Goal: Information Seeking & Learning: Learn about a topic

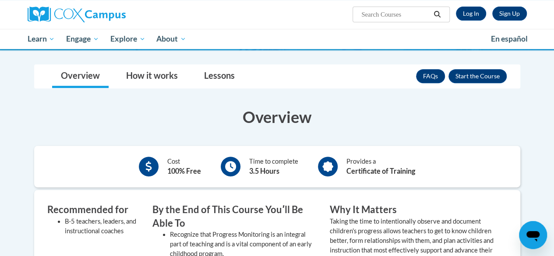
scroll to position [131, 0]
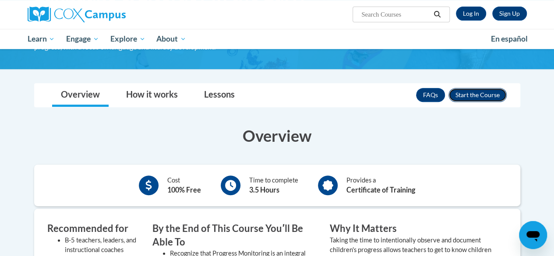
click at [467, 97] on button "Enroll" at bounding box center [477, 95] width 58 height 14
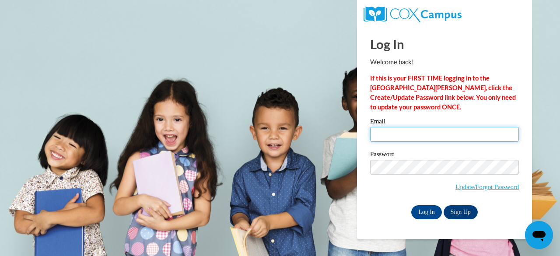
click at [400, 135] on input "Email" at bounding box center [444, 134] width 149 height 15
type input "naenae2131@gmail.com"
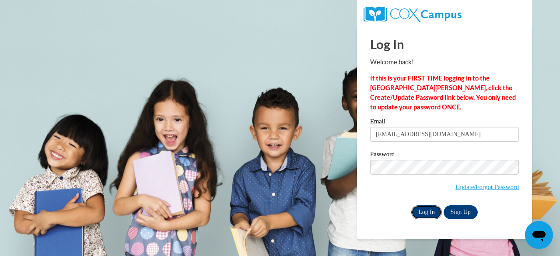
click at [432, 214] on input "Log In" at bounding box center [426, 212] width 31 height 14
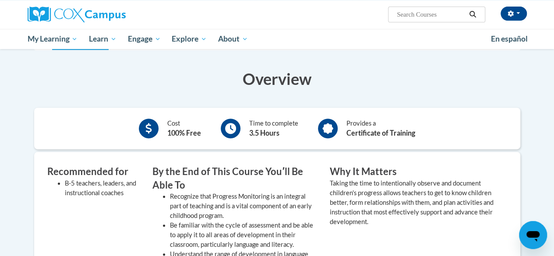
scroll to position [44, 0]
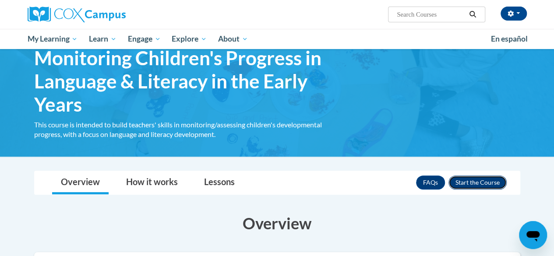
click at [468, 182] on button "Enroll" at bounding box center [477, 182] width 58 height 14
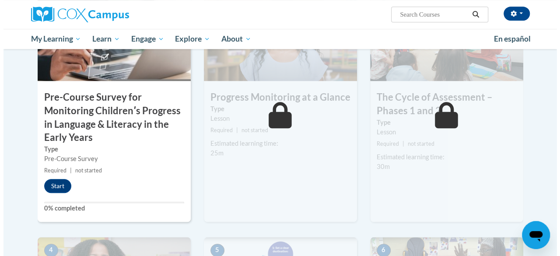
scroll to position [276, 0]
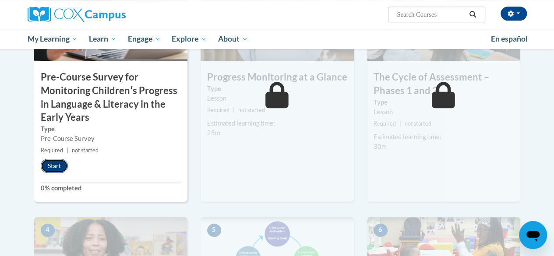
click at [58, 165] on button "Start" at bounding box center [54, 166] width 27 height 14
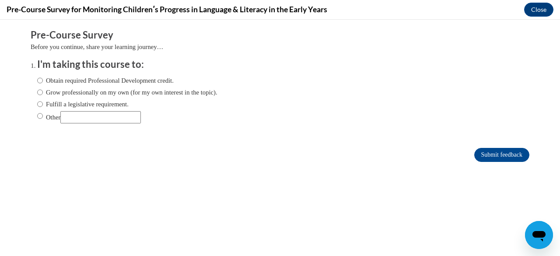
scroll to position [0, 0]
click at [37, 81] on input "Obtain required Professional Development credit." at bounding box center [40, 81] width 6 height 10
radio input "true"
click at [487, 158] on input "Submit feedback" at bounding box center [501, 155] width 55 height 14
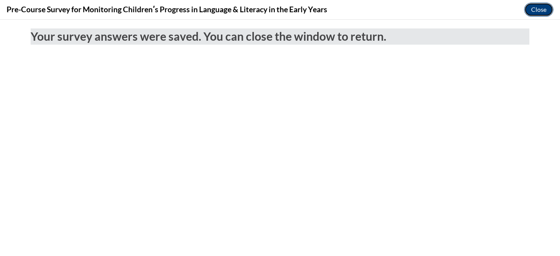
click at [533, 11] on button "Close" at bounding box center [538, 10] width 29 height 14
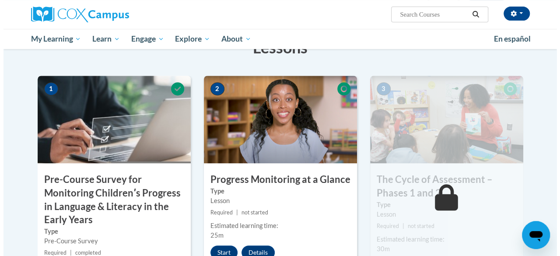
scroll to position [219, 0]
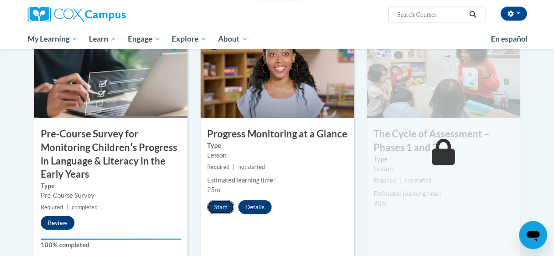
click at [224, 208] on button "Start" at bounding box center [220, 207] width 27 height 14
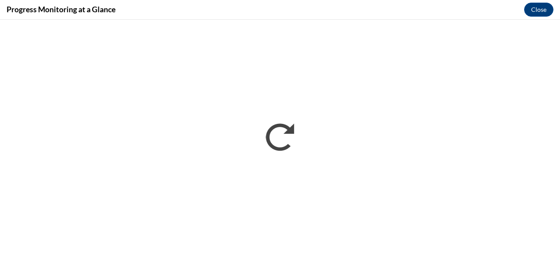
scroll to position [0, 0]
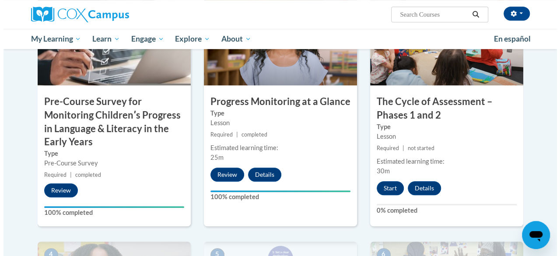
scroll to position [263, 0]
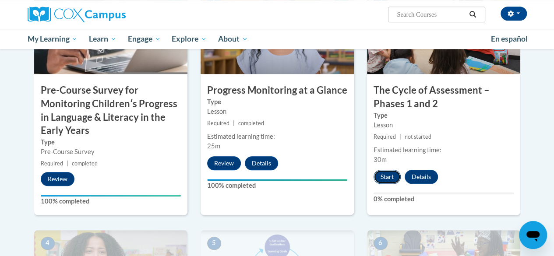
click at [384, 180] on button "Start" at bounding box center [386, 177] width 27 height 14
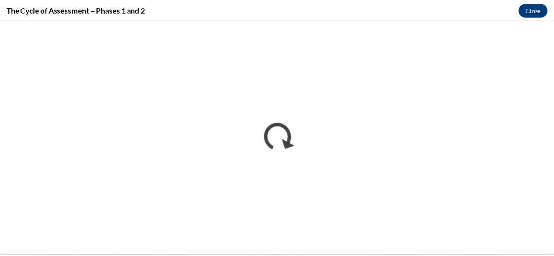
scroll to position [0, 0]
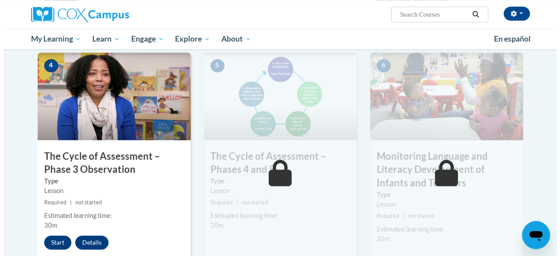
scroll to position [438, 0]
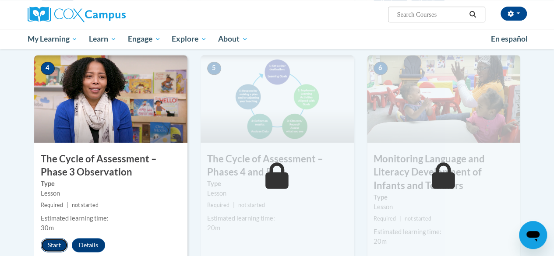
click at [53, 243] on button "Start" at bounding box center [54, 245] width 27 height 14
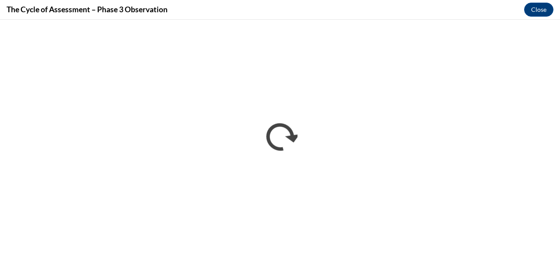
scroll to position [0, 0]
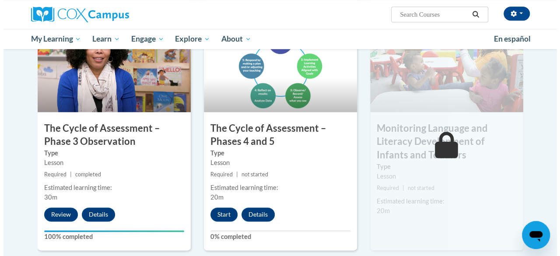
scroll to position [481, 0]
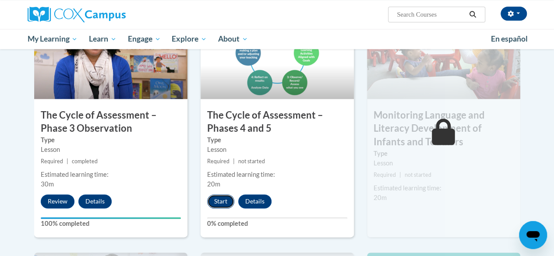
click at [225, 202] on button "Start" at bounding box center [220, 201] width 27 height 14
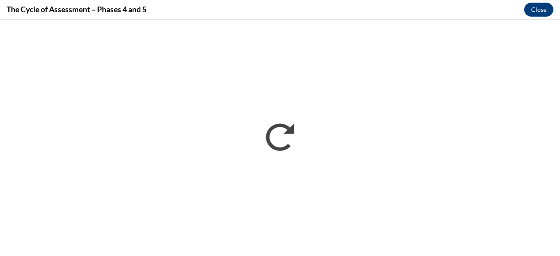
scroll to position [0, 0]
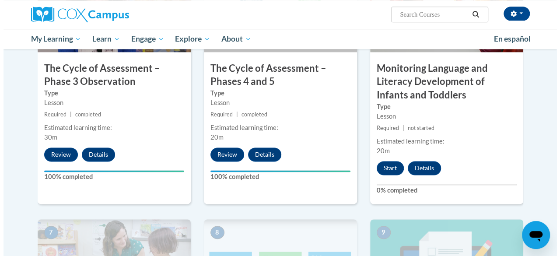
scroll to position [542, 0]
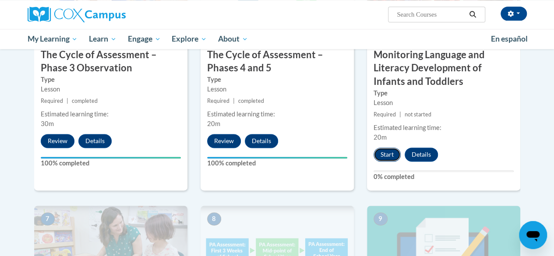
click at [388, 155] on button "Start" at bounding box center [386, 154] width 27 height 14
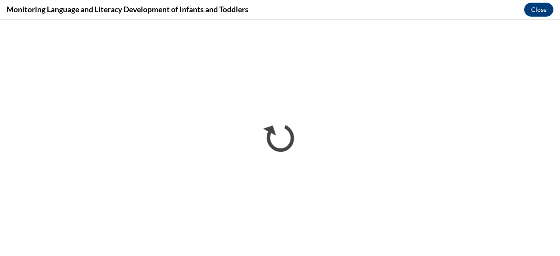
scroll to position [0, 0]
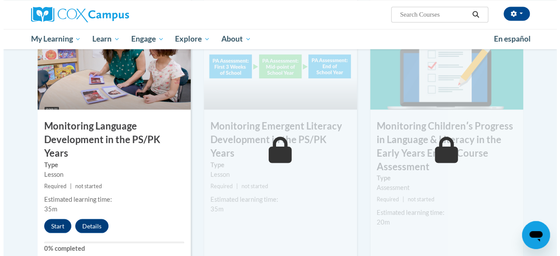
scroll to position [744, 0]
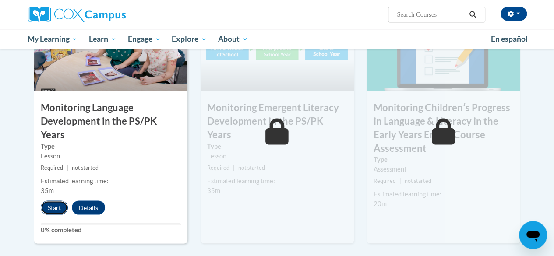
click at [49, 200] on button "Start" at bounding box center [54, 207] width 27 height 14
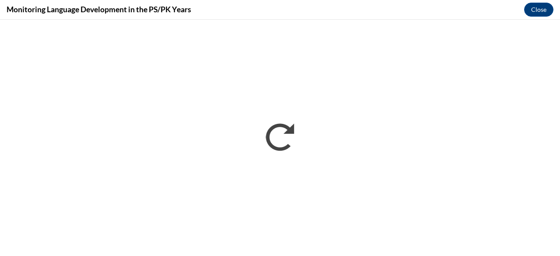
scroll to position [0, 0]
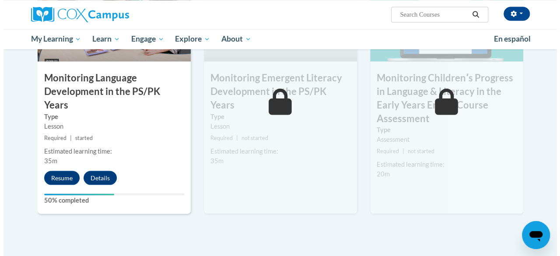
scroll to position [788, 0]
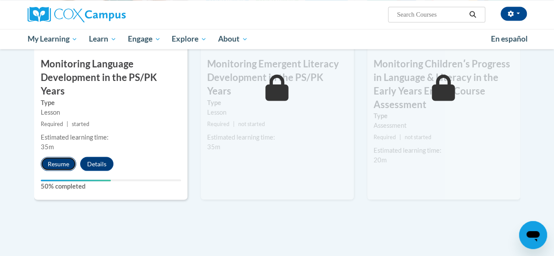
click at [58, 157] on button "Resume" at bounding box center [58, 164] width 35 height 14
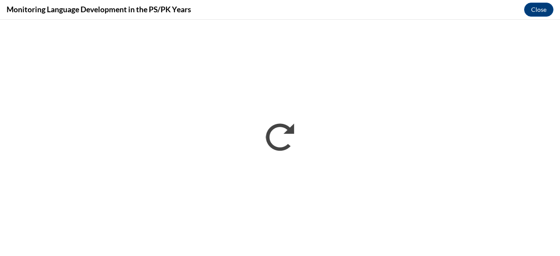
scroll to position [0, 0]
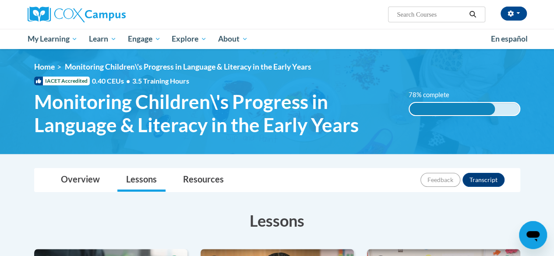
drag, startPoint x: 403, startPoint y: 7, endPoint x: 360, endPoint y: 39, distance: 53.9
click at [360, 39] on ul "My Learning My Learning My Course Progress Certificates My Action Plans Group D…" at bounding box center [253, 39] width 463 height 20
click at [401, 16] on input "Search..." at bounding box center [431, 14] width 70 height 11
paste input "Monitoring Children’s Progress in Language & Literacy in the Early Years"
type input "Monitoring Children’s Progress in Language & Literacy in the Early Years"
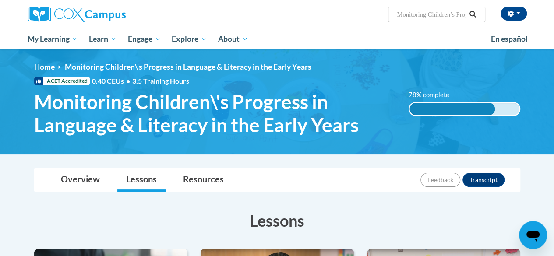
scroll to position [0, 135]
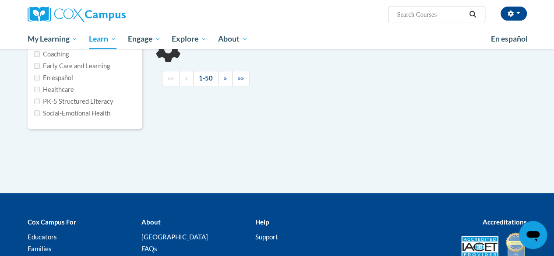
type input "Monitoring Children’s Progress in Language"
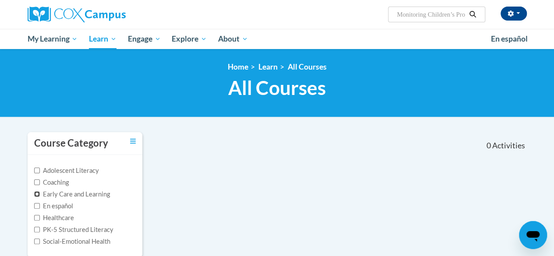
click at [36, 193] on input "Early Care and Learning" at bounding box center [37, 194] width 6 height 6
checkbox input "true"
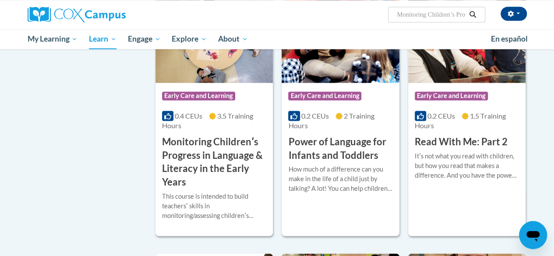
scroll to position [700, 0]
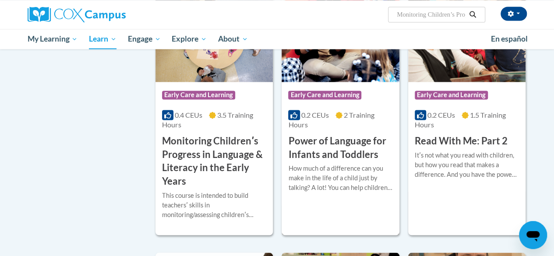
click at [342, 125] on div "0.2 CEUs 2 Training Hours" at bounding box center [340, 119] width 104 height 19
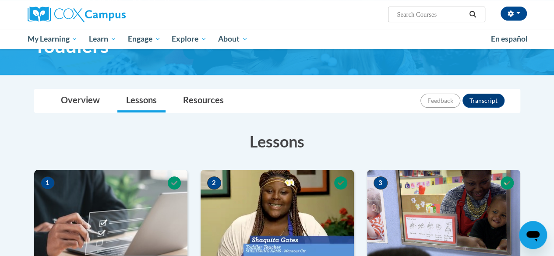
scroll to position [88, 0]
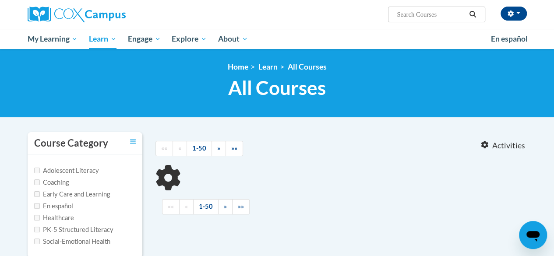
scroll to position [208, 0]
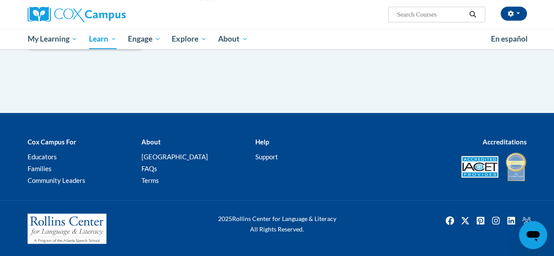
type input "Monitoring Children’s Progress in Language"
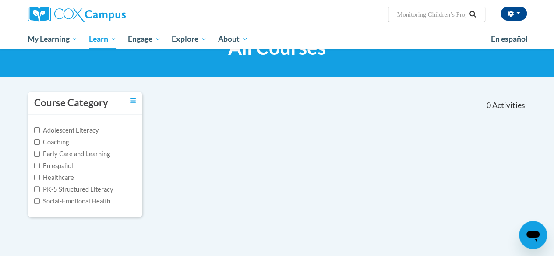
scroll to position [33, 0]
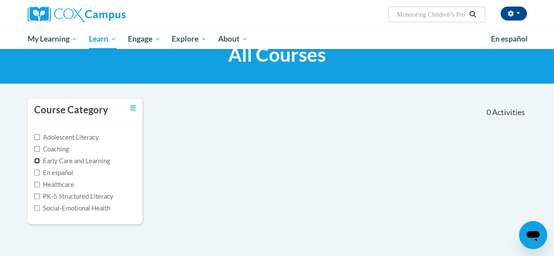
click at [38, 159] on input "Early Care and Learning" at bounding box center [37, 161] width 6 height 6
checkbox input "true"
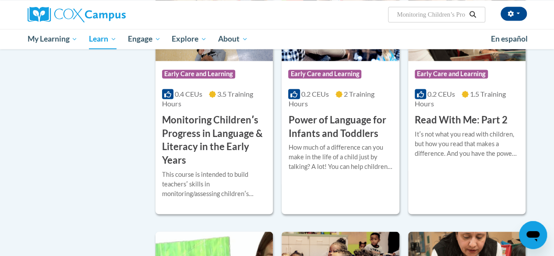
scroll to position [697, 0]
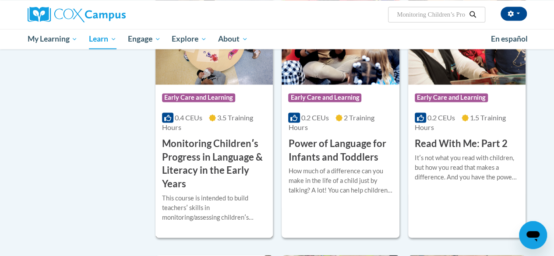
click at [203, 124] on div "0.4 CEUs 3.5 Training Hours" at bounding box center [214, 122] width 104 height 19
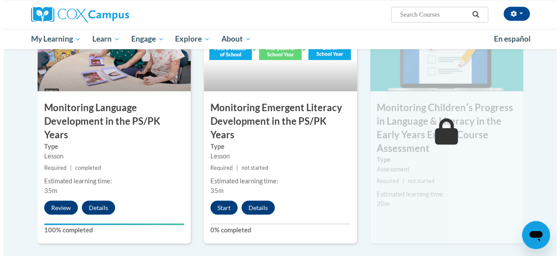
scroll to position [788, 0]
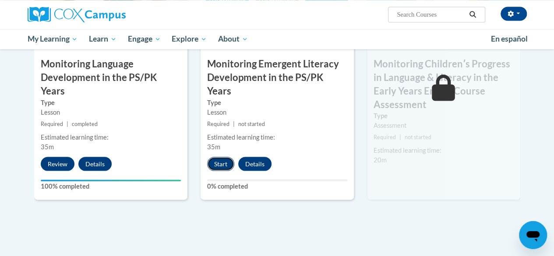
click at [217, 157] on button "Start" at bounding box center [220, 164] width 27 height 14
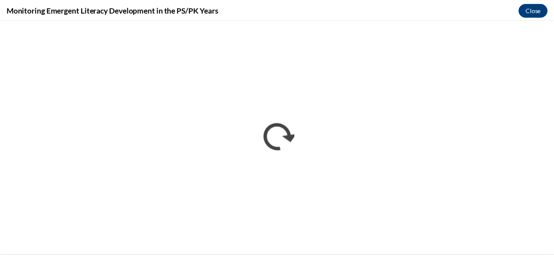
scroll to position [0, 0]
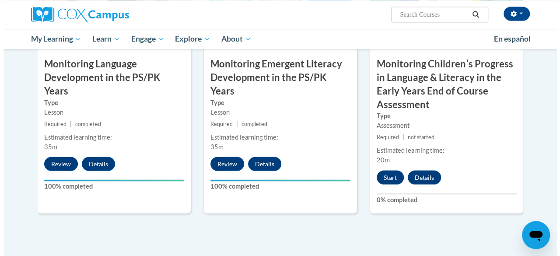
scroll to position [831, 0]
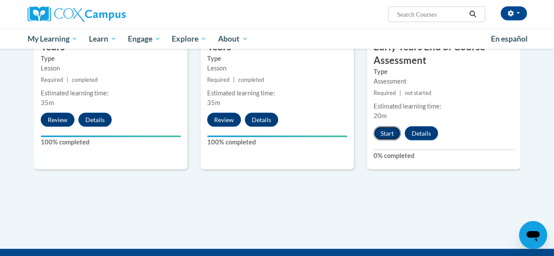
click at [391, 137] on button "Start" at bounding box center [386, 133] width 27 height 14
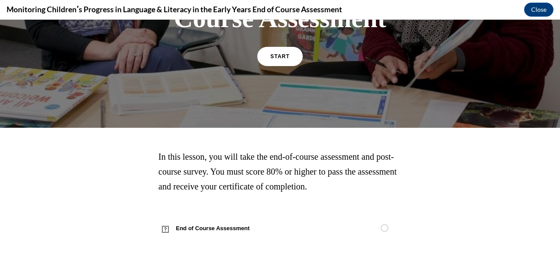
scroll to position [209, 0]
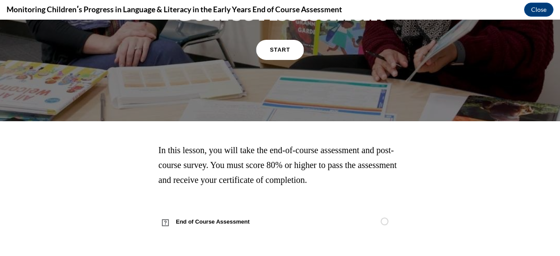
click at [261, 53] on link "START" at bounding box center [280, 50] width 48 height 20
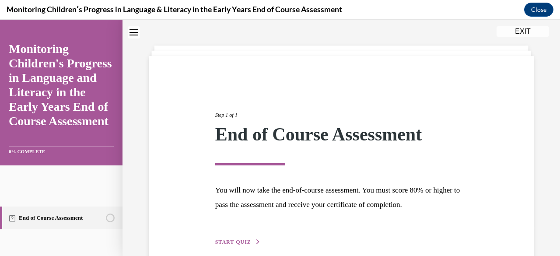
scroll to position [74, 0]
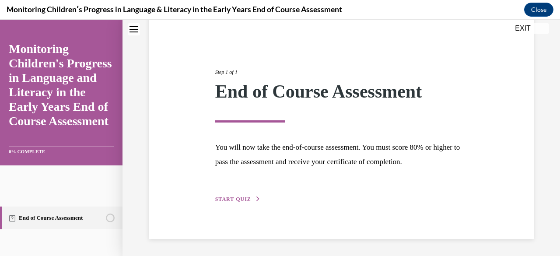
click at [227, 201] on span "START QUIZ" at bounding box center [233, 199] width 36 height 6
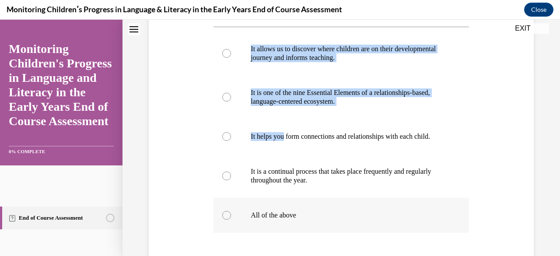
scroll to position [249, 0]
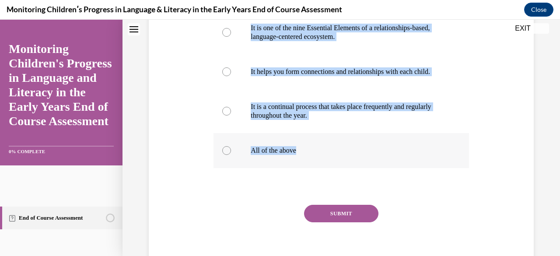
drag, startPoint x: 211, startPoint y: 101, endPoint x: 301, endPoint y: 155, distance: 105.1
click at [301, 155] on div "Question 01/16 Which of these statements is true about Progress Monitoring in t…" at bounding box center [340, 68] width 259 height 417
copy div "Which of these statements is true about Progress Monitoring in the early years?…"
click at [225, 155] on div at bounding box center [226, 150] width 9 height 9
click at [225, 155] on input "All of the above" at bounding box center [226, 150] width 9 height 9
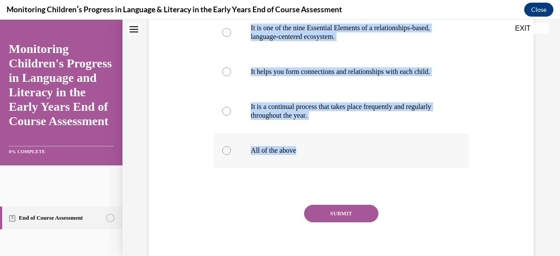
radio input "true"
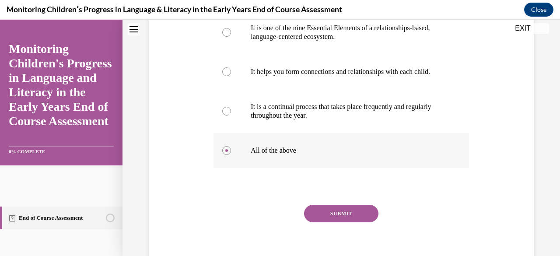
click at [407, 141] on label "All of the above" at bounding box center [341, 150] width 255 height 35
click at [231, 146] on input "All of the above" at bounding box center [226, 150] width 9 height 9
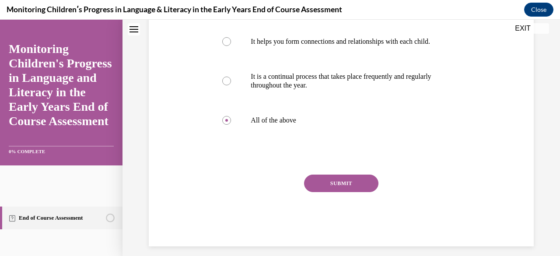
scroll to position [295, 0]
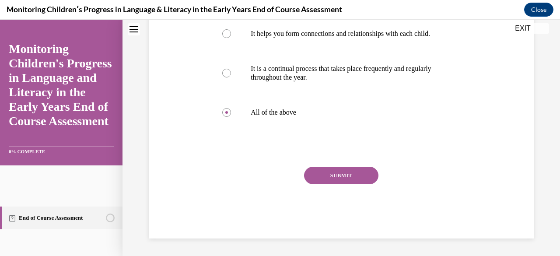
click at [348, 174] on button "SUBMIT" at bounding box center [341, 176] width 74 height 18
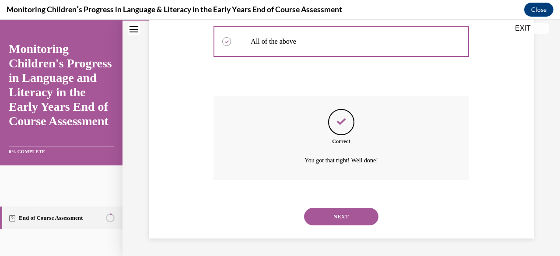
scroll to position [366, 0]
click at [340, 216] on button "NEXT" at bounding box center [341, 217] width 74 height 18
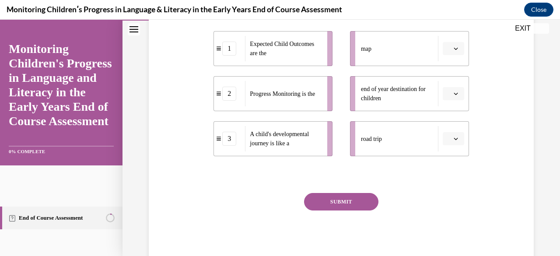
scroll to position [175, 0]
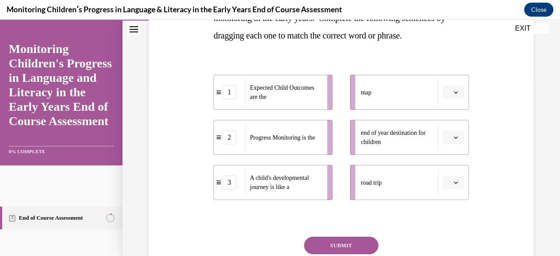
click at [454, 91] on button "button" at bounding box center [453, 92] width 21 height 13
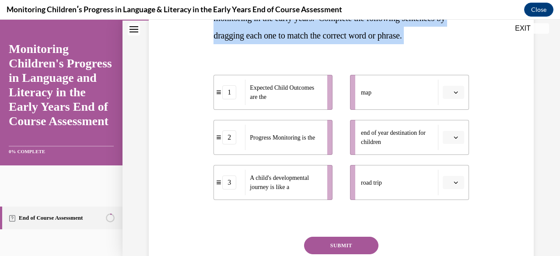
drag, startPoint x: 209, startPoint y: 89, endPoint x: 320, endPoint y: 80, distance: 111.5
click at [295, 101] on div "Question 02/16 In the course, we presented a metaphor to help explain progress …" at bounding box center [341, 114] width 389 height 388
click at [333, 65] on div "1 Expected Child Outcomes are the 2 Progress Monitoring is the 3 A child's deve…" at bounding box center [341, 128] width 255 height 143
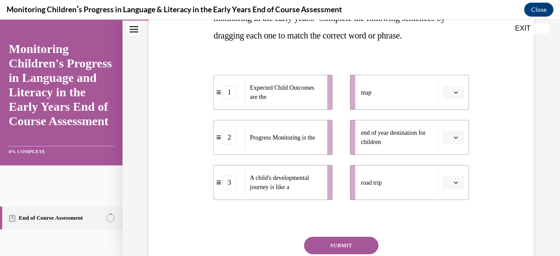
click at [454, 93] on icon "button" at bounding box center [456, 92] width 4 height 4
click at [452, 135] on div "1" at bounding box center [446, 129] width 21 height 18
click at [454, 182] on icon "button" at bounding box center [456, 183] width 4 height 2
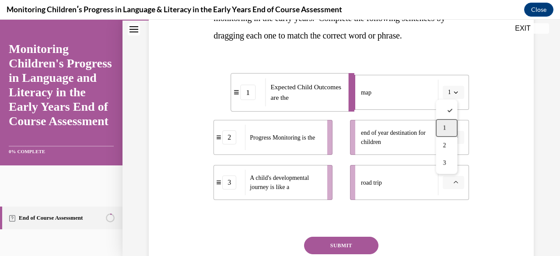
click at [448, 130] on div "1" at bounding box center [446, 128] width 21 height 18
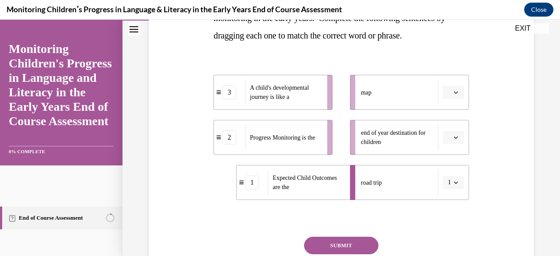
click at [453, 140] on span "button" at bounding box center [456, 137] width 6 height 6
click at [453, 189] on div "2" at bounding box center [446, 192] width 21 height 18
click at [453, 89] on span "button" at bounding box center [456, 92] width 6 height 6
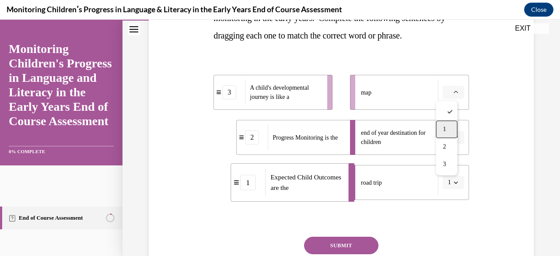
click at [453, 127] on div "1" at bounding box center [446, 129] width 21 height 18
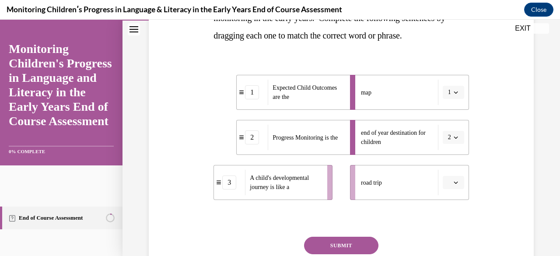
click at [454, 184] on icon "button" at bounding box center [456, 182] width 4 height 4
click at [445, 163] on span "3" at bounding box center [444, 163] width 3 height 7
click at [350, 244] on button "SUBMIT" at bounding box center [341, 246] width 74 height 18
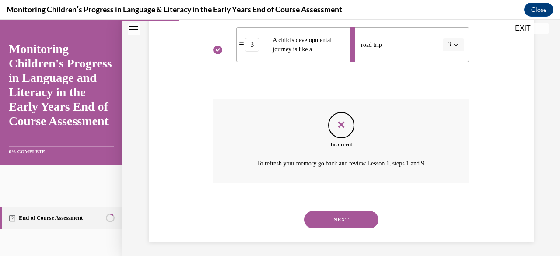
scroll to position [315, 0]
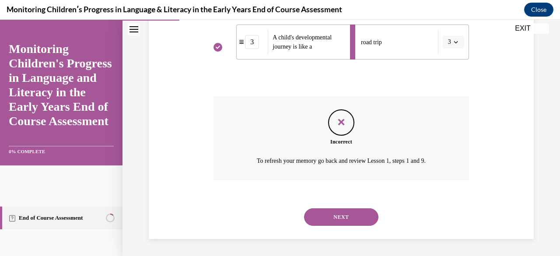
click at [346, 218] on button "NEXT" at bounding box center [341, 217] width 74 height 18
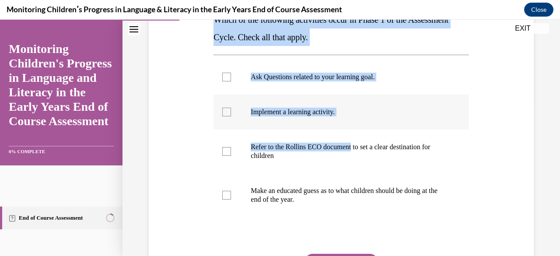
scroll to position [175, 0]
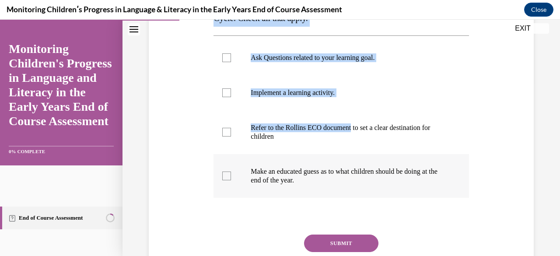
drag, startPoint x: 213, startPoint y: 88, endPoint x: 378, endPoint y: 179, distance: 188.4
click at [378, 179] on div "Question 03/16 Which of the following activities occur in Phase 1 of the Assess…" at bounding box center [341, 127] width 255 height 360
copy div "Which of the following activities occur in Phase 1 of the Assessment Cycle. Che…"
click at [223, 55] on div at bounding box center [226, 57] width 9 height 9
click at [223, 55] on input "Ask Questions related to your learning goal." at bounding box center [226, 57] width 9 height 9
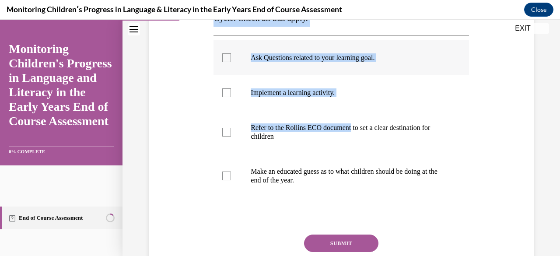
checkbox input "true"
click at [226, 133] on div at bounding box center [226, 132] width 9 height 9
click at [226, 133] on input "Refer to the Rollins ECO document to set a clear destination for children" at bounding box center [226, 132] width 9 height 9
checkbox input "true"
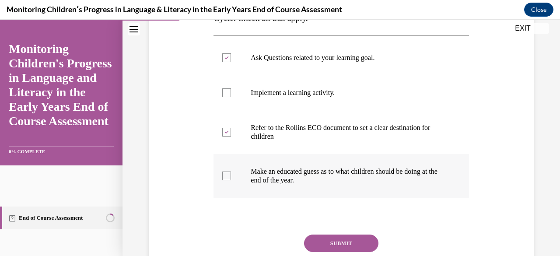
click at [228, 178] on div at bounding box center [226, 176] width 9 height 9
click at [228, 178] on input "Make an educated guess as to what children should be doing at the end of the ye…" at bounding box center [226, 176] width 9 height 9
checkbox input "true"
click at [360, 245] on button "SUBMIT" at bounding box center [341, 244] width 74 height 18
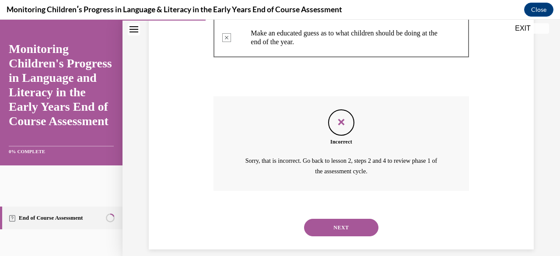
scroll to position [323, 0]
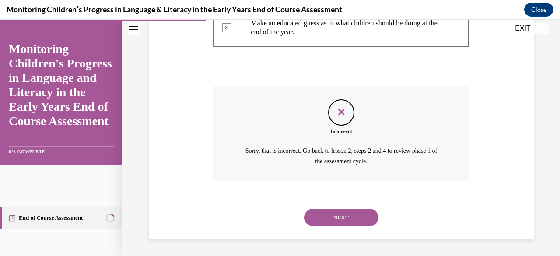
click at [343, 220] on button "NEXT" at bounding box center [341, 218] width 74 height 18
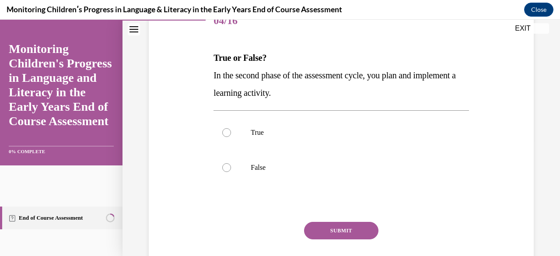
scroll to position [131, 0]
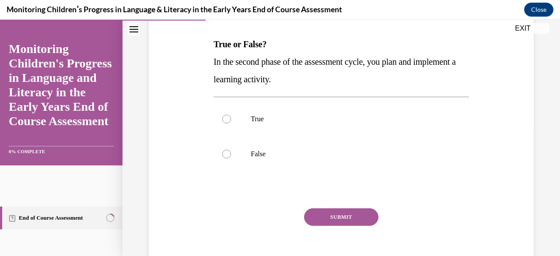
drag, startPoint x: 217, startPoint y: 57, endPoint x: 348, endPoint y: 84, distance: 134.5
click at [348, 84] on div "Question 04/16 True or False? In the second phase of the assessment cycle, you …" at bounding box center [341, 122] width 389 height 316
copy span "In the second phase of the assessment cycle, you plan and implement a learning …"
click at [224, 119] on div at bounding box center [226, 119] width 9 height 9
click at [224, 119] on input "True" at bounding box center [226, 119] width 9 height 9
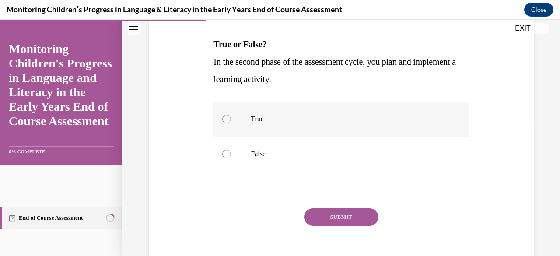
radio input "true"
click at [314, 221] on button "SUBMIT" at bounding box center [341, 217] width 74 height 18
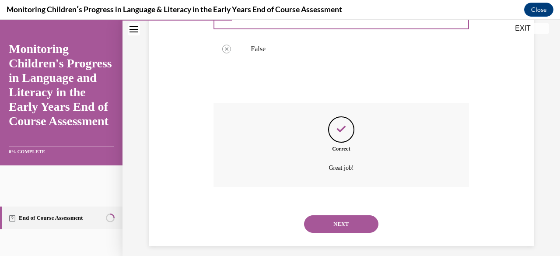
scroll to position [243, 0]
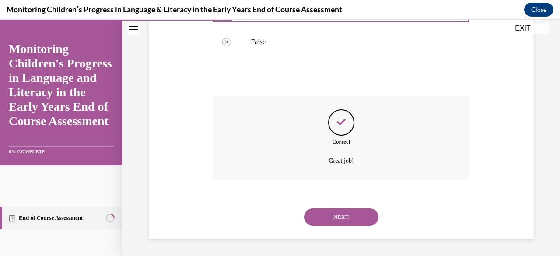
click at [307, 213] on button "NEXT" at bounding box center [341, 217] width 74 height 18
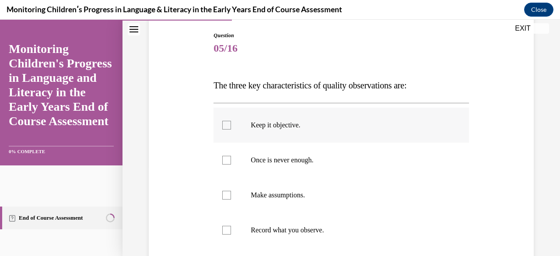
scroll to position [131, 0]
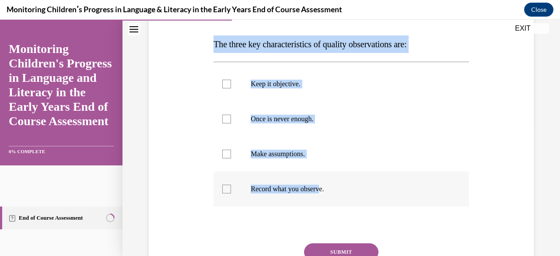
drag, startPoint x: 213, startPoint y: 127, endPoint x: 312, endPoint y: 183, distance: 114.0
click at [324, 185] on div "Question 05/16 The three key characteristics of quality observations are: Keep …" at bounding box center [340, 146] width 259 height 338
copy div "The three key characteristics of quality observations are: Keep it objective. O…"
click at [191, 112] on div "Question 05/16 The three key characteristics of quality observations are: Keep …" at bounding box center [341, 139] width 389 height 351
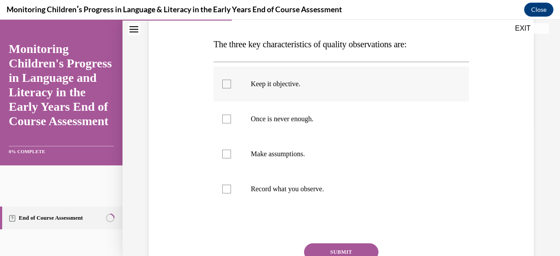
click at [224, 82] on div at bounding box center [226, 84] width 9 height 9
click at [224, 82] on input "Keep it objective." at bounding box center [226, 84] width 9 height 9
checkbox input "true"
click at [243, 115] on label "Once is never enough." at bounding box center [341, 119] width 255 height 35
click at [231, 115] on input "Once is never enough." at bounding box center [226, 119] width 9 height 9
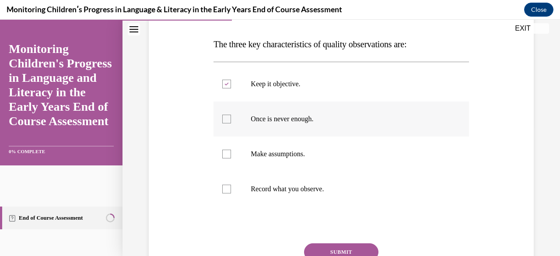
checkbox input "true"
click at [226, 189] on div at bounding box center [226, 189] width 9 height 9
click at [226, 189] on input "Record what you observe." at bounding box center [226, 189] width 9 height 9
checkbox input "true"
click at [349, 251] on button "SUBMIT" at bounding box center [341, 252] width 74 height 18
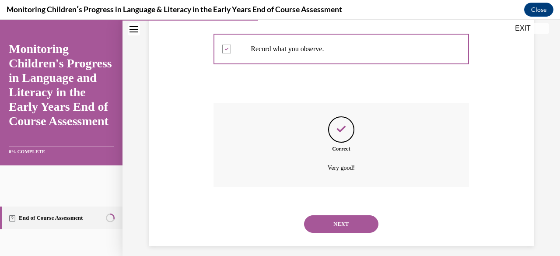
scroll to position [278, 0]
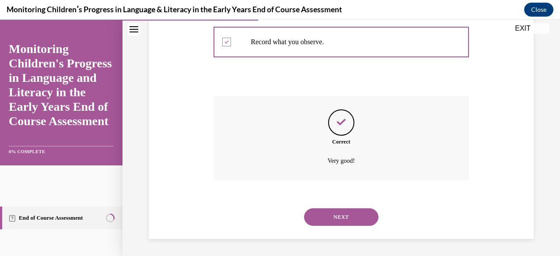
click at [331, 217] on button "NEXT" at bounding box center [341, 217] width 74 height 18
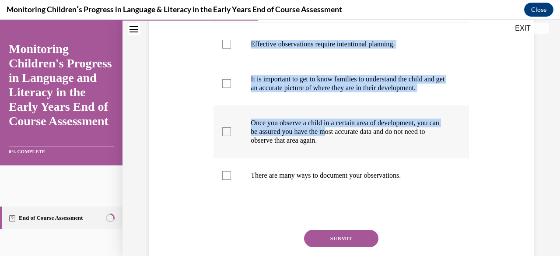
scroll to position [175, 0]
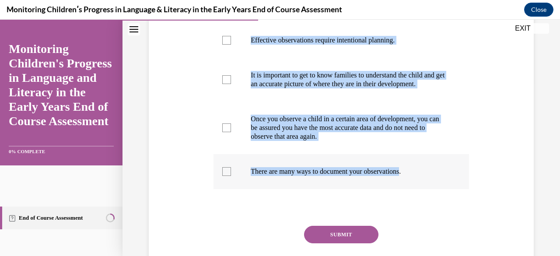
drag, startPoint x: 215, startPoint y: 87, endPoint x: 412, endPoint y: 184, distance: 219.4
click at [412, 183] on div "Question 06/16 Which of these statements are true? Check all that apply. Effect…" at bounding box center [341, 122] width 255 height 351
copy div "Which of these statements are true? Check all that apply. Effective observation…"
click at [227, 176] on div at bounding box center [226, 171] width 9 height 9
click at [227, 176] on input "There are many ways to document your observations." at bounding box center [226, 171] width 9 height 9
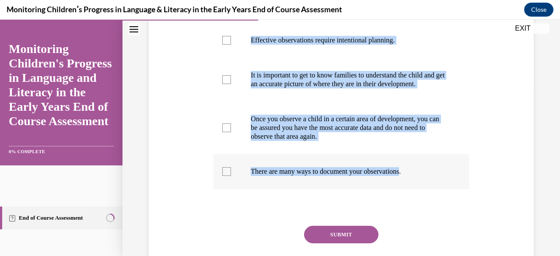
checkbox input "true"
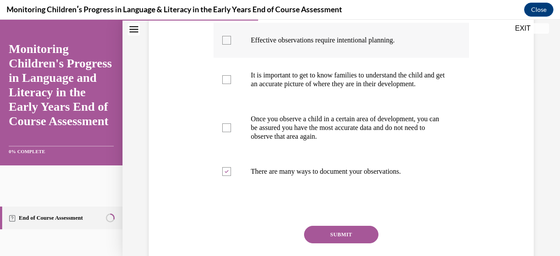
drag, startPoint x: 228, startPoint y: 84, endPoint x: 226, endPoint y: 49, distance: 35.1
click at [228, 83] on div at bounding box center [226, 79] width 9 height 9
click at [228, 83] on input "It is important to get to know families to understand the child and get an accu…" at bounding box center [226, 79] width 9 height 9
checkbox input "true"
click at [228, 39] on div at bounding box center [226, 40] width 9 height 9
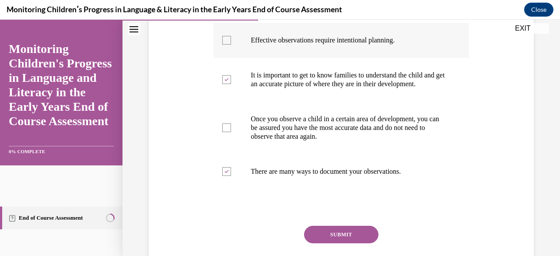
click at [228, 39] on input "Effective observations require intentional planning." at bounding box center [226, 40] width 9 height 9
checkbox input "true"
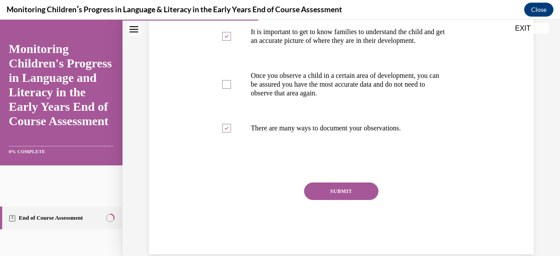
scroll to position [219, 0]
click at [319, 200] on button "SUBMIT" at bounding box center [341, 191] width 74 height 18
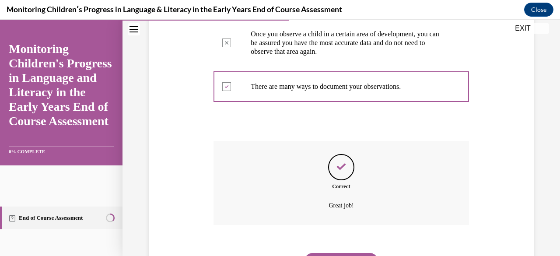
scroll to position [313, 0]
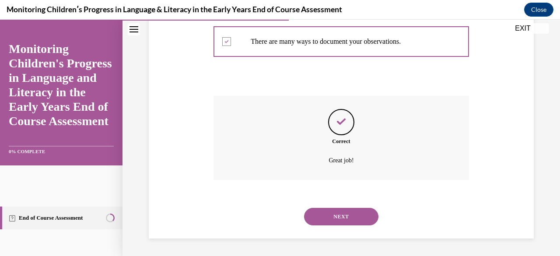
click at [332, 217] on button "NEXT" at bounding box center [341, 217] width 74 height 18
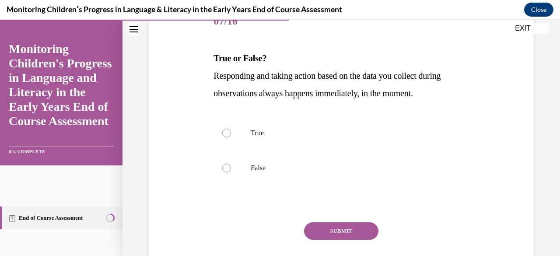
scroll to position [131, 0]
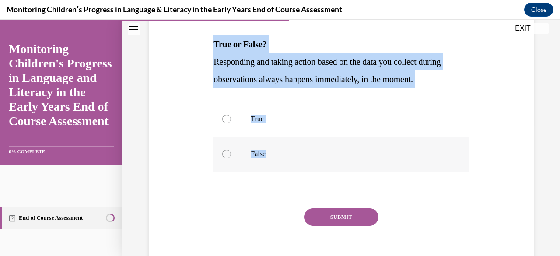
drag, startPoint x: 211, startPoint y: 42, endPoint x: 324, endPoint y: 146, distance: 153.0
click at [324, 146] on div "Question 07/16 True or False? Responding and taking action based on the data yo…" at bounding box center [340, 128] width 259 height 303
copy div "True or False? Responding and taking action based on the data you collect durin…"
click at [228, 155] on div at bounding box center [226, 154] width 9 height 9
click at [228, 155] on input "False" at bounding box center [226, 154] width 9 height 9
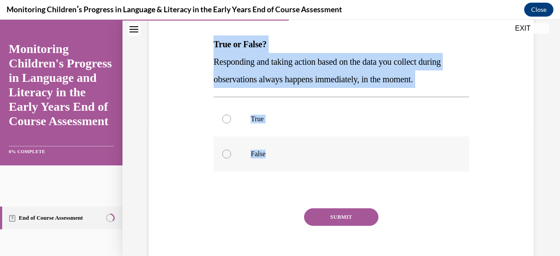
radio input "true"
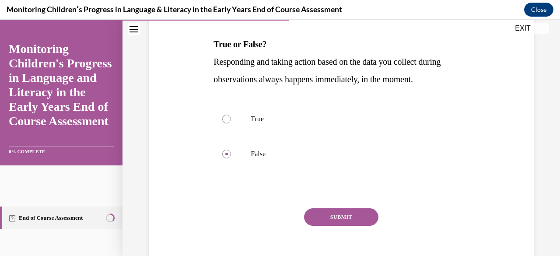
click at [354, 216] on button "SUBMIT" at bounding box center [341, 217] width 74 height 18
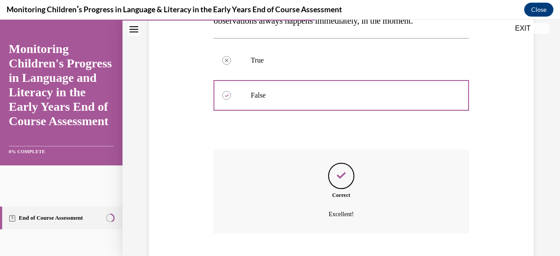
scroll to position [243, 0]
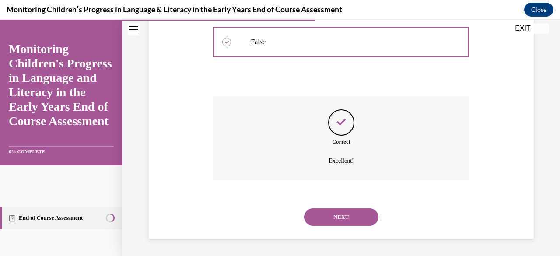
click at [317, 213] on button "NEXT" at bounding box center [341, 217] width 74 height 18
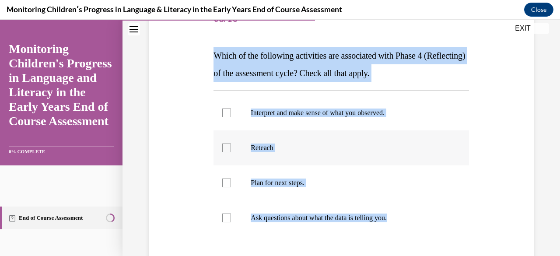
scroll to position [175, 0]
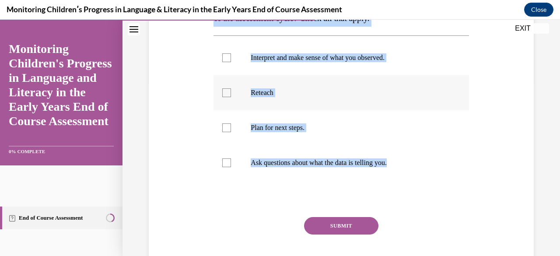
drag, startPoint x: 214, startPoint y: 87, endPoint x: 384, endPoint y: 193, distance: 200.6
click at [384, 193] on div "Question 08/16 Which of the following activities are associated with Phase 4 (R…" at bounding box center [341, 118] width 255 height 342
click at [350, 229] on button "SUBMIT" at bounding box center [341, 226] width 74 height 18
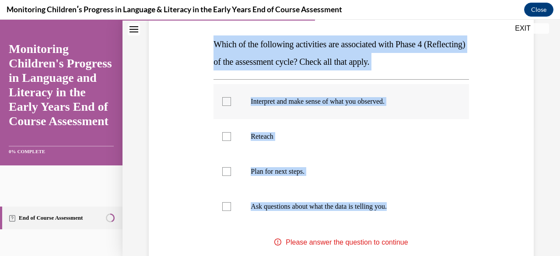
click at [374, 118] on label "Interpret and make sense of what you observed." at bounding box center [341, 101] width 255 height 35
click at [231, 106] on input "Interpret and make sense of what you observed." at bounding box center [226, 101] width 9 height 9
checkbox input "true"
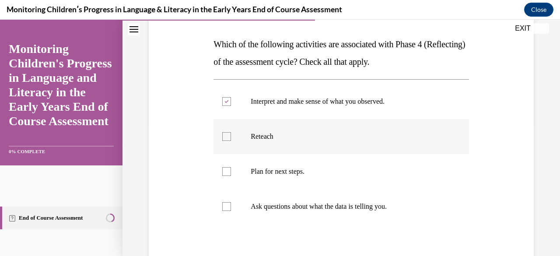
click at [224, 131] on label "Reteach" at bounding box center [341, 136] width 255 height 35
click at [224, 132] on input "Reteach" at bounding box center [226, 136] width 9 height 9
checkbox input "true"
click at [228, 171] on div at bounding box center [226, 171] width 9 height 9
click at [228, 171] on input "Plan for next steps." at bounding box center [226, 171] width 9 height 9
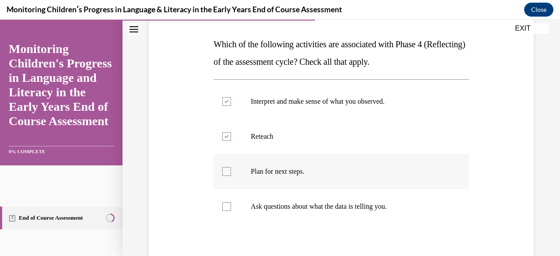
checkbox input "true"
click at [226, 205] on div at bounding box center [226, 206] width 9 height 9
click at [226, 205] on input "Ask questions about what the data is telling you." at bounding box center [226, 206] width 9 height 9
checkbox input "true"
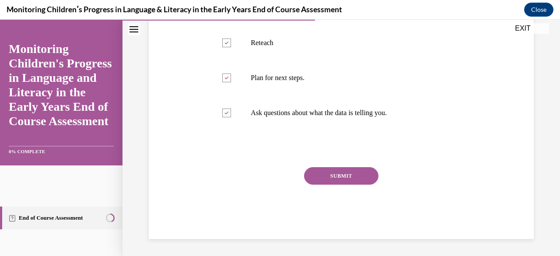
click at [319, 177] on button "SUBMIT" at bounding box center [341, 176] width 74 height 18
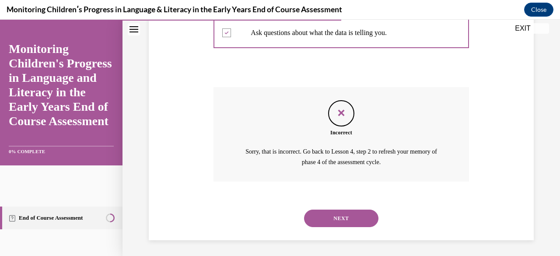
scroll to position [306, 0]
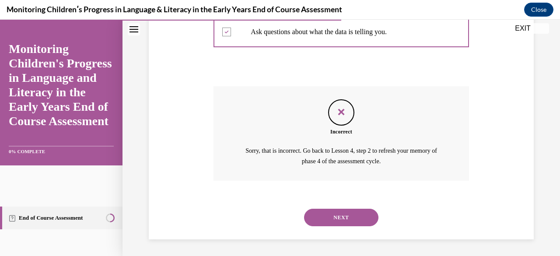
click at [332, 217] on button "NEXT" at bounding box center [341, 218] width 74 height 18
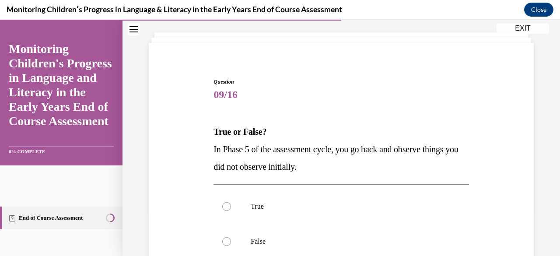
scroll to position [88, 0]
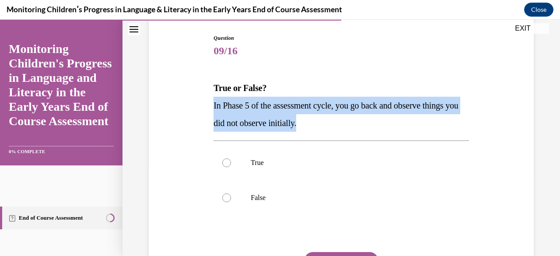
drag, startPoint x: 213, startPoint y: 101, endPoint x: 347, endPoint y: 129, distance: 136.8
click at [347, 129] on div "Question 09/16 True or False? In Phase 5 of the assessment cycle, you go back a…" at bounding box center [340, 172] width 259 height 303
copy span "In Phase 5 of the assessment cycle, you go back and observe things you did not …"
drag, startPoint x: 202, startPoint y: 180, endPoint x: 219, endPoint y: 277, distance: 97.8
click at [219, 256] on html "SKIP TO STEP Audio transcript EXIT Monitoring Children's Progress in Language a…" at bounding box center [280, 138] width 560 height 236
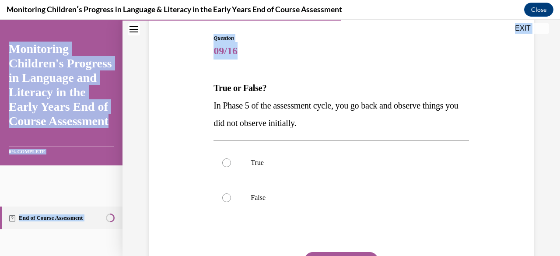
scroll to position [88, 0]
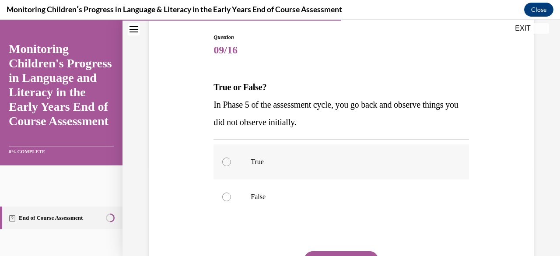
click at [224, 161] on div at bounding box center [226, 162] width 9 height 9
click at [224, 161] on input "True" at bounding box center [226, 162] width 9 height 9
radio input "true"
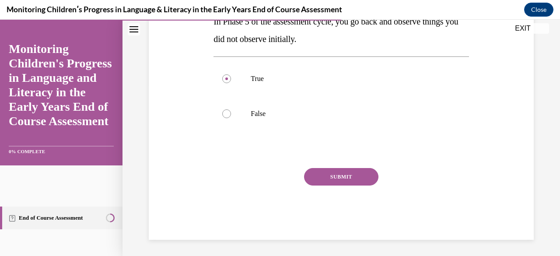
scroll to position [172, 0]
click at [327, 175] on button "SUBMIT" at bounding box center [341, 176] width 74 height 18
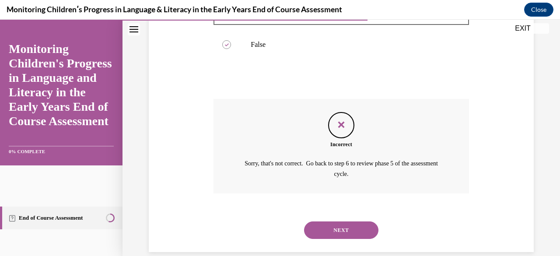
scroll to position [253, 0]
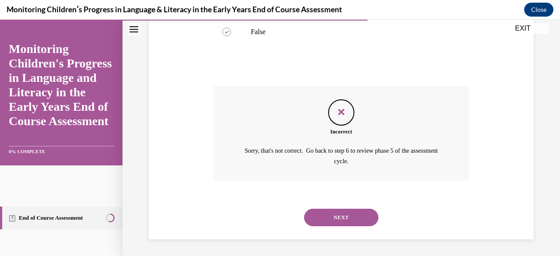
click at [315, 218] on button "NEXT" at bounding box center [341, 218] width 74 height 18
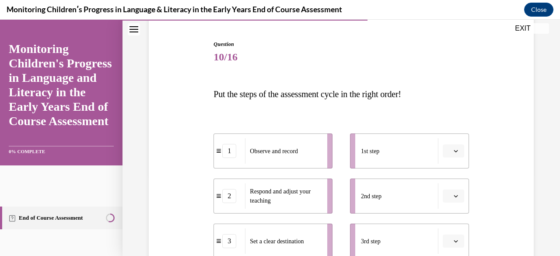
scroll to position [88, 0]
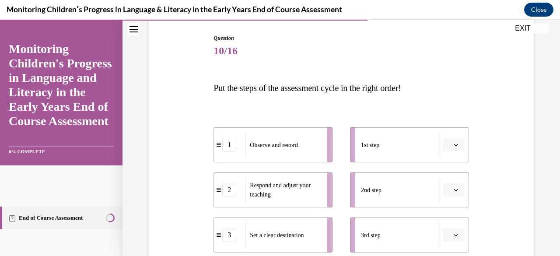
click at [454, 144] on icon "button" at bounding box center [456, 145] width 4 height 4
click at [452, 60] on div "1" at bounding box center [446, 56] width 21 height 18
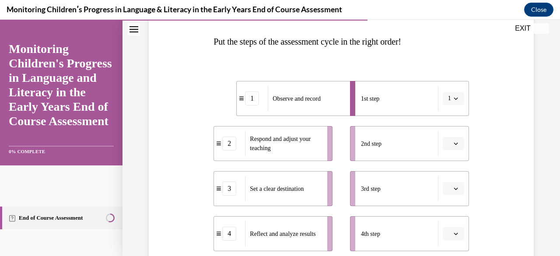
scroll to position [175, 0]
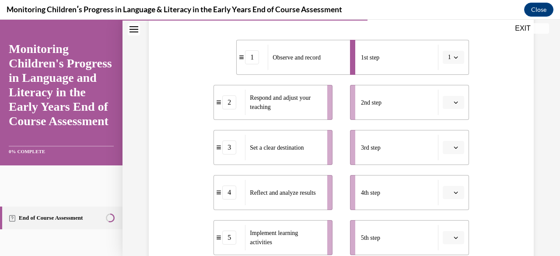
click at [454, 101] on icon "button" at bounding box center [456, 102] width 4 height 4
click at [448, 193] on div "4" at bounding box center [446, 192] width 21 height 18
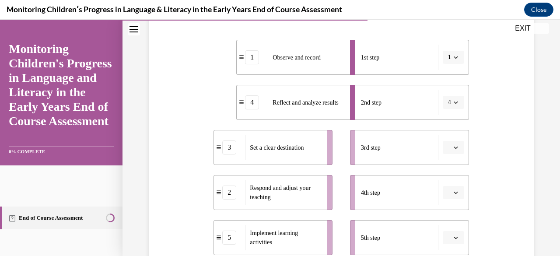
click at [453, 150] on span "button" at bounding box center [456, 147] width 6 height 6
click at [450, 94] on div "3" at bounding box center [446, 93] width 21 height 18
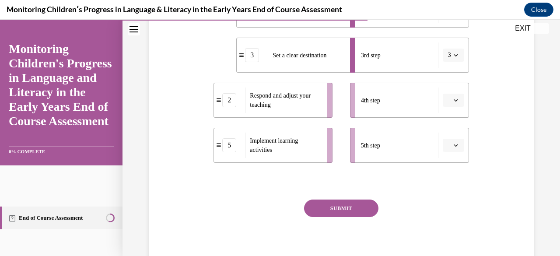
scroll to position [256, 0]
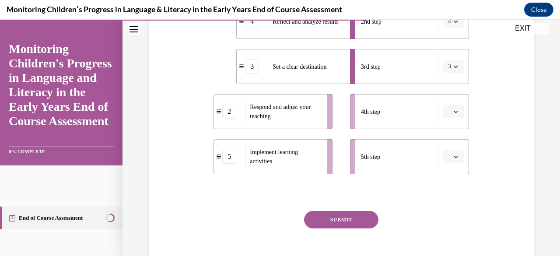
click at [454, 111] on button "button" at bounding box center [453, 111] width 21 height 13
click at [451, 165] on div "2" at bounding box center [446, 166] width 21 height 18
click at [447, 158] on button "button" at bounding box center [453, 156] width 21 height 13
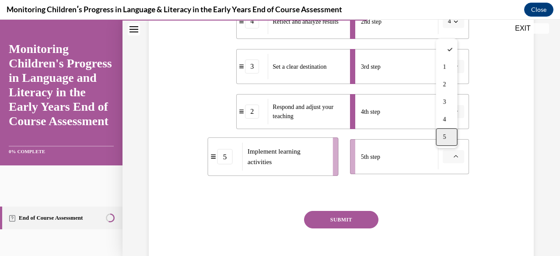
click at [444, 141] on div "5" at bounding box center [446, 137] width 21 height 18
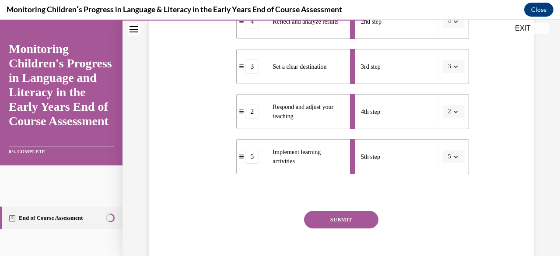
scroll to position [300, 0]
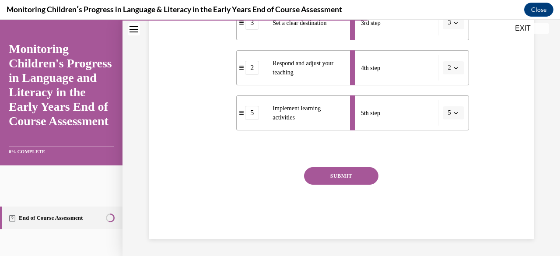
click at [334, 185] on div "SUBMIT" at bounding box center [341, 189] width 255 height 44
click at [342, 175] on button "SUBMIT" at bounding box center [341, 176] width 74 height 18
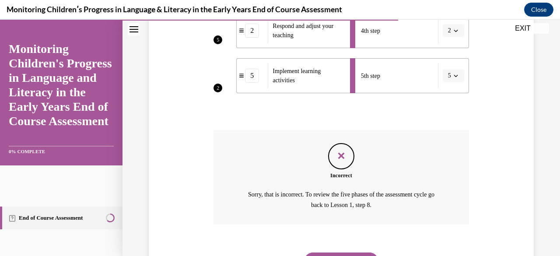
scroll to position [381, 0]
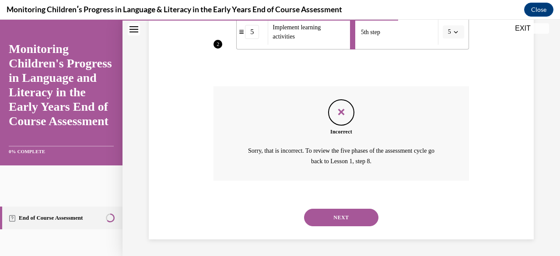
click at [332, 218] on button "NEXT" at bounding box center [341, 218] width 74 height 18
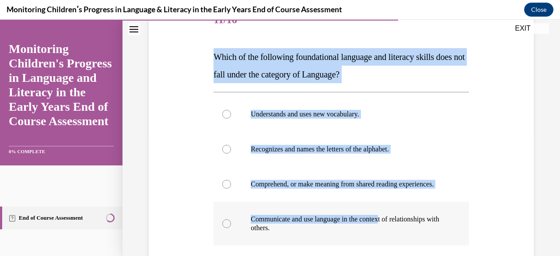
scroll to position [131, 0]
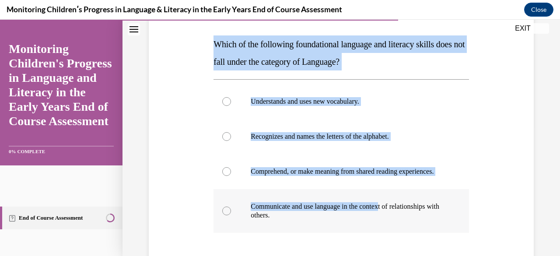
drag, startPoint x: 218, startPoint y: 87, endPoint x: 400, endPoint y: 224, distance: 227.8
click at [403, 227] on div "Question 11/16 Which of the following foundational language and literacy skills…" at bounding box center [341, 165] width 255 height 351
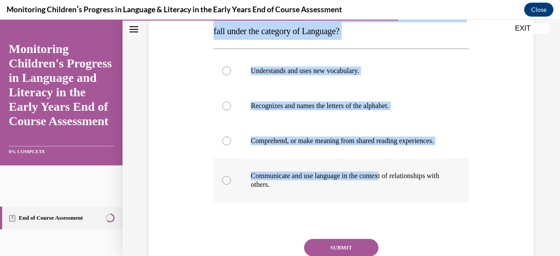
scroll to position [175, 0]
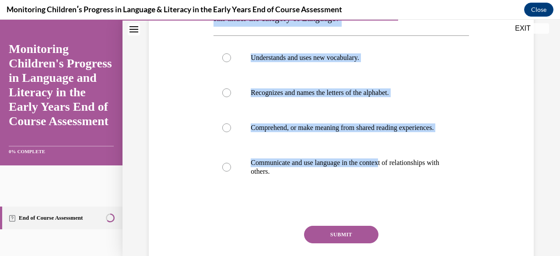
click at [358, 242] on button "SUBMIT" at bounding box center [341, 235] width 74 height 18
click at [414, 61] on p "Understands and uses new vocabulary." at bounding box center [349, 57] width 196 height 9
click at [231, 61] on input "Understands and uses new vocabulary." at bounding box center [226, 57] width 9 height 9
radio input "true"
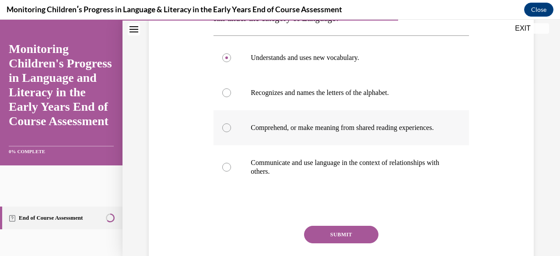
click at [227, 130] on div at bounding box center [226, 127] width 9 height 9
click at [227, 130] on input "Comprehend, or make meaning from shared reading experiences." at bounding box center [226, 127] width 9 height 9
radio input "true"
click at [338, 241] on button "SUBMIT" at bounding box center [341, 235] width 74 height 18
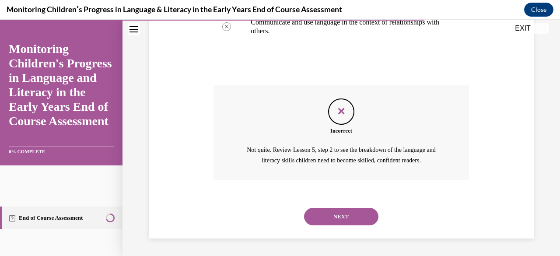
scroll to position [323, 0]
click at [321, 216] on button "NEXT" at bounding box center [341, 217] width 74 height 18
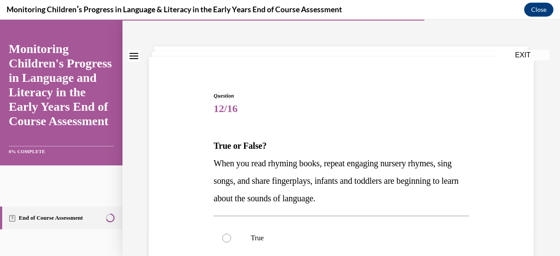
scroll to position [44, 0]
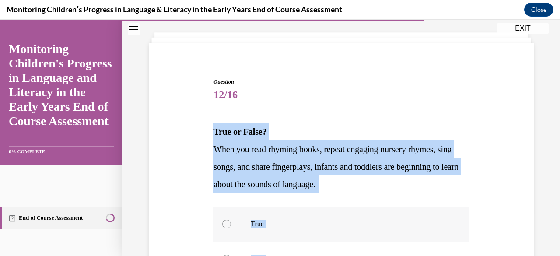
drag, startPoint x: 213, startPoint y: 127, endPoint x: 355, endPoint y: 214, distance: 166.5
click at [387, 244] on div "Question 12/16 True or False? When you read rhyming books, repeat engaging nurs…" at bounding box center [341, 231] width 255 height 307
copy div "True or False? When you read rhyming books, repeat engaging nursery rhymes, sin…"
click at [231, 223] on label "True" at bounding box center [341, 224] width 255 height 35
click at [231, 223] on input "True" at bounding box center [226, 224] width 9 height 9
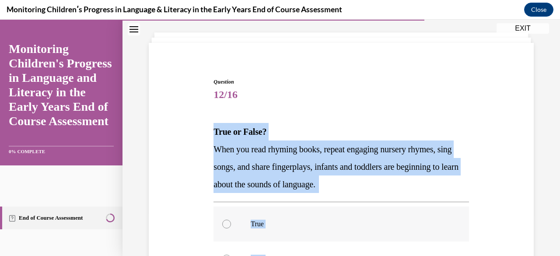
radio input "true"
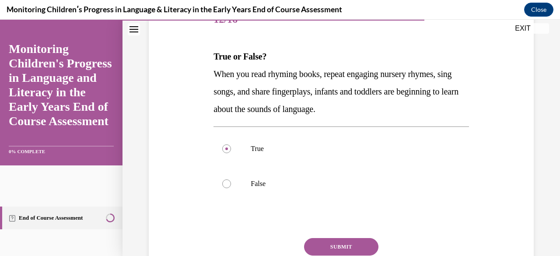
scroll to position [131, 0]
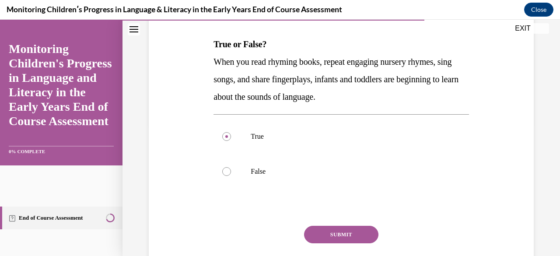
click at [317, 232] on button "SUBMIT" at bounding box center [341, 235] width 74 height 18
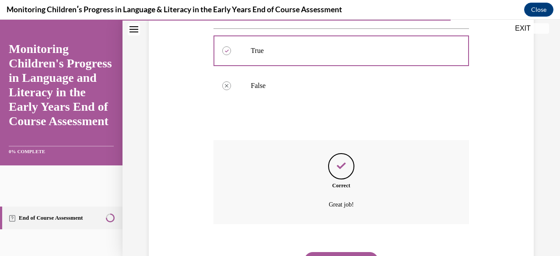
scroll to position [261, 0]
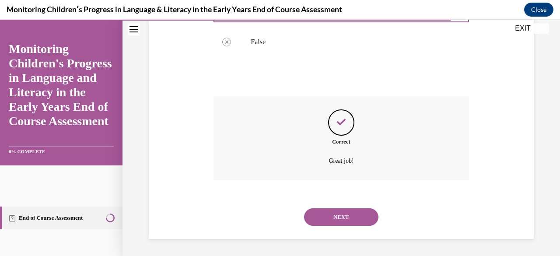
click at [336, 221] on button "NEXT" at bounding box center [341, 217] width 74 height 18
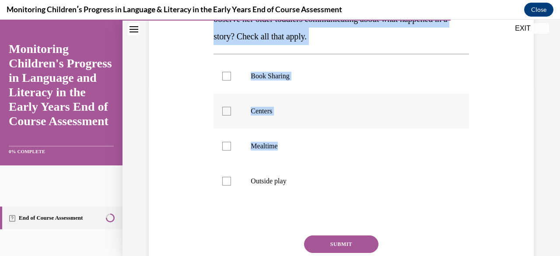
scroll to position [175, 0]
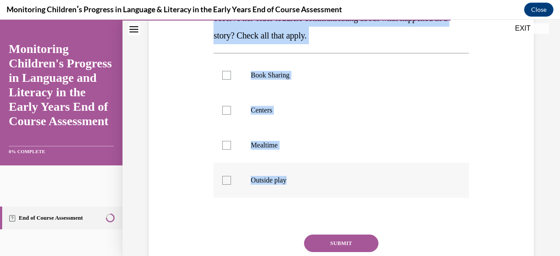
drag, startPoint x: 214, startPoint y: 86, endPoint x: 336, endPoint y: 170, distance: 148.6
click at [336, 170] on div "Question 13/16 During which of these routines and activities might a teacher be…" at bounding box center [341, 127] width 255 height 360
click at [341, 247] on button "SUBMIT" at bounding box center [341, 244] width 74 height 18
copy div "During which of these routines and activities might a teacher be able to observ…"
click at [225, 147] on div at bounding box center [226, 145] width 9 height 9
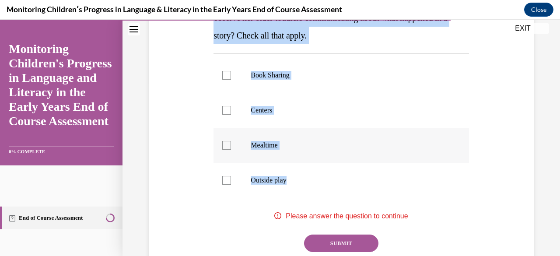
click at [225, 147] on input "Mealtime" at bounding box center [226, 145] width 9 height 9
checkbox input "true"
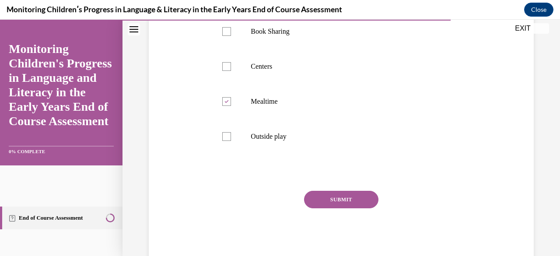
click at [340, 201] on button "SUBMIT" at bounding box center [341, 200] width 74 height 18
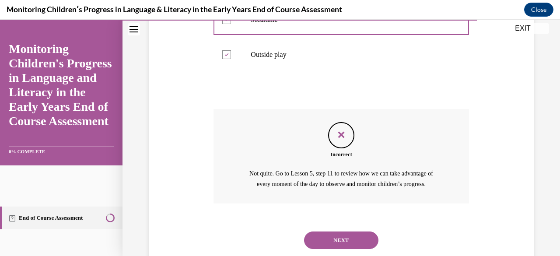
scroll to position [323, 0]
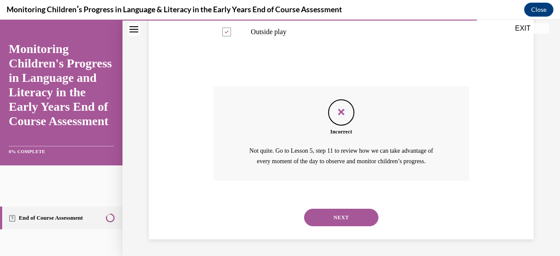
click at [321, 214] on button "NEXT" at bounding box center [341, 218] width 74 height 18
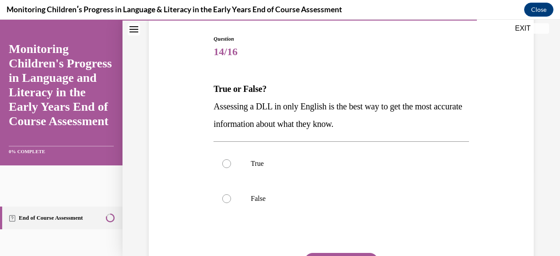
scroll to position [88, 0]
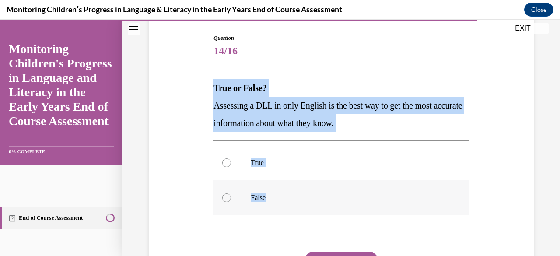
drag, startPoint x: 212, startPoint y: 85, endPoint x: 308, endPoint y: 192, distance: 143.7
click at [308, 192] on div "Question 14/16 True or False? Assessing a DLL in only English is the best way t…" at bounding box center [340, 172] width 259 height 303
copy div "True or False? Assessing a DLL in only English is the best way to get the most …"
click at [228, 198] on div at bounding box center [226, 197] width 9 height 9
click at [228, 198] on input "False" at bounding box center [226, 197] width 9 height 9
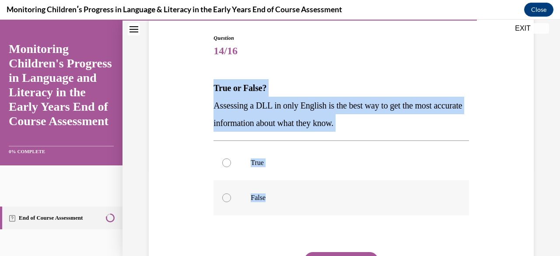
radio input "true"
click at [319, 165] on p "True" at bounding box center [349, 162] width 196 height 9
click at [231, 165] on input "True" at bounding box center [226, 162] width 9 height 9
radio input "true"
click at [326, 84] on p "True or False?" at bounding box center [341, 88] width 255 height 18
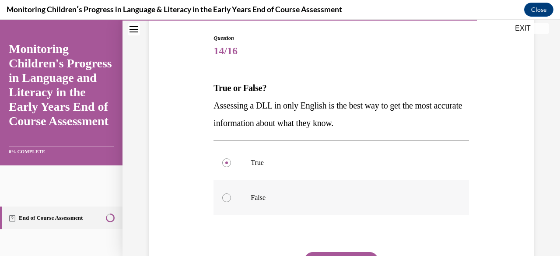
click at [223, 197] on div at bounding box center [226, 197] width 9 height 9
click at [223, 197] on input "False" at bounding box center [226, 197] width 9 height 9
radio input "true"
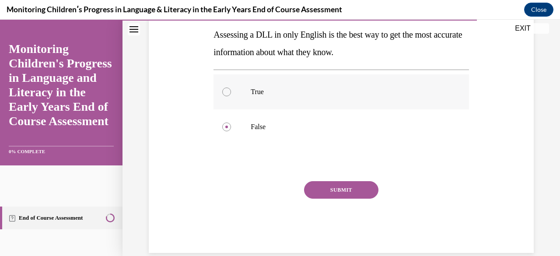
scroll to position [172, 0]
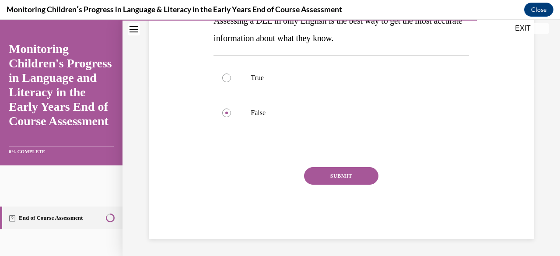
click at [335, 179] on button "SUBMIT" at bounding box center [341, 176] width 74 height 18
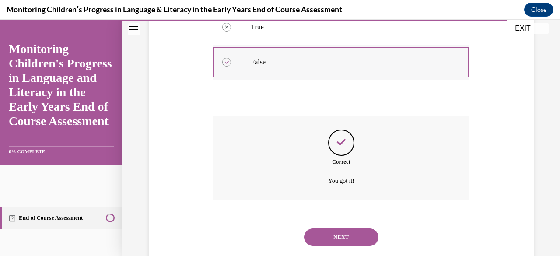
scroll to position [243, 0]
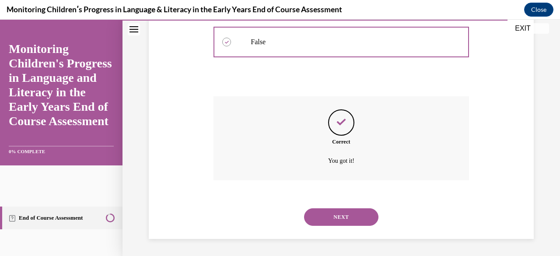
click at [336, 218] on button "NEXT" at bounding box center [341, 217] width 74 height 18
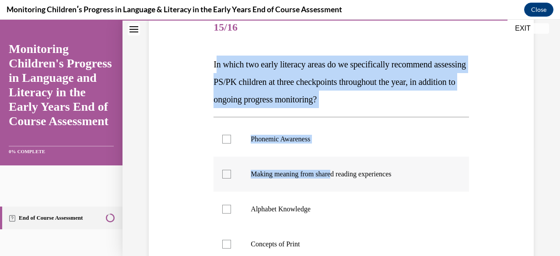
scroll to position [175, 0]
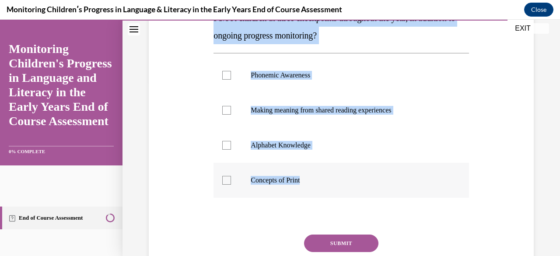
drag, startPoint x: 215, startPoint y: 88, endPoint x: 341, endPoint y: 192, distance: 163.1
click at [341, 192] on div "Question 15/16 In which two early literacy areas do we specifically recommend a…" at bounding box center [341, 127] width 255 height 360
click at [226, 74] on div at bounding box center [226, 75] width 9 height 9
click at [226, 74] on input "Phonemic Awareness" at bounding box center [226, 75] width 9 height 9
checkbox input "true"
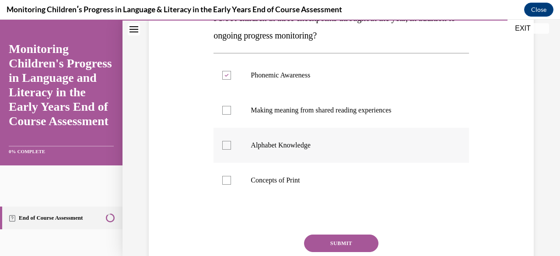
click at [224, 146] on div at bounding box center [226, 145] width 9 height 9
click at [224, 146] on input "Alphabet Knowledge" at bounding box center [226, 145] width 9 height 9
checkbox input "true"
click at [366, 246] on button "SUBMIT" at bounding box center [341, 244] width 74 height 18
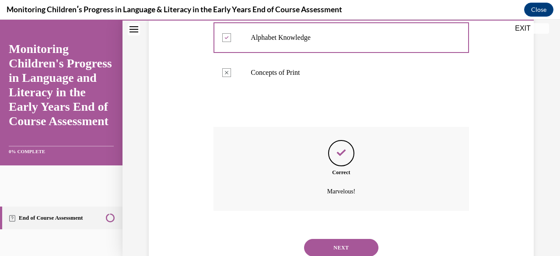
scroll to position [313, 0]
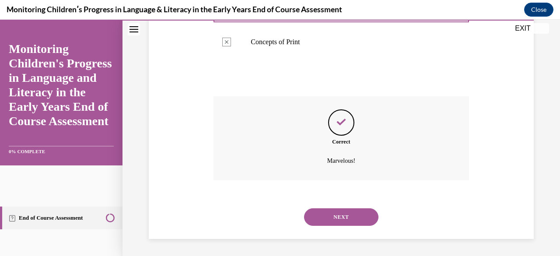
click at [317, 217] on button "NEXT" at bounding box center [341, 217] width 74 height 18
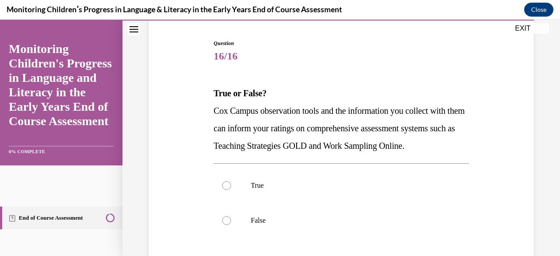
scroll to position [88, 0]
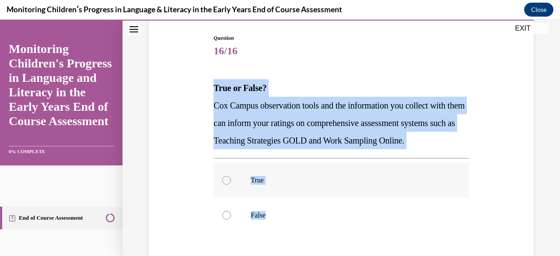
drag, startPoint x: 209, startPoint y: 84, endPoint x: 283, endPoint y: 206, distance: 142.4
click at [281, 223] on div "Question 16/16 True or False? Cox Campus observation tools and the information …" at bounding box center [341, 174] width 389 height 333
click at [229, 185] on div at bounding box center [226, 180] width 9 height 9
click at [229, 185] on input "True" at bounding box center [226, 180] width 9 height 9
radio input "true"
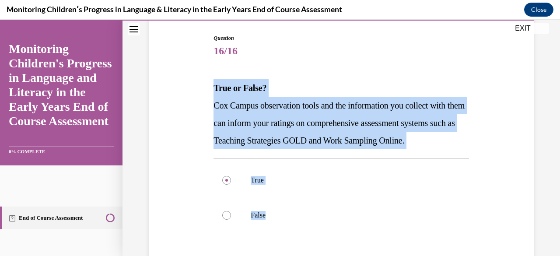
click at [376, 64] on div "Question 16/16 True or False? Cox Campus observation tools and the information …" at bounding box center [341, 187] width 255 height 307
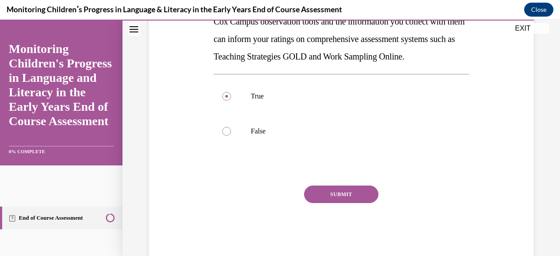
scroll to position [207, 0]
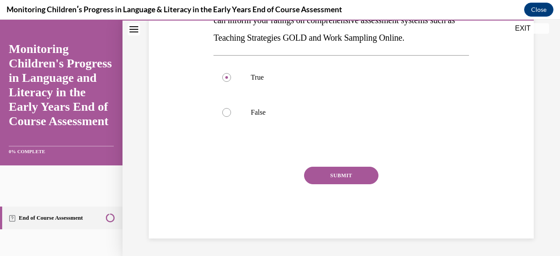
click at [340, 174] on button "SUBMIT" at bounding box center [341, 176] width 74 height 18
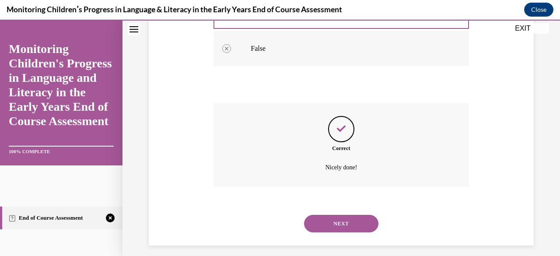
scroll to position [278, 0]
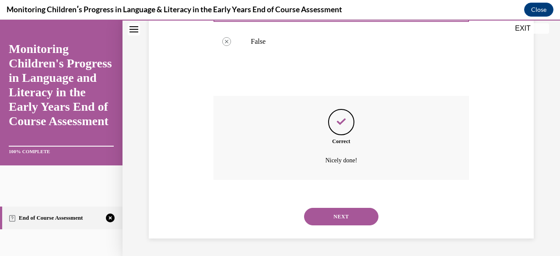
click at [330, 219] on button "NEXT" at bounding box center [341, 217] width 74 height 18
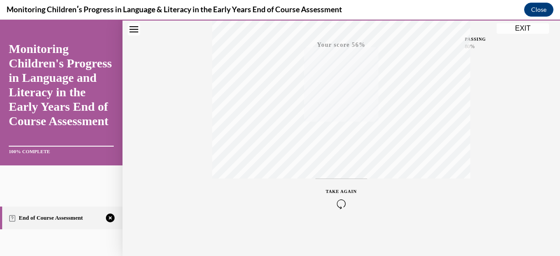
scroll to position [212, 0]
click at [335, 203] on icon "button" at bounding box center [341, 203] width 31 height 10
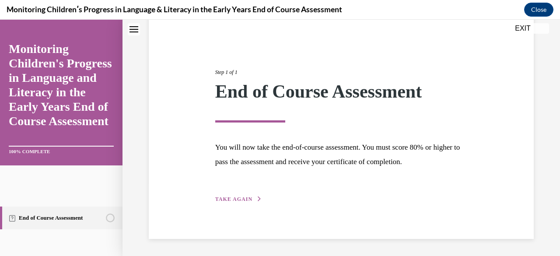
click at [246, 196] on span "TAKE AGAIN" at bounding box center [233, 199] width 37 height 6
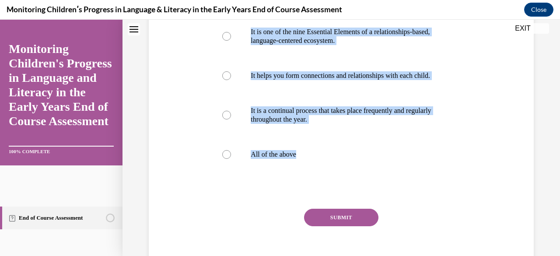
scroll to position [249, 0]
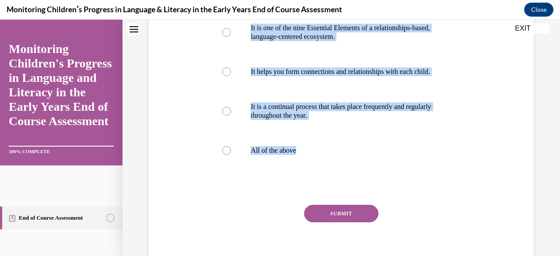
drag, startPoint x: 235, startPoint y: 102, endPoint x: 315, endPoint y: 163, distance: 100.2
click at [315, 163] on div "Question 01/16 Which of these statements is true about Progress Monitoring in t…" at bounding box center [340, 68] width 259 height 417
click at [225, 155] on div at bounding box center [226, 150] width 9 height 9
click at [225, 155] on input "All of the above" at bounding box center [226, 150] width 9 height 9
radio input "true"
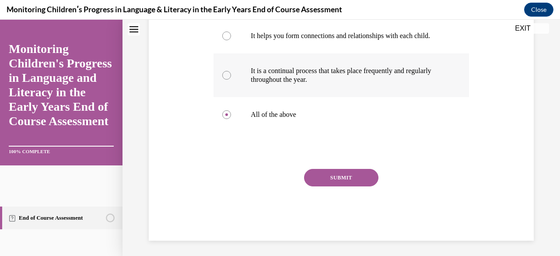
scroll to position [292, 0]
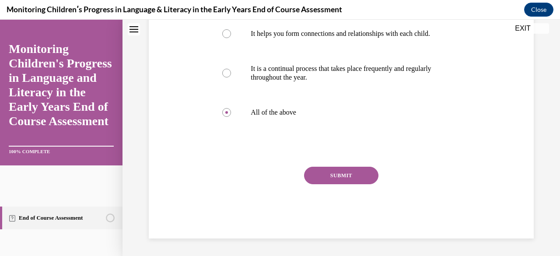
click at [356, 183] on button "SUBMIT" at bounding box center [341, 176] width 74 height 18
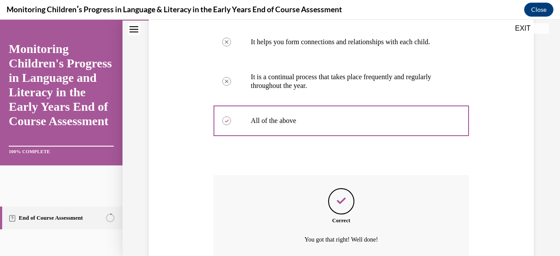
scroll to position [366, 0]
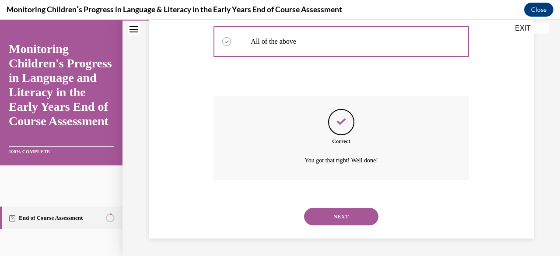
click at [342, 214] on button "NEXT" at bounding box center [341, 217] width 74 height 18
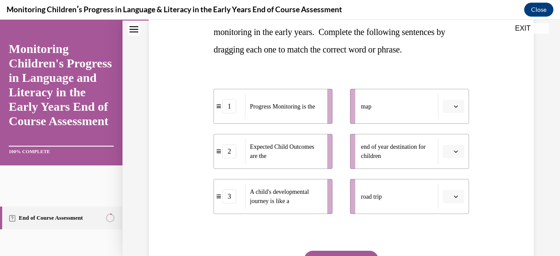
scroll to position [175, 0]
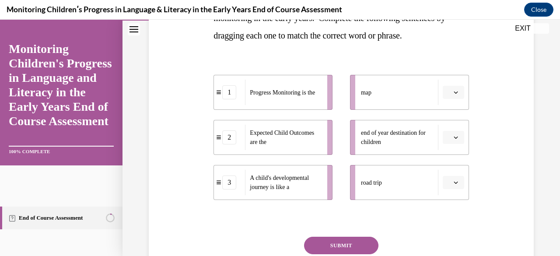
click at [454, 92] on icon "button" at bounding box center [456, 92] width 4 height 4
click at [448, 126] on div "1" at bounding box center [446, 129] width 21 height 18
click at [454, 183] on icon "button" at bounding box center [456, 183] width 4 height 2
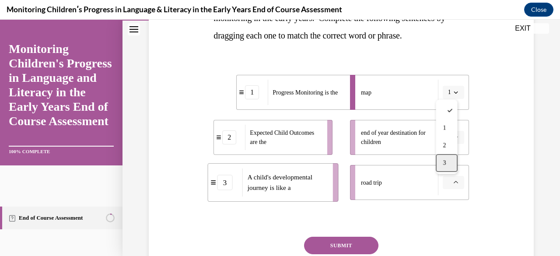
click at [451, 161] on div "3" at bounding box center [446, 163] width 21 height 18
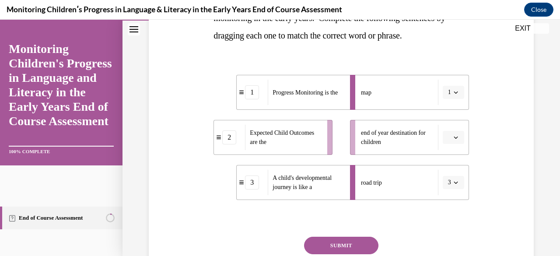
click at [454, 138] on button "button" at bounding box center [453, 137] width 21 height 13
click at [445, 188] on div "2" at bounding box center [446, 192] width 21 height 18
click at [454, 91] on icon "button" at bounding box center [456, 92] width 4 height 4
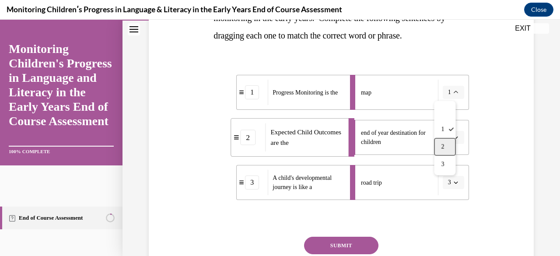
click at [447, 148] on div "2" at bounding box center [444, 147] width 21 height 18
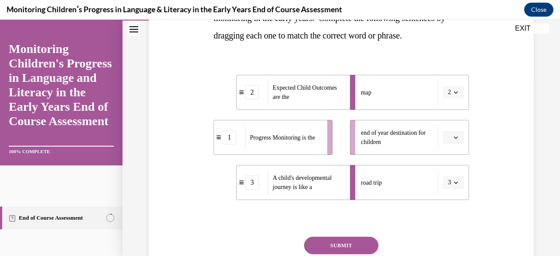
click at [454, 138] on icon "button" at bounding box center [456, 138] width 4 height 2
click at [452, 171] on div "1" at bounding box center [446, 174] width 21 height 18
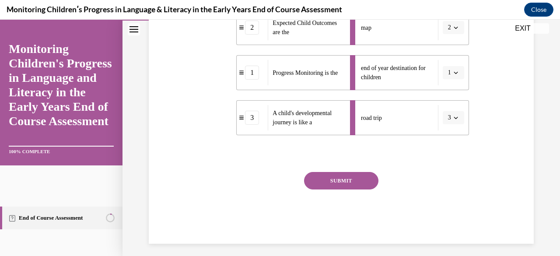
scroll to position [245, 0]
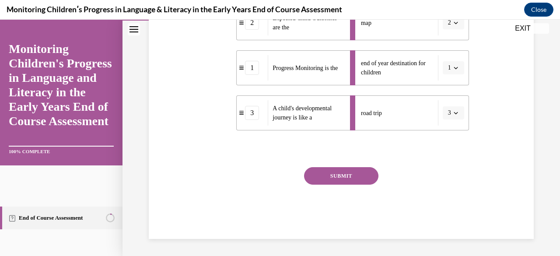
click at [361, 175] on button "SUBMIT" at bounding box center [341, 176] width 74 height 18
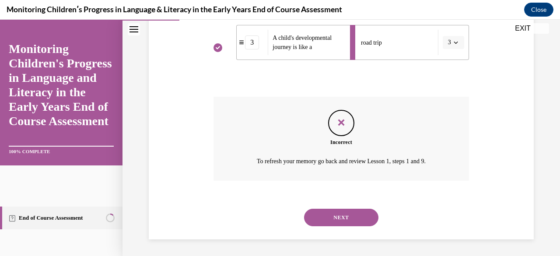
scroll to position [315, 0]
click at [348, 221] on button "NEXT" at bounding box center [341, 217] width 74 height 18
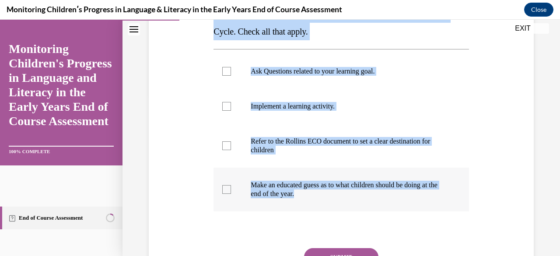
scroll to position [175, 0]
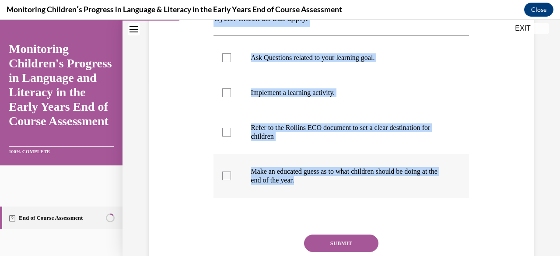
drag, startPoint x: 213, startPoint y: 87, endPoint x: 312, endPoint y: 197, distance: 149.0
click at [317, 207] on div "Question 03/16 Which of the following activities occur in Phase 1 of the Assess…" at bounding box center [341, 113] width 389 height 386
click at [225, 59] on div at bounding box center [226, 57] width 9 height 9
click at [225, 59] on input "Ask Questions related to your learning goal." at bounding box center [226, 57] width 9 height 9
checkbox input "true"
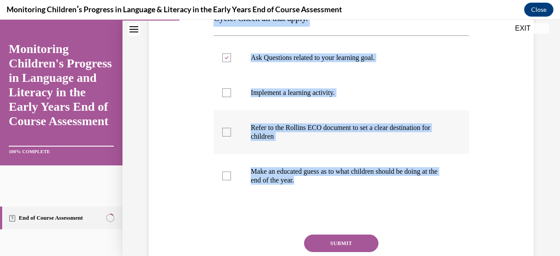
click at [227, 131] on div at bounding box center [226, 132] width 9 height 9
click at [227, 131] on input "Refer to the Rollins ECO document to set a clear destination for children" at bounding box center [226, 132] width 9 height 9
checkbox input "true"
click at [227, 178] on div at bounding box center [226, 176] width 9 height 9
click at [227, 178] on input "Make an educated guess as to what children should be doing at the end of the ye…" at bounding box center [226, 176] width 9 height 9
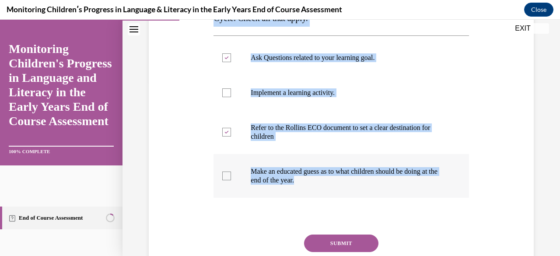
checkbox input "true"
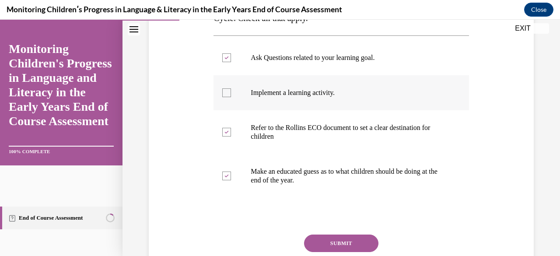
scroll to position [219, 0]
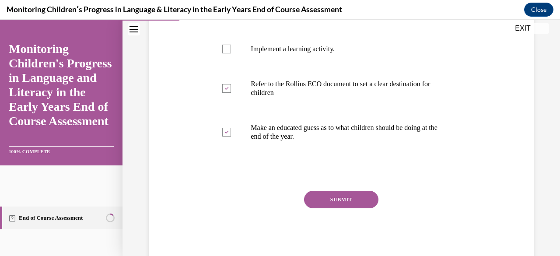
click at [362, 204] on button "SUBMIT" at bounding box center [341, 200] width 74 height 18
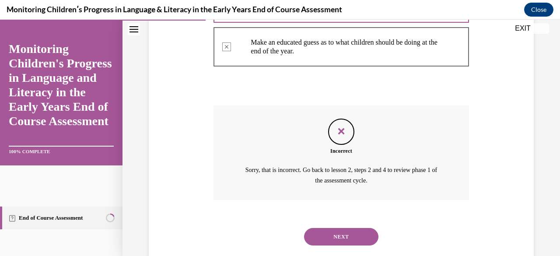
scroll to position [323, 0]
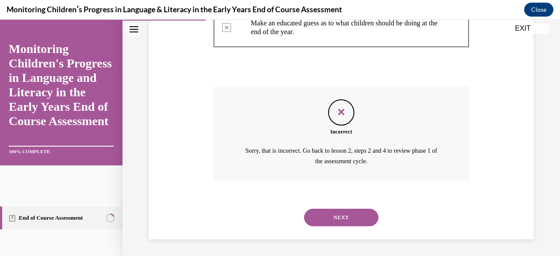
click at [337, 220] on button "NEXT" at bounding box center [341, 218] width 74 height 18
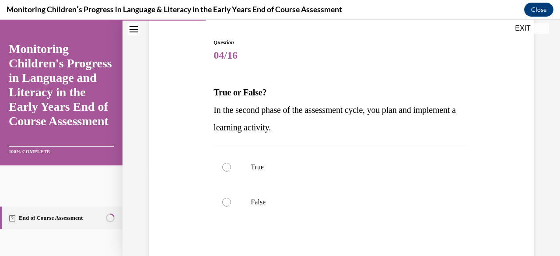
scroll to position [88, 0]
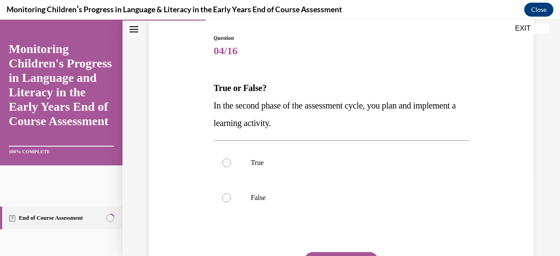
drag, startPoint x: 212, startPoint y: 106, endPoint x: 316, endPoint y: 123, distance: 105.0
click at [326, 127] on p "In the second phase of the assessment cycle, you plan and implement a learning …" at bounding box center [341, 114] width 255 height 35
click at [226, 162] on div at bounding box center [226, 162] width 9 height 9
click at [226, 162] on input "True" at bounding box center [226, 162] width 9 height 9
radio input "true"
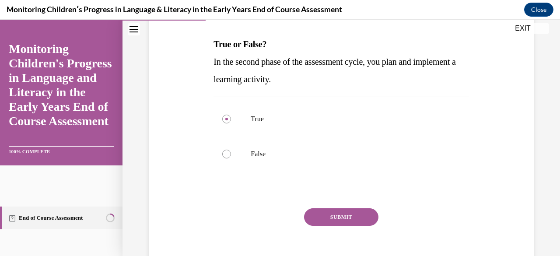
click at [350, 214] on button "SUBMIT" at bounding box center [341, 217] width 74 height 18
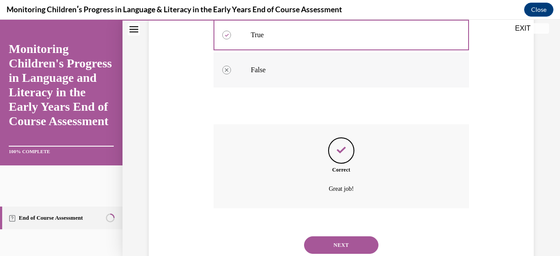
scroll to position [243, 0]
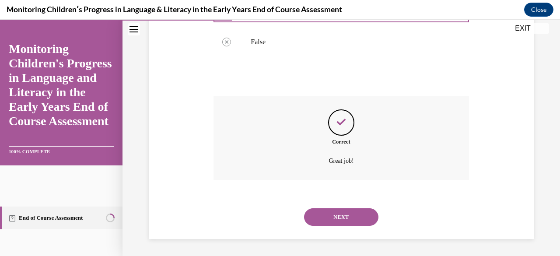
click at [323, 220] on button "NEXT" at bounding box center [341, 217] width 74 height 18
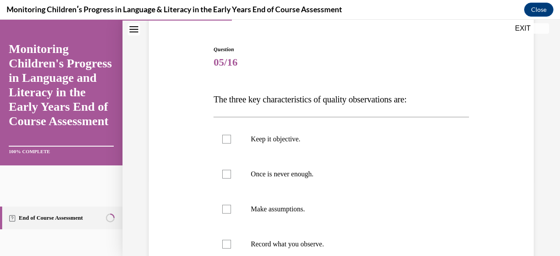
scroll to position [131, 0]
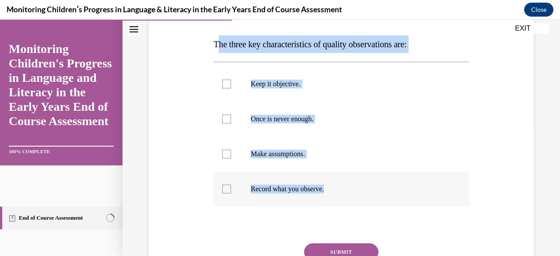
drag, startPoint x: 216, startPoint y: 175, endPoint x: 329, endPoint y: 190, distance: 114.0
click at [329, 190] on div "Question 05/16 The three key characteristics of quality observations are: Keep …" at bounding box center [341, 152] width 255 height 325
click at [224, 83] on div at bounding box center [226, 84] width 9 height 9
click at [224, 83] on input "Keep it objective." at bounding box center [226, 84] width 9 height 9
checkbox input "true"
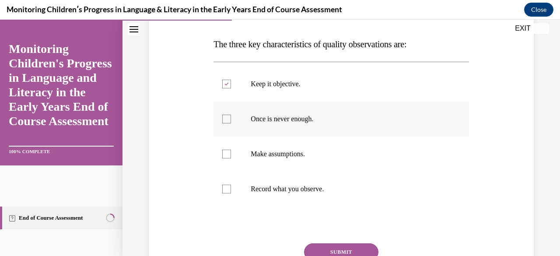
click at [223, 118] on div at bounding box center [226, 119] width 9 height 9
click at [223, 118] on input "Once is never enough." at bounding box center [226, 119] width 9 height 9
checkbox input "true"
click at [228, 186] on div at bounding box center [226, 189] width 9 height 9
click at [228, 186] on input "Record what you observe." at bounding box center [226, 189] width 9 height 9
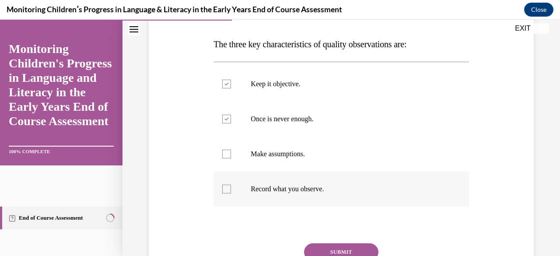
checkbox input "true"
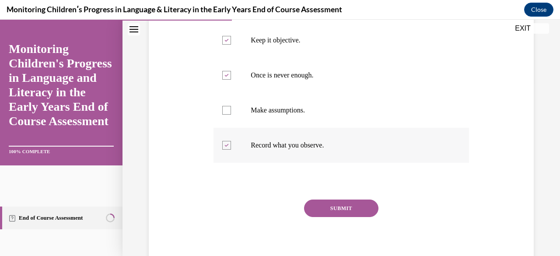
scroll to position [207, 0]
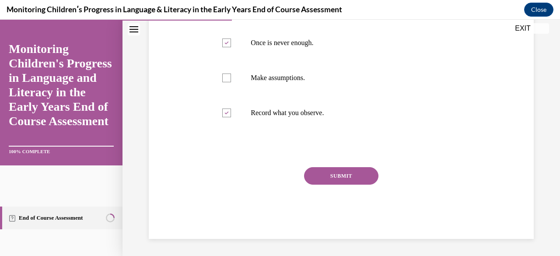
click at [354, 171] on button "SUBMIT" at bounding box center [341, 176] width 74 height 18
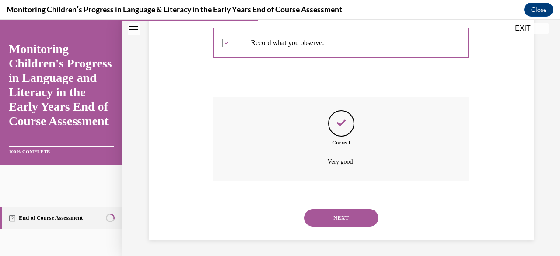
scroll to position [278, 0]
click at [334, 217] on button "NEXT" at bounding box center [341, 217] width 74 height 18
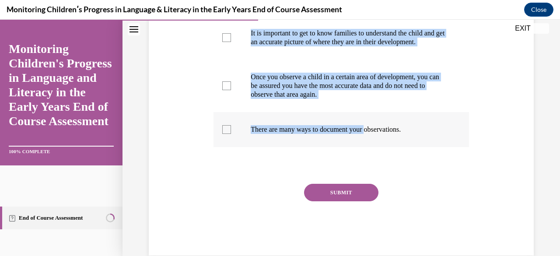
scroll to position [219, 0]
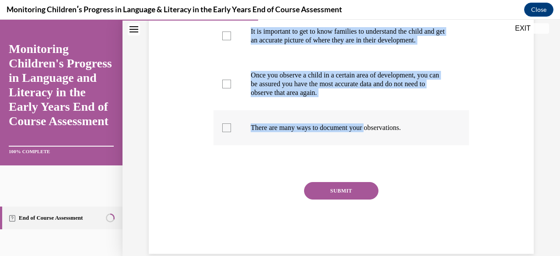
drag, startPoint x: 211, startPoint y: 85, endPoint x: 415, endPoint y: 133, distance: 209.5
click at [415, 133] on div "Question 06/16 Which of these statements are true? Check all that apply. Effect…" at bounding box center [340, 72] width 259 height 364
click at [225, 132] on div at bounding box center [226, 127] width 9 height 9
click at [225, 132] on input "There are many ways to document your observations." at bounding box center [226, 127] width 9 height 9
checkbox input "true"
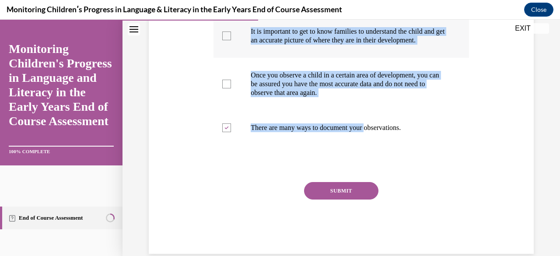
click at [229, 40] on div at bounding box center [226, 36] width 9 height 9
click at [229, 40] on input "It is important to get to know families to understand the child and get an accu…" at bounding box center [226, 36] width 9 height 9
checkbox input "true"
click at [211, 88] on div "Question 06/16 Which of these statements are true? Check all that apply. Effect…" at bounding box center [340, 72] width 259 height 364
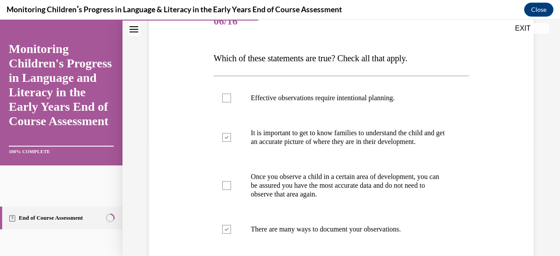
scroll to position [131, 0]
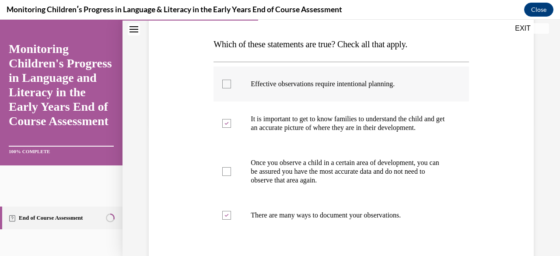
click at [227, 84] on div at bounding box center [226, 84] width 9 height 9
click at [227, 84] on input "Effective observations require intentional planning." at bounding box center [226, 84] width 9 height 9
checkbox input "true"
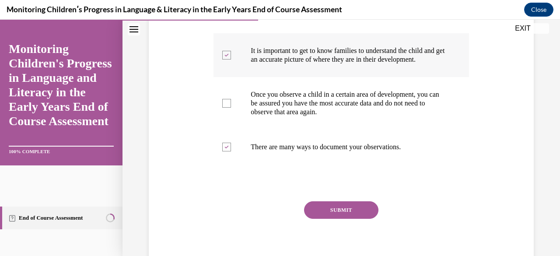
scroll to position [219, 0]
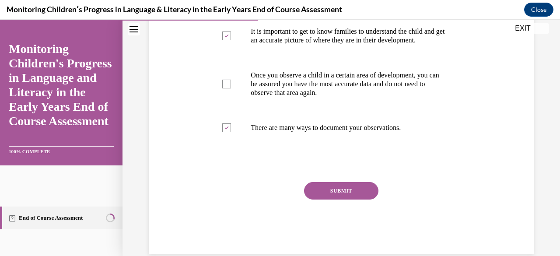
click at [330, 200] on button "SUBMIT" at bounding box center [341, 191] width 74 height 18
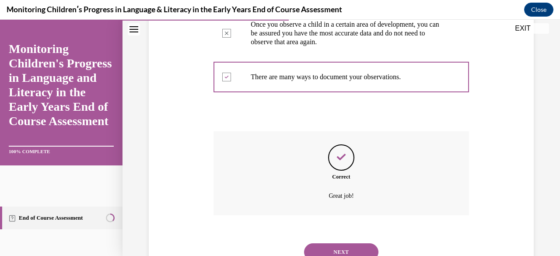
scroll to position [313, 0]
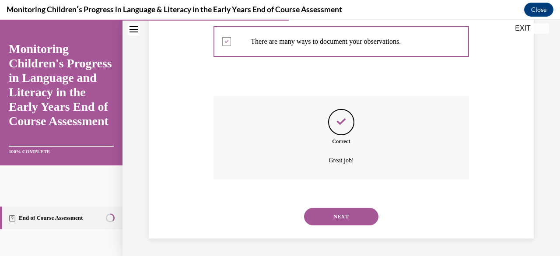
click at [328, 214] on button "NEXT" at bounding box center [341, 217] width 74 height 18
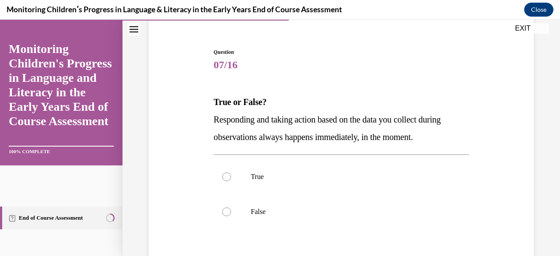
scroll to position [88, 0]
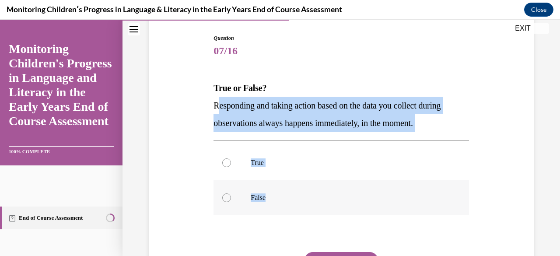
drag, startPoint x: 215, startPoint y: 103, endPoint x: 344, endPoint y: 190, distance: 155.6
click at [344, 190] on div "Question 07/16 True or False? Responding and taking action based on the data yo…" at bounding box center [341, 179] width 255 height 290
click at [226, 196] on div at bounding box center [226, 197] width 9 height 9
click at [226, 196] on input "False" at bounding box center [226, 197] width 9 height 9
radio input "true"
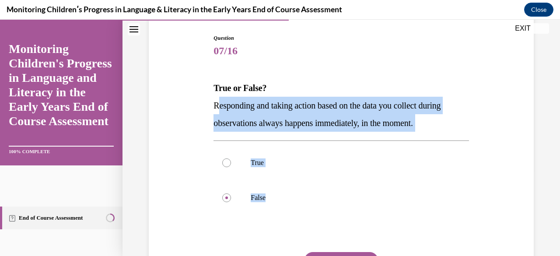
click at [429, 137] on div "Question 07/16 True or False? Responding and taking action based on the data yo…" at bounding box center [341, 179] width 255 height 290
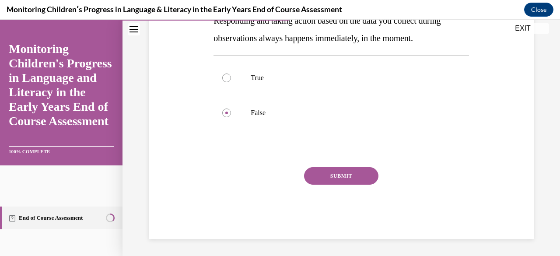
click at [352, 177] on button "SUBMIT" at bounding box center [341, 176] width 74 height 18
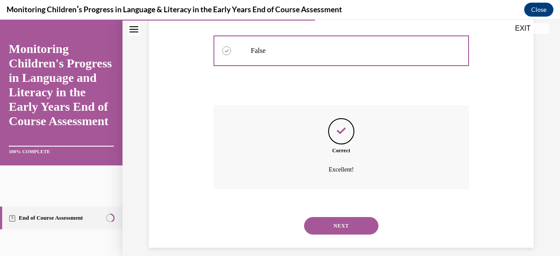
scroll to position [243, 0]
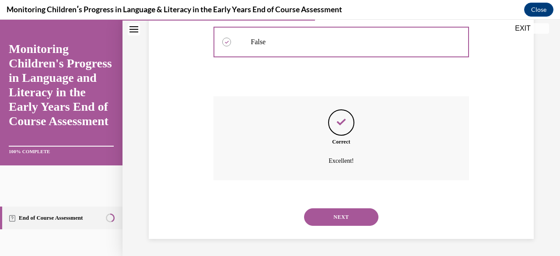
click at [307, 221] on button "NEXT" at bounding box center [341, 217] width 74 height 18
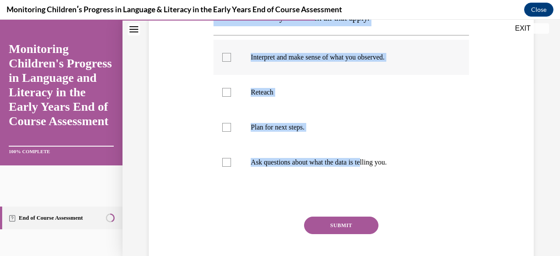
scroll to position [219, 0]
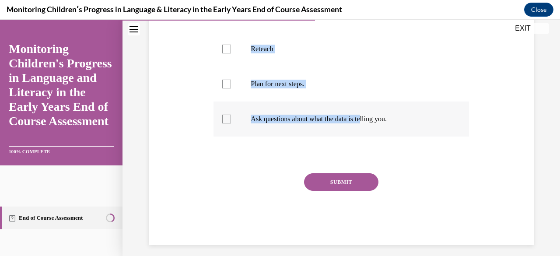
drag, startPoint x: 214, startPoint y: 127, endPoint x: 403, endPoint y: 126, distance: 188.2
click at [403, 126] on div "Question 08/16 Which of the following activities are associated with Phase 4 (R…" at bounding box center [341, 74] width 255 height 342
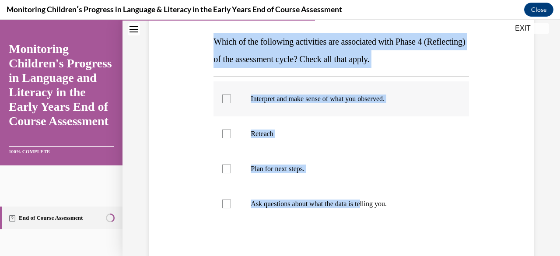
scroll to position [131, 0]
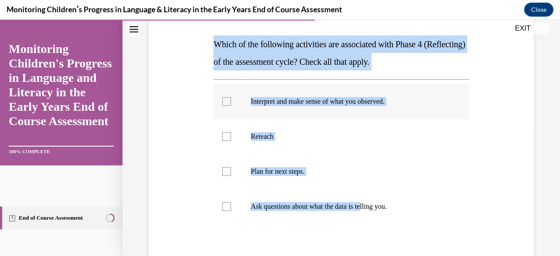
click at [223, 101] on div at bounding box center [226, 101] width 9 height 9
click at [223, 101] on input "Interpret and make sense of what you observed." at bounding box center [226, 101] width 9 height 9
checkbox input "true"
click at [225, 173] on div at bounding box center [226, 171] width 9 height 9
click at [225, 173] on input "Plan for next steps." at bounding box center [226, 171] width 9 height 9
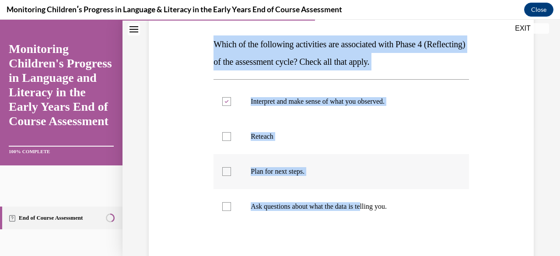
checkbox input "true"
drag, startPoint x: 226, startPoint y: 204, endPoint x: 228, endPoint y: 182, distance: 22.4
click at [226, 203] on div at bounding box center [226, 206] width 9 height 9
click at [226, 203] on input "Ask questions about what the data is telling you." at bounding box center [226, 206] width 9 height 9
checkbox input "true"
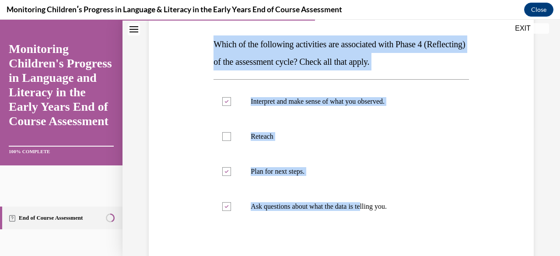
click at [196, 92] on div "Question 08/16 Which of the following activities are associated with Phase 4 (R…" at bounding box center [341, 148] width 389 height 368
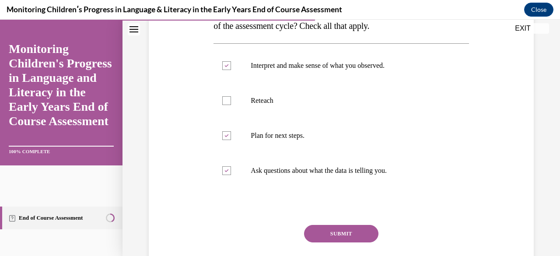
scroll to position [175, 0]
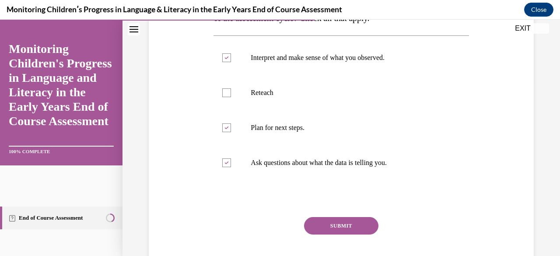
click at [354, 228] on button "SUBMIT" at bounding box center [341, 226] width 74 height 18
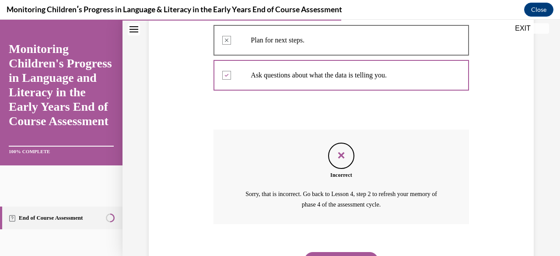
scroll to position [306, 0]
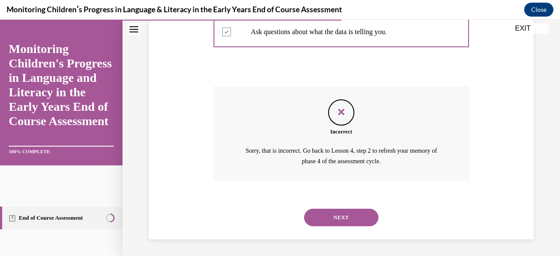
click at [332, 218] on button "NEXT" at bounding box center [341, 218] width 74 height 18
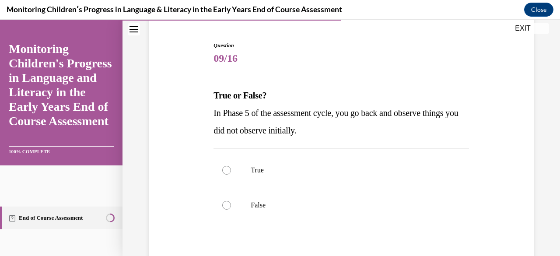
scroll to position [88, 0]
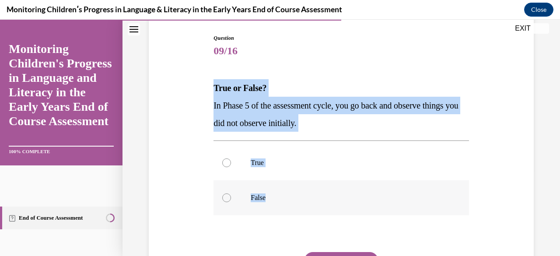
drag, startPoint x: 213, startPoint y: 85, endPoint x: 274, endPoint y: 189, distance: 120.1
click at [274, 189] on div "Question 09/16 True or False? In Phase 5 of the assessment cycle, you go back a…" at bounding box center [341, 179] width 255 height 290
click at [227, 163] on div at bounding box center [226, 162] width 9 height 9
click at [227, 163] on input "True" at bounding box center [226, 162] width 9 height 9
radio input "true"
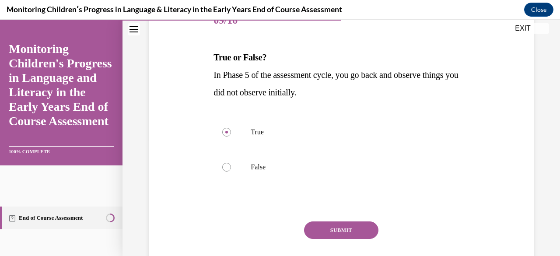
scroll to position [131, 0]
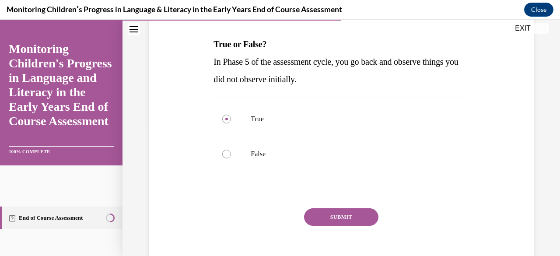
click at [331, 213] on button "SUBMIT" at bounding box center [341, 217] width 74 height 18
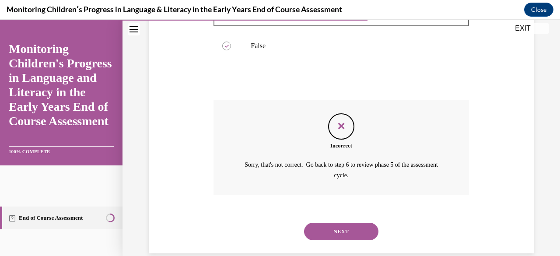
scroll to position [253, 0]
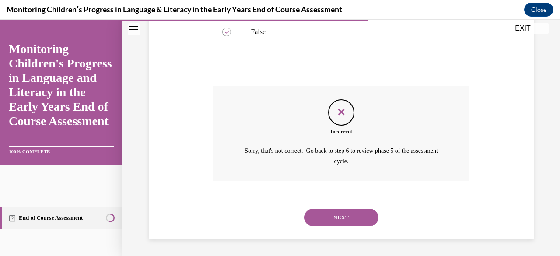
click at [325, 218] on button "NEXT" at bounding box center [341, 218] width 74 height 18
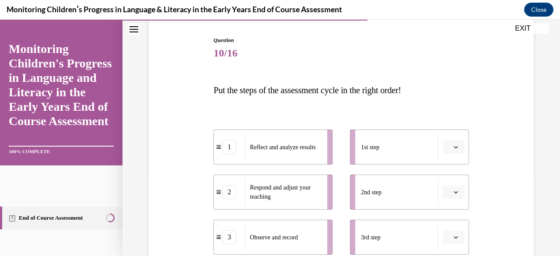
scroll to position [88, 0]
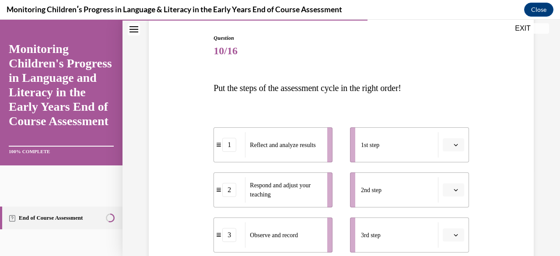
click at [453, 147] on span "button" at bounding box center [456, 145] width 6 height 6
click at [456, 93] on div "3" at bounding box center [446, 91] width 21 height 18
click at [454, 189] on icon "button" at bounding box center [456, 190] width 4 height 4
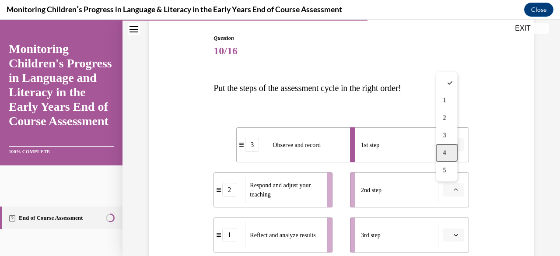
click at [445, 155] on span "4" at bounding box center [444, 153] width 3 height 7
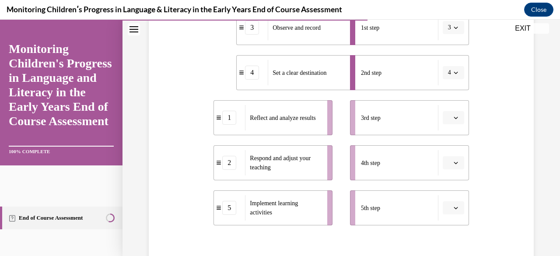
scroll to position [219, 0]
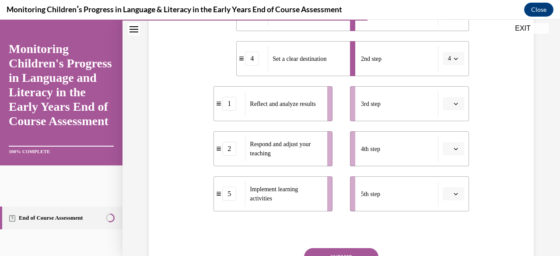
click at [453, 106] on span "button" at bounding box center [456, 104] width 6 height 6
click at [453, 140] on div "1" at bounding box center [446, 141] width 21 height 18
click at [453, 149] on span "button" at bounding box center [456, 149] width 6 height 6
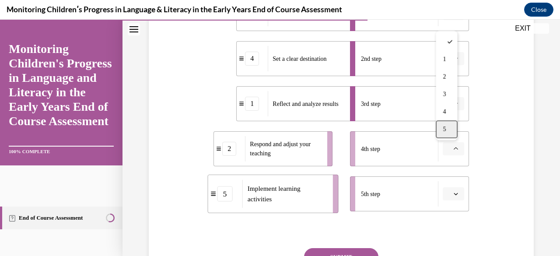
click at [448, 133] on div "5" at bounding box center [446, 130] width 21 height 18
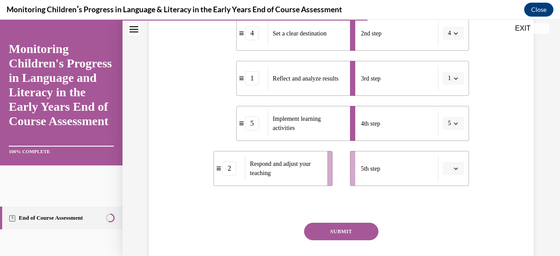
scroll to position [263, 0]
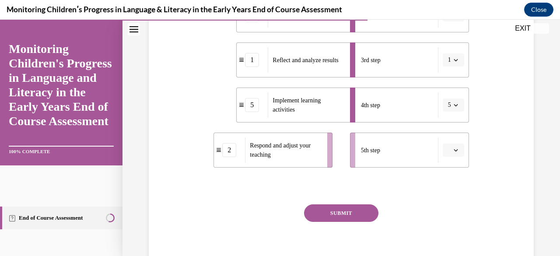
click at [454, 149] on icon "button" at bounding box center [456, 150] width 4 height 4
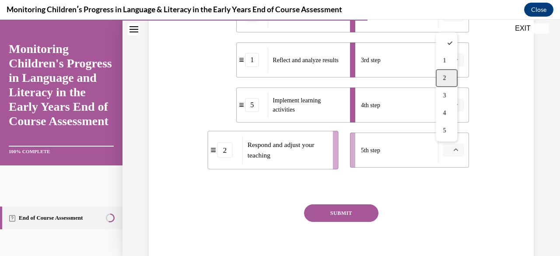
click at [449, 82] on div "2" at bounding box center [446, 79] width 21 height 18
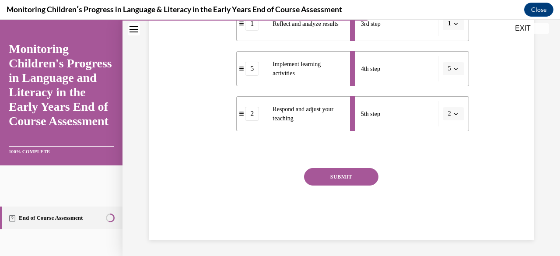
scroll to position [300, 0]
click at [320, 182] on button "SUBMIT" at bounding box center [341, 176] width 74 height 18
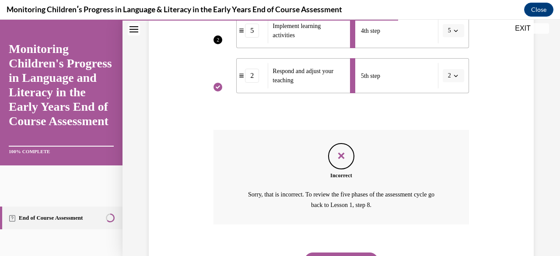
scroll to position [381, 0]
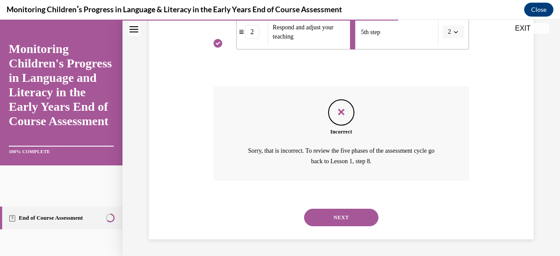
click at [317, 215] on button "NEXT" at bounding box center [341, 218] width 74 height 18
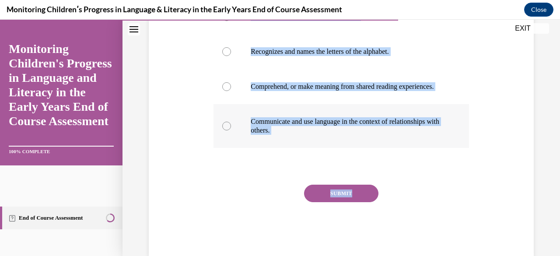
scroll to position [219, 0]
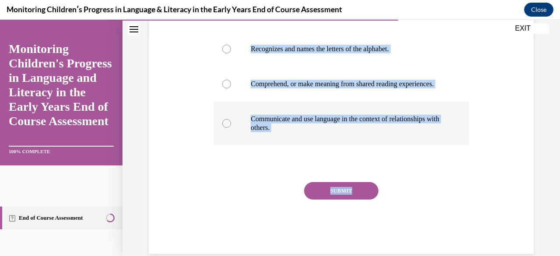
drag, startPoint x: 214, startPoint y: 86, endPoint x: 413, endPoint y: 139, distance: 205.2
click at [413, 139] on div "Question 11/16 Which of the following foundational language and literacy skills…" at bounding box center [341, 78] width 255 height 351
click at [227, 49] on div at bounding box center [226, 49] width 9 height 9
click at [227, 49] on input "Recognizes and names the letters of the alphabet." at bounding box center [226, 49] width 9 height 9
radio input "true"
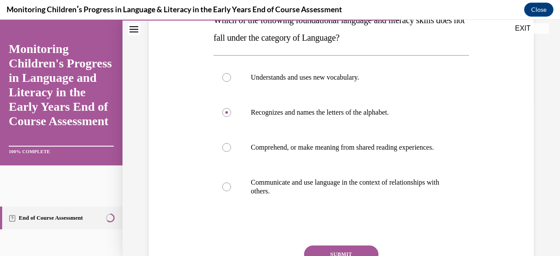
scroll to position [175, 0]
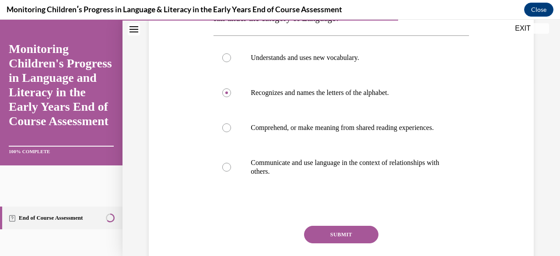
click at [361, 242] on button "SUBMIT" at bounding box center [341, 235] width 74 height 18
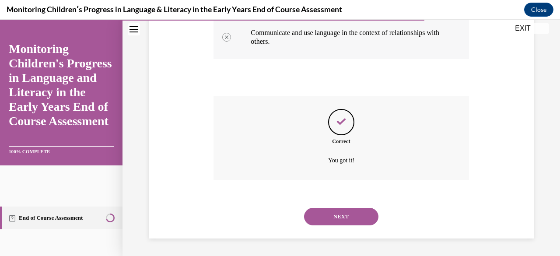
scroll to position [313, 0]
click at [333, 219] on button "NEXT" at bounding box center [341, 217] width 74 height 18
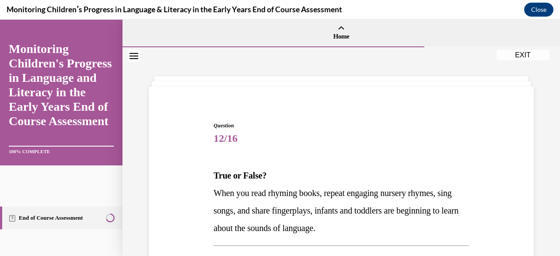
scroll to position [44, 0]
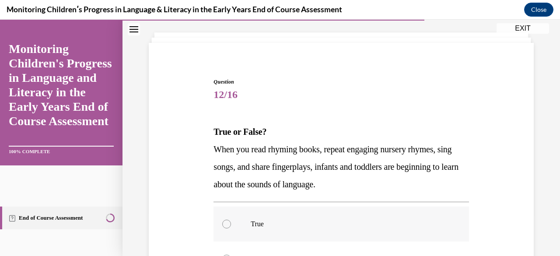
click at [226, 224] on div at bounding box center [226, 224] width 9 height 9
click at [226, 224] on input "True" at bounding box center [226, 224] width 9 height 9
radio input "true"
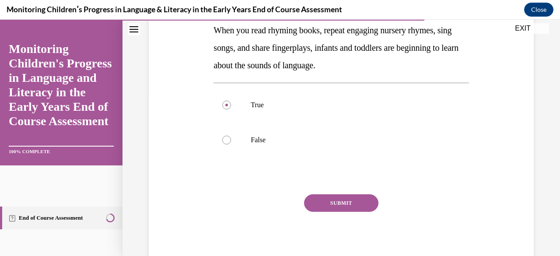
scroll to position [175, 0]
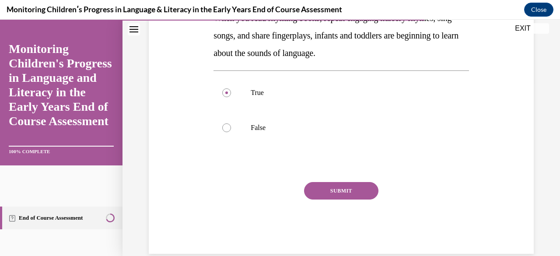
click at [331, 195] on button "SUBMIT" at bounding box center [341, 191] width 74 height 18
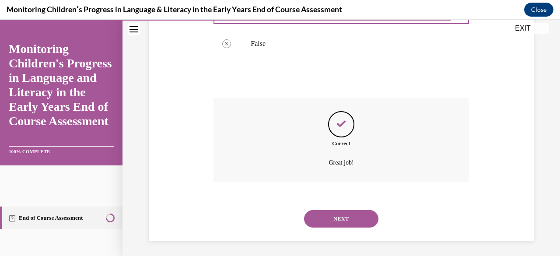
scroll to position [261, 0]
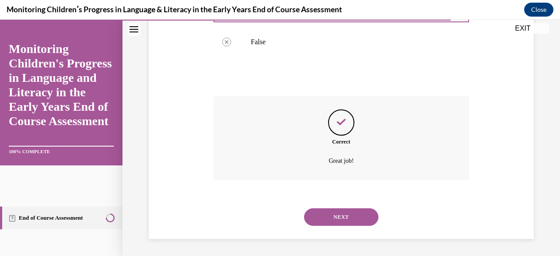
click at [324, 216] on button "NEXT" at bounding box center [341, 217] width 74 height 18
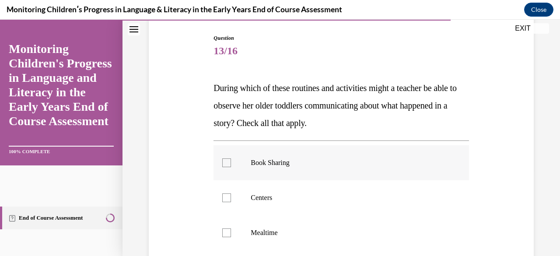
scroll to position [131, 0]
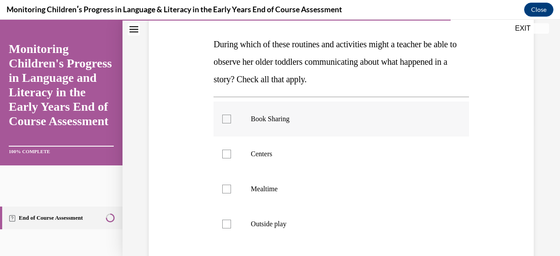
click at [226, 119] on div at bounding box center [226, 119] width 9 height 9
click at [226, 119] on input "Book Sharing" at bounding box center [226, 119] width 9 height 9
checkbox input "true"
click at [224, 153] on div at bounding box center [226, 154] width 9 height 9
click at [224, 153] on input "Centers" at bounding box center [226, 154] width 9 height 9
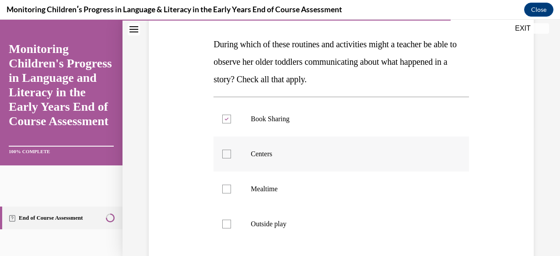
checkbox input "true"
click at [229, 184] on label "Mealtime" at bounding box center [341, 189] width 255 height 35
click at [229, 185] on input "Mealtime" at bounding box center [226, 189] width 9 height 9
checkbox input "true"
click at [227, 225] on div at bounding box center [226, 224] width 9 height 9
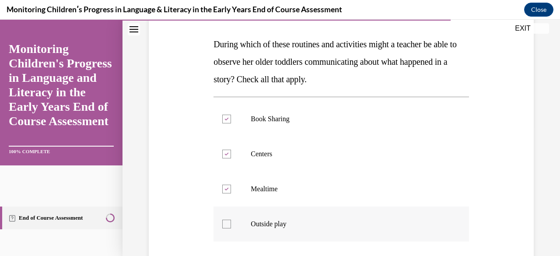
click at [227, 225] on input "Outside play" at bounding box center [226, 224] width 9 height 9
checkbox input "true"
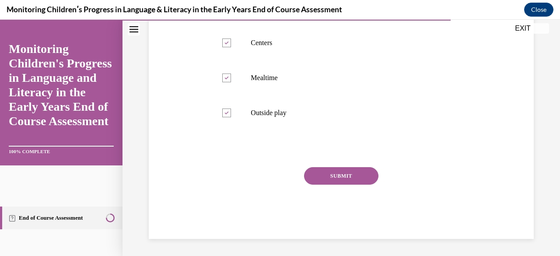
click at [333, 174] on button "SUBMIT" at bounding box center [341, 176] width 74 height 18
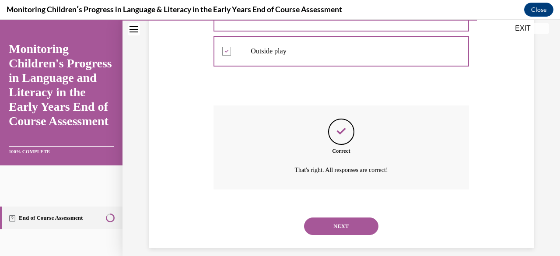
scroll to position [313, 0]
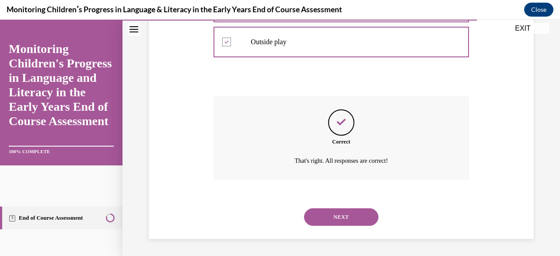
click at [336, 215] on button "NEXT" at bounding box center [341, 217] width 74 height 18
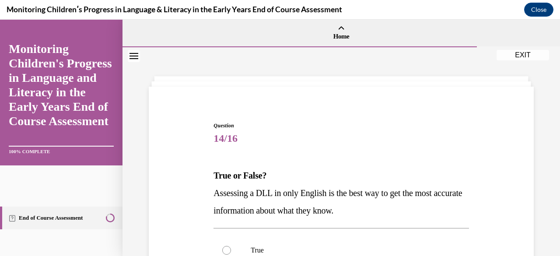
scroll to position [44, 0]
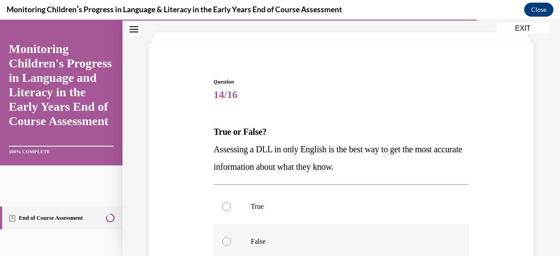
click at [227, 241] on div at bounding box center [226, 241] width 9 height 9
click at [227, 241] on input "False" at bounding box center [226, 241] width 9 height 9
radio input "true"
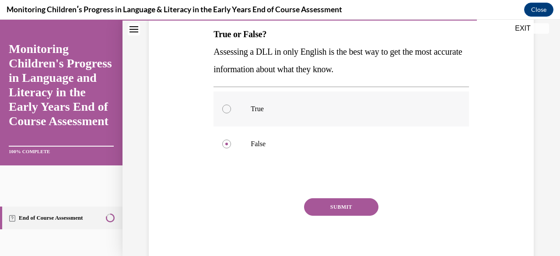
scroll to position [172, 0]
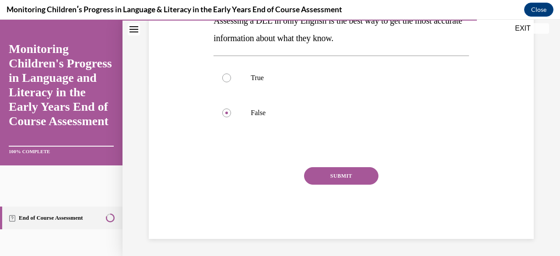
click at [346, 179] on button "SUBMIT" at bounding box center [341, 176] width 74 height 18
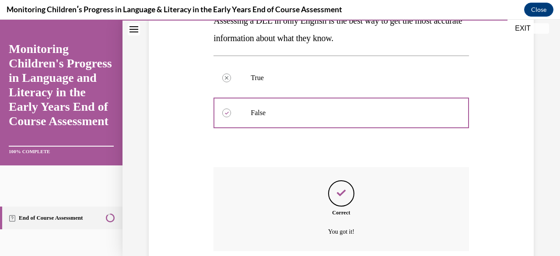
scroll to position [243, 0]
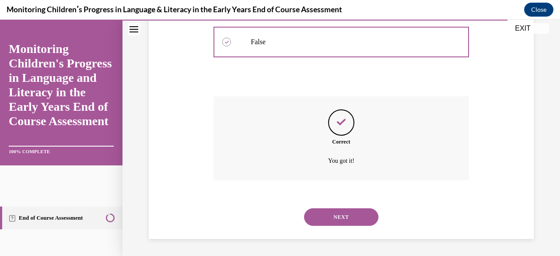
click at [345, 217] on button "NEXT" at bounding box center [341, 217] width 74 height 18
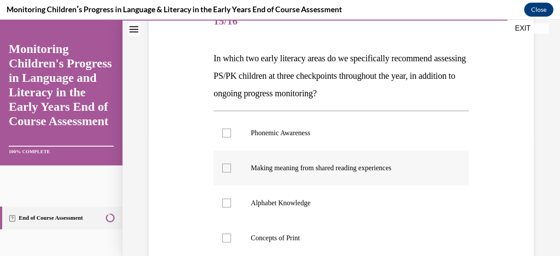
scroll to position [131, 0]
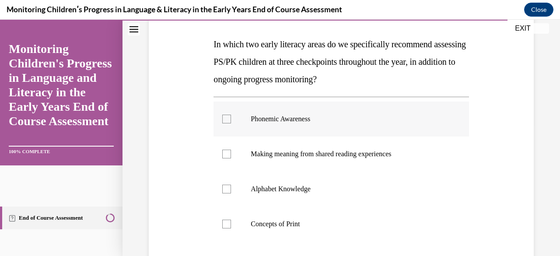
click at [228, 119] on div at bounding box center [226, 119] width 9 height 9
click at [228, 119] on input "Phonemic Awareness" at bounding box center [226, 119] width 9 height 9
checkbox input "true"
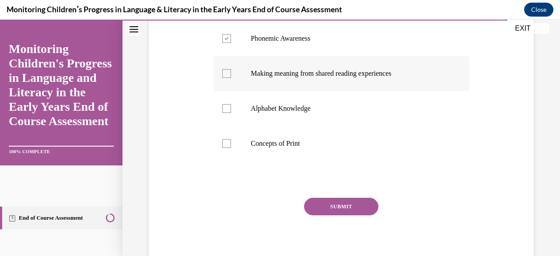
scroll to position [219, 0]
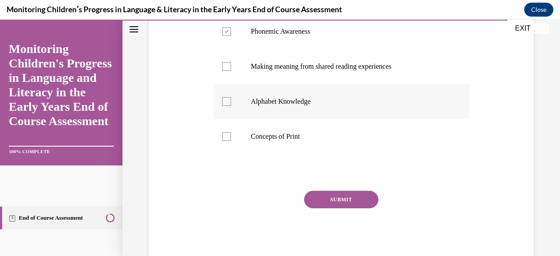
click at [227, 103] on div at bounding box center [226, 101] width 9 height 9
click at [227, 103] on input "Alphabet Knowledge" at bounding box center [226, 101] width 9 height 9
checkbox input "true"
click at [326, 199] on button "SUBMIT" at bounding box center [341, 200] width 74 height 18
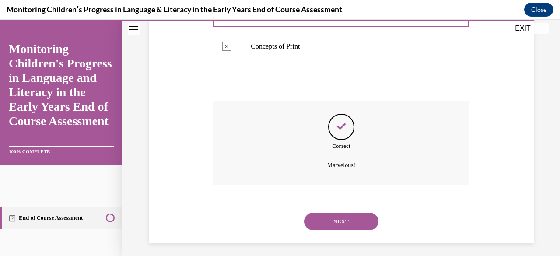
scroll to position [313, 0]
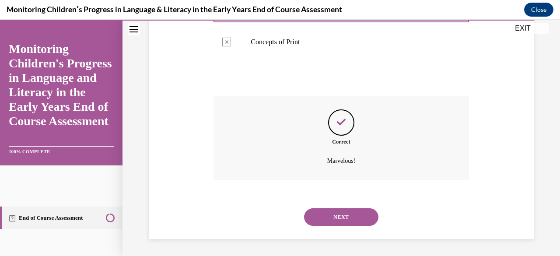
click at [347, 218] on button "NEXT" at bounding box center [341, 217] width 74 height 18
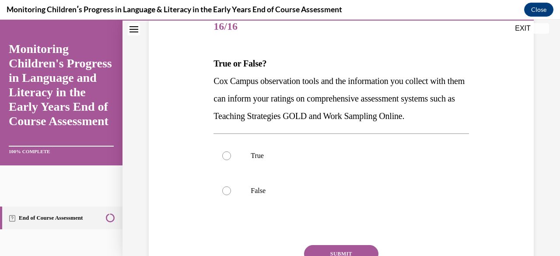
scroll to position [131, 0]
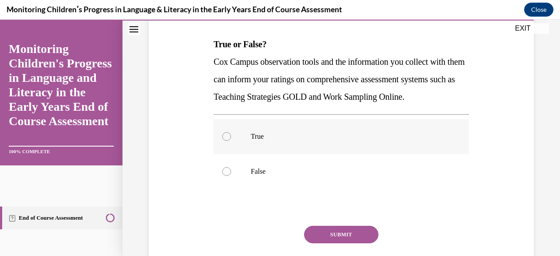
click at [227, 141] on div at bounding box center [226, 136] width 9 height 9
click at [227, 141] on input "True" at bounding box center [226, 136] width 9 height 9
radio input "true"
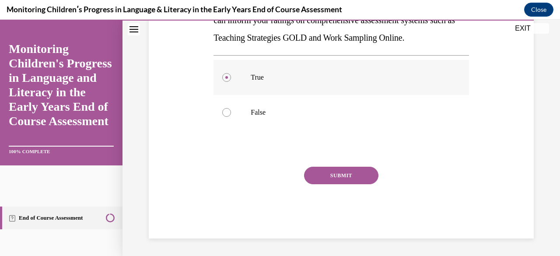
scroll to position [207, 0]
click at [342, 175] on button "SUBMIT" at bounding box center [341, 176] width 74 height 18
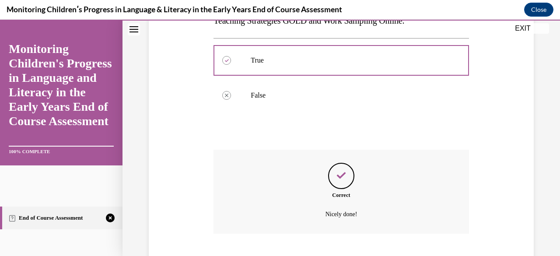
scroll to position [278, 0]
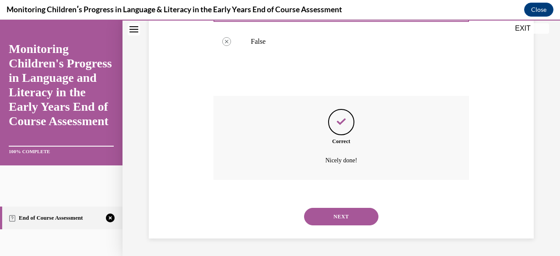
click at [352, 216] on button "NEXT" at bounding box center [341, 217] width 74 height 18
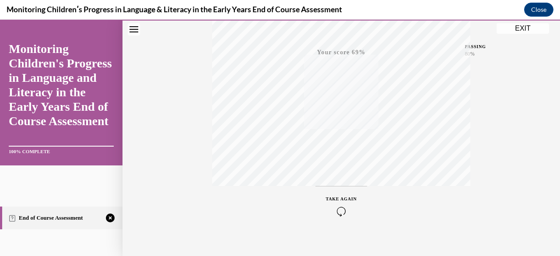
scroll to position [212, 0]
click at [338, 203] on icon "button" at bounding box center [341, 203] width 31 height 10
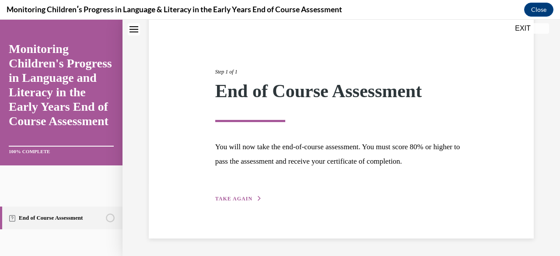
scroll to position [74, 0]
click at [245, 195] on div "Step 1 of 1 End of Course Assessment You will now take the end-of-course assess…" at bounding box center [342, 126] width 266 height 156
click at [246, 196] on span "TAKE AGAIN" at bounding box center [233, 199] width 37 height 6
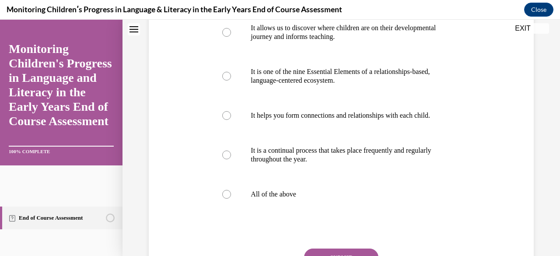
scroll to position [249, 0]
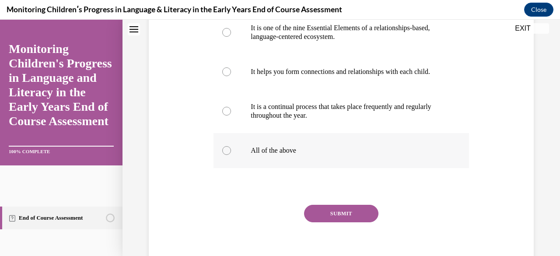
click at [224, 155] on div at bounding box center [226, 150] width 9 height 9
click at [224, 155] on input "All of the above" at bounding box center [226, 150] width 9 height 9
radio input "true"
click at [339, 220] on button "SUBMIT" at bounding box center [341, 214] width 74 height 18
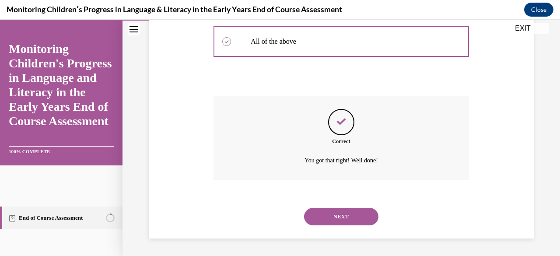
scroll to position [366, 0]
click at [342, 221] on button "NEXT" at bounding box center [341, 217] width 74 height 18
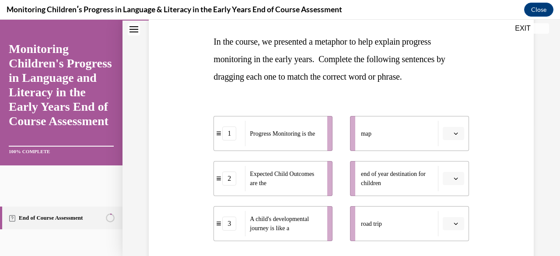
scroll to position [175, 0]
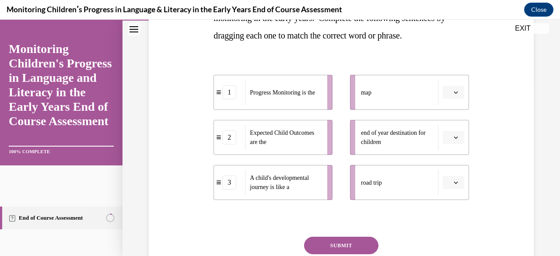
click at [454, 91] on icon "button" at bounding box center [456, 92] width 4 height 4
click at [454, 144] on div "2" at bounding box center [446, 147] width 21 height 18
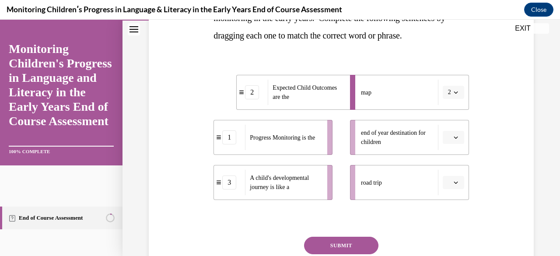
click at [454, 182] on icon "button" at bounding box center [456, 182] width 4 height 4
click at [447, 165] on div "3" at bounding box center [446, 163] width 21 height 18
click at [454, 135] on icon "button" at bounding box center [456, 137] width 4 height 4
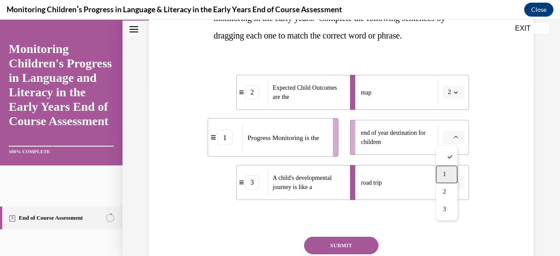
click at [456, 175] on div "1" at bounding box center [446, 174] width 21 height 18
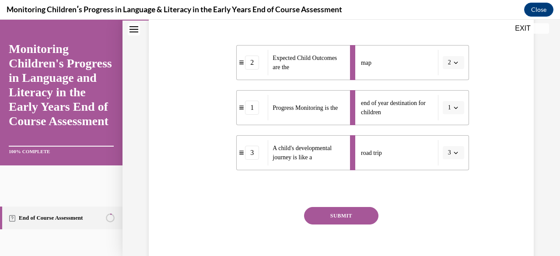
scroll to position [219, 0]
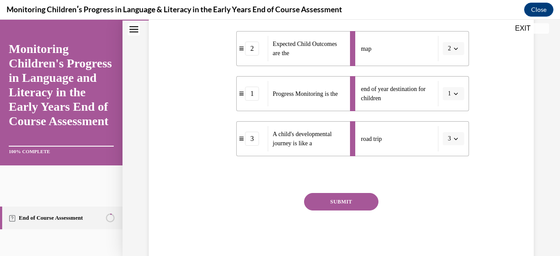
click at [350, 202] on button "SUBMIT" at bounding box center [341, 202] width 74 height 18
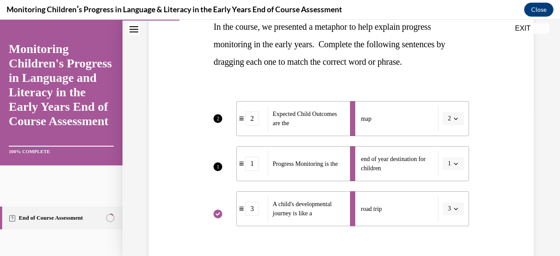
scroll to position [140, 0]
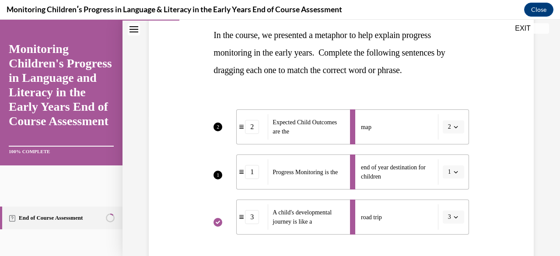
click at [450, 129] on li "map 2" at bounding box center [409, 126] width 119 height 35
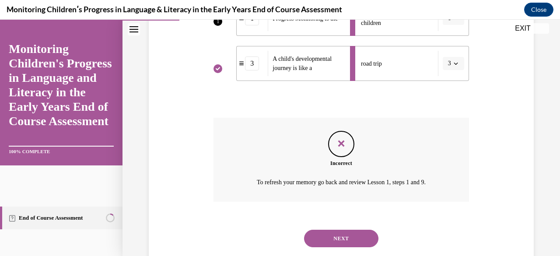
scroll to position [315, 0]
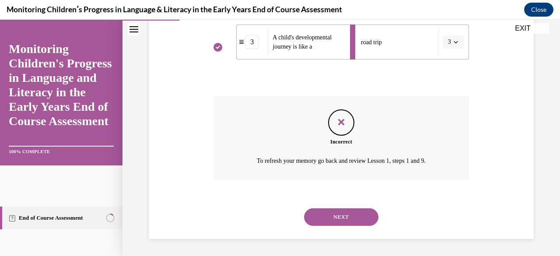
click at [363, 215] on button "NEXT" at bounding box center [341, 217] width 74 height 18
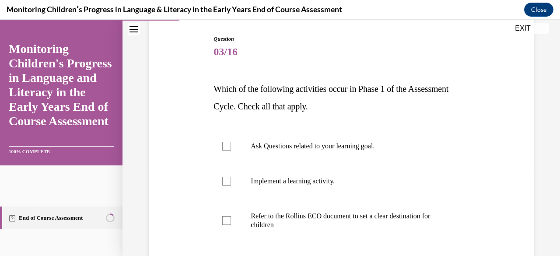
scroll to position [88, 0]
click at [225, 146] on div at bounding box center [226, 145] width 9 height 9
click at [225, 146] on input "Ask Questions related to your learning goal." at bounding box center [226, 145] width 9 height 9
checkbox input "true"
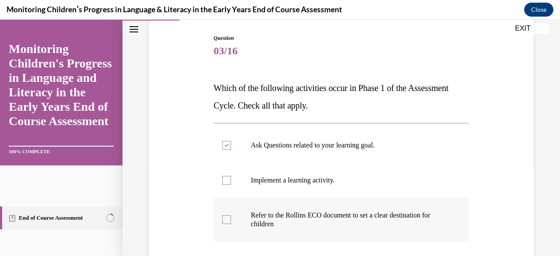
click at [228, 220] on div at bounding box center [226, 219] width 9 height 9
click at [228, 220] on input "Refer to the Rollins ECO document to set a clear destination for children" at bounding box center [226, 219] width 9 height 9
checkbox input "true"
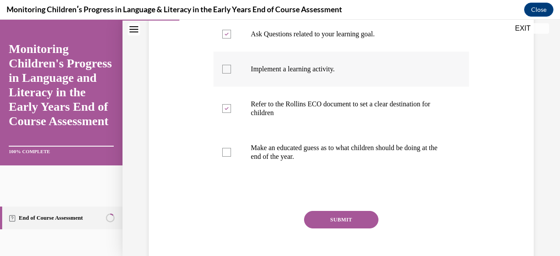
scroll to position [219, 0]
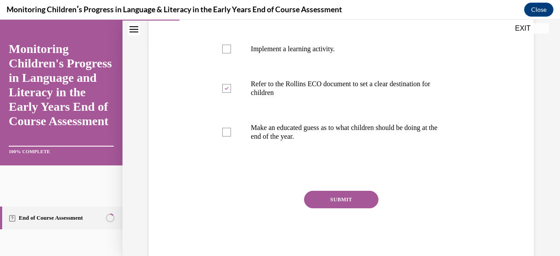
click at [322, 203] on button "SUBMIT" at bounding box center [341, 200] width 74 height 18
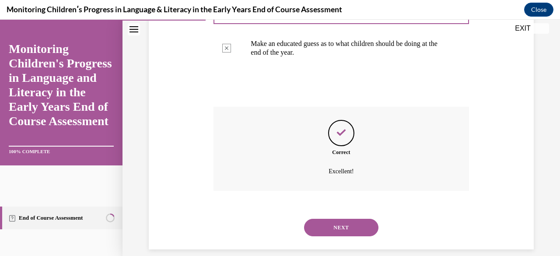
scroll to position [313, 0]
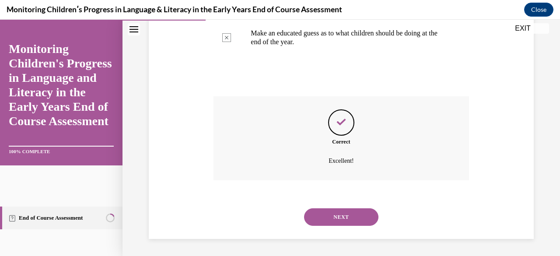
click at [326, 217] on button "NEXT" at bounding box center [341, 217] width 74 height 18
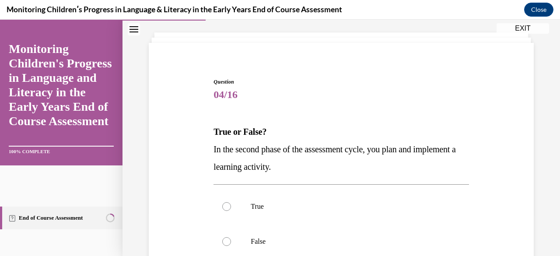
scroll to position [88, 0]
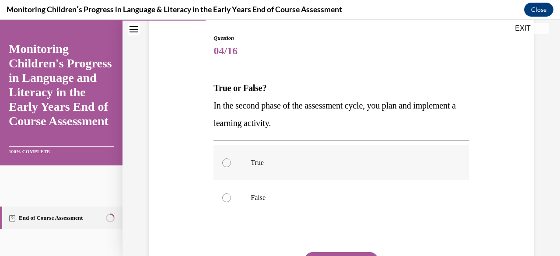
click at [225, 161] on div at bounding box center [226, 162] width 9 height 9
click at [225, 161] on input "True" at bounding box center [226, 162] width 9 height 9
radio input "true"
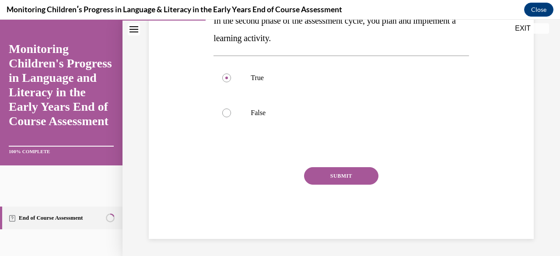
click at [318, 175] on button "SUBMIT" at bounding box center [341, 176] width 74 height 18
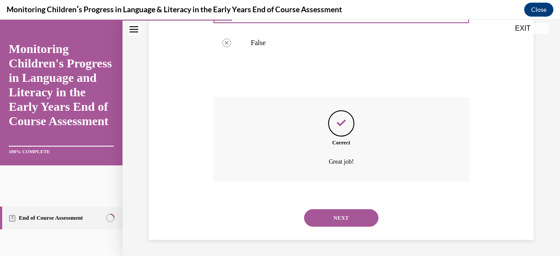
scroll to position [243, 0]
click at [336, 217] on button "NEXT" at bounding box center [341, 217] width 74 height 18
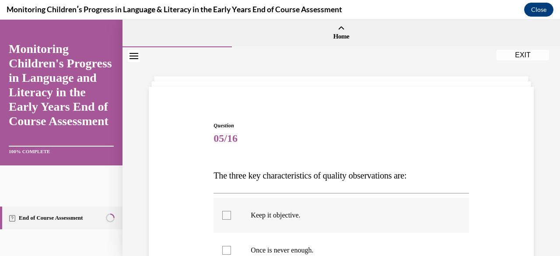
scroll to position [44, 0]
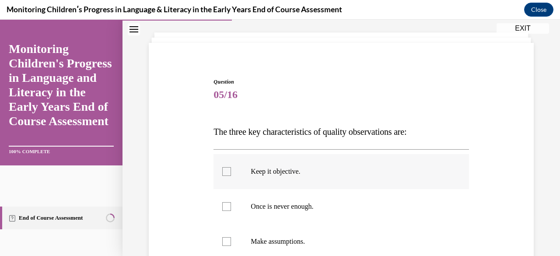
click at [225, 171] on div at bounding box center [226, 171] width 9 height 9
click at [225, 171] on input "Keep it objective." at bounding box center [226, 171] width 9 height 9
checkbox input "true"
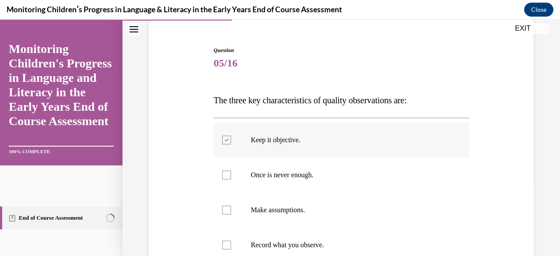
scroll to position [88, 0]
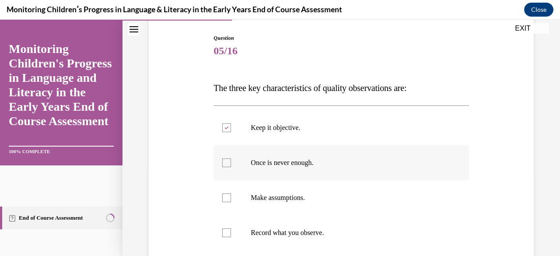
click at [228, 165] on div at bounding box center [226, 162] width 9 height 9
click at [228, 165] on input "Once is never enough." at bounding box center [226, 162] width 9 height 9
checkbox input "true"
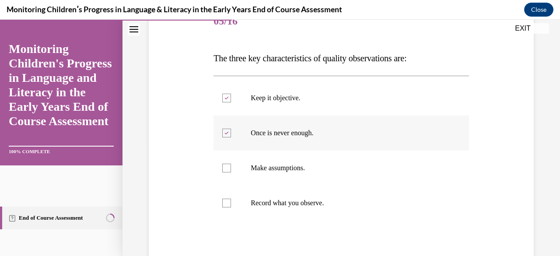
scroll to position [131, 0]
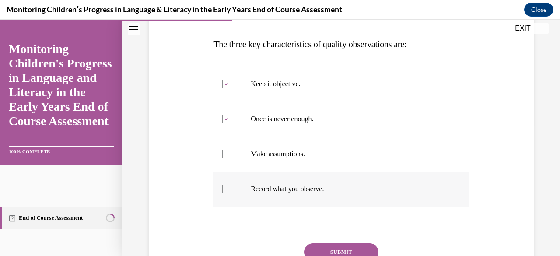
click at [228, 189] on div at bounding box center [226, 189] width 9 height 9
click at [228, 189] on input "Record what you observe." at bounding box center [226, 189] width 9 height 9
checkbox input "true"
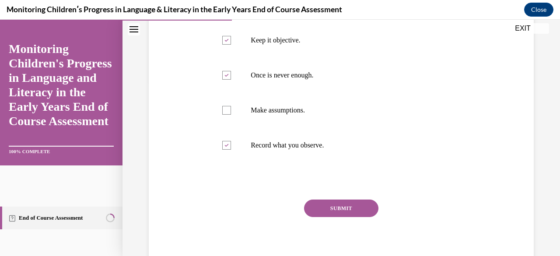
click at [328, 209] on button "SUBMIT" at bounding box center [341, 209] width 74 height 18
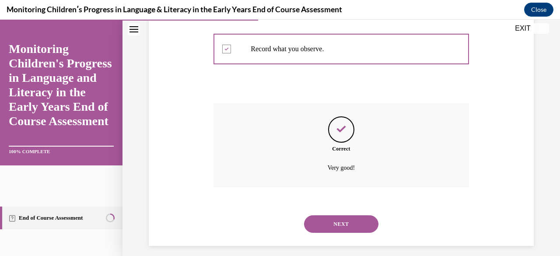
scroll to position [278, 0]
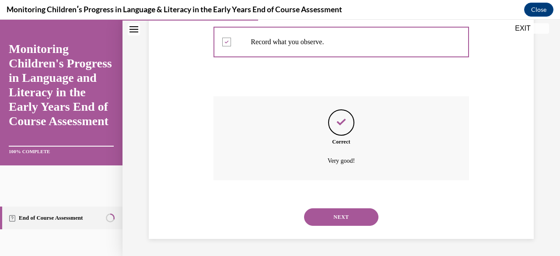
click at [325, 216] on button "NEXT" at bounding box center [341, 217] width 74 height 18
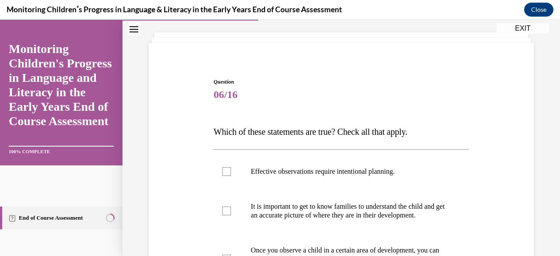
scroll to position [88, 0]
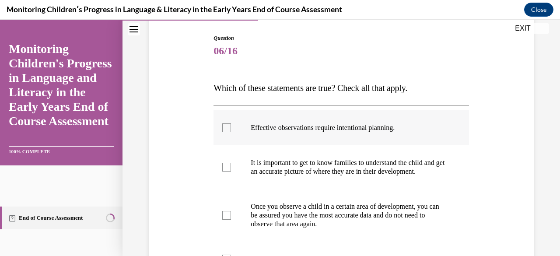
click at [227, 126] on div at bounding box center [226, 127] width 9 height 9
click at [227, 126] on input "Effective observations require intentional planning." at bounding box center [226, 127] width 9 height 9
checkbox input "true"
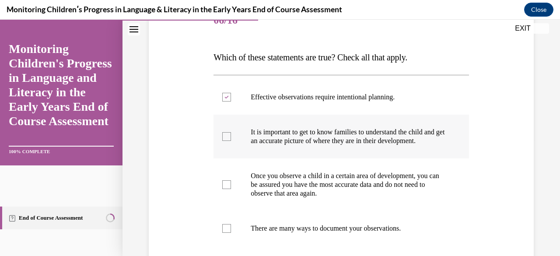
scroll to position [131, 0]
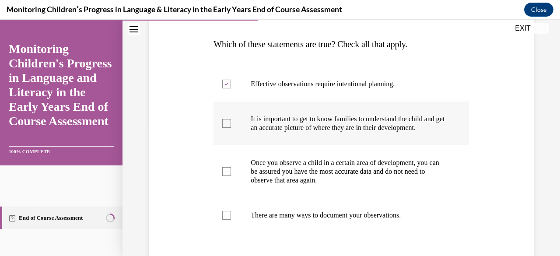
click at [226, 128] on div at bounding box center [226, 123] width 9 height 9
click at [226, 128] on input "It is important to get to know families to understand the child and get an accu…" at bounding box center [226, 123] width 9 height 9
checkbox input "true"
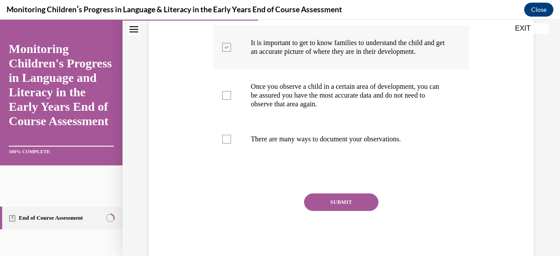
scroll to position [219, 0]
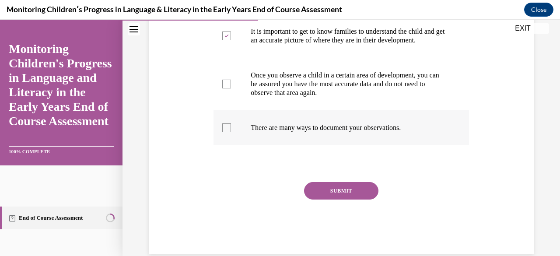
click at [225, 132] on div at bounding box center [226, 127] width 9 height 9
click at [225, 132] on input "There are many ways to document your observations." at bounding box center [226, 127] width 9 height 9
checkbox input "true"
click at [322, 200] on button "SUBMIT" at bounding box center [341, 191] width 74 height 18
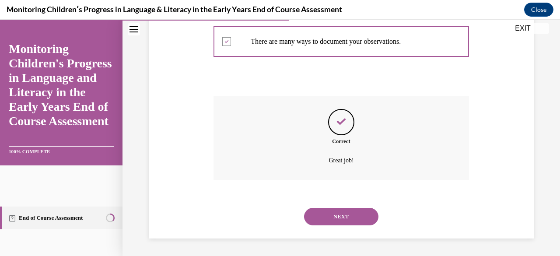
scroll to position [313, 0]
click at [341, 214] on button "NEXT" at bounding box center [341, 217] width 74 height 18
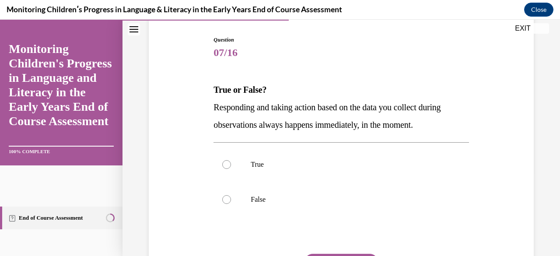
scroll to position [88, 0]
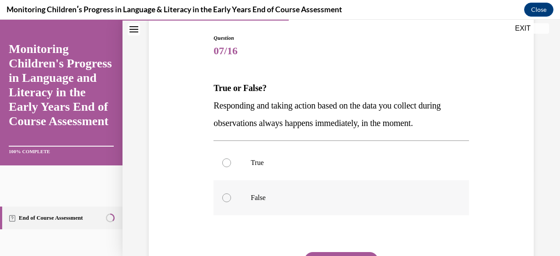
click at [224, 199] on div at bounding box center [226, 197] width 9 height 9
click at [224, 199] on input "False" at bounding box center [226, 197] width 9 height 9
radio input "true"
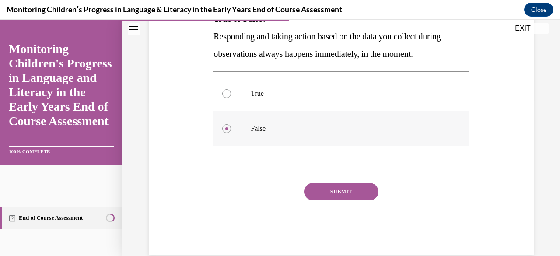
scroll to position [172, 0]
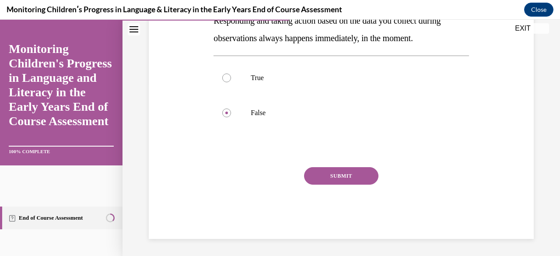
click at [319, 180] on button "SUBMIT" at bounding box center [341, 176] width 74 height 18
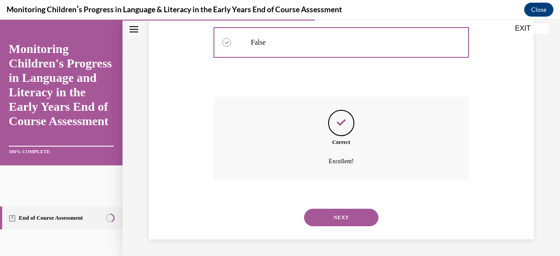
scroll to position [243, 0]
click at [338, 213] on button "NEXT" at bounding box center [341, 217] width 74 height 18
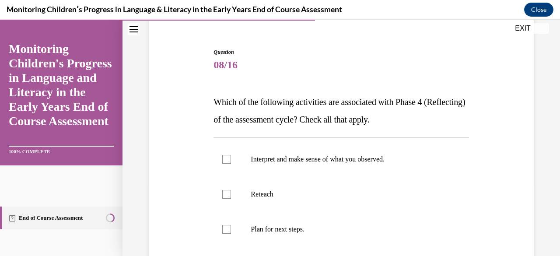
scroll to position [88, 0]
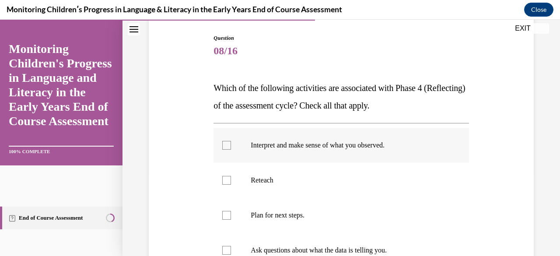
click at [227, 147] on div at bounding box center [226, 145] width 9 height 9
click at [227, 147] on input "Interpret and make sense of what you observed." at bounding box center [226, 145] width 9 height 9
checkbox input "true"
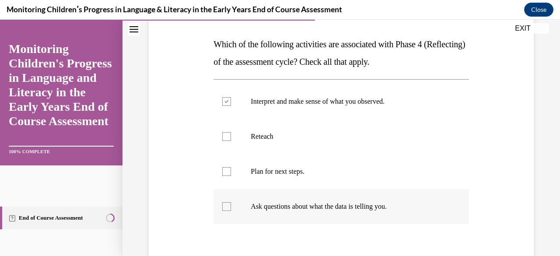
click at [226, 209] on div at bounding box center [226, 206] width 9 height 9
click at [226, 209] on input "Ask questions about what the data is telling you." at bounding box center [226, 206] width 9 height 9
checkbox input "true"
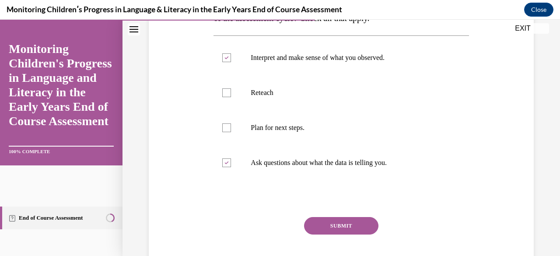
click at [322, 226] on button "SUBMIT" at bounding box center [341, 226] width 74 height 18
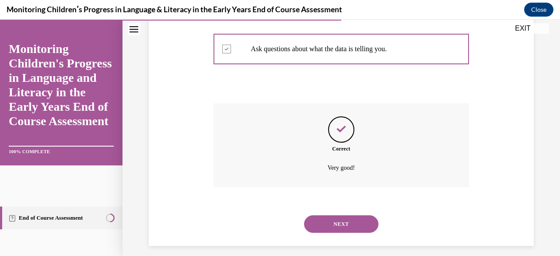
scroll to position [296, 0]
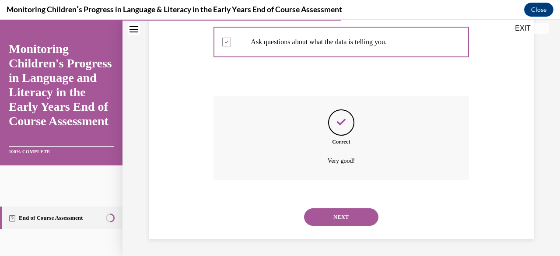
click at [313, 219] on button "NEXT" at bounding box center [341, 217] width 74 height 18
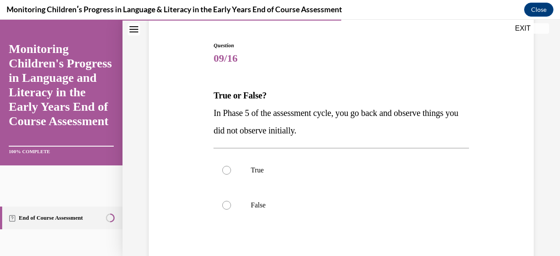
scroll to position [88, 0]
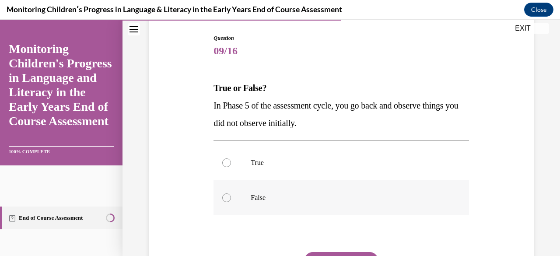
click at [224, 200] on div at bounding box center [226, 197] width 9 height 9
click at [224, 200] on input "False" at bounding box center [226, 197] width 9 height 9
radio input "true"
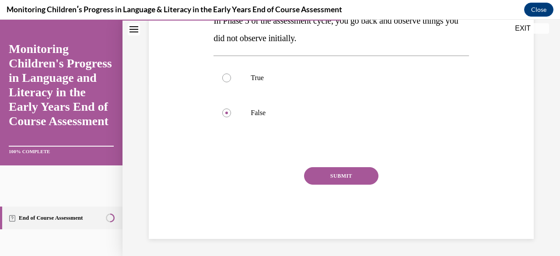
click at [313, 176] on button "SUBMIT" at bounding box center [341, 176] width 74 height 18
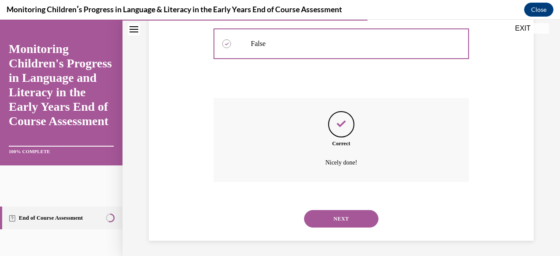
scroll to position [243, 0]
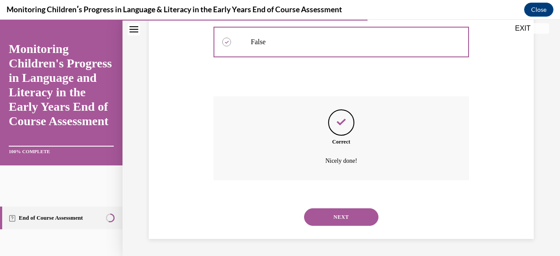
click at [335, 218] on button "NEXT" at bounding box center [341, 217] width 74 height 18
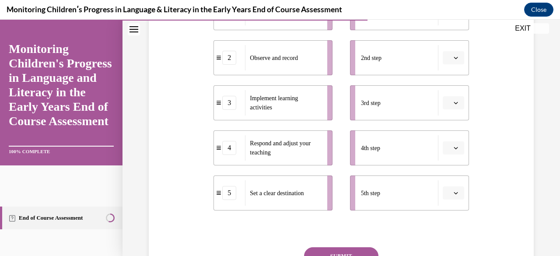
scroll to position [263, 0]
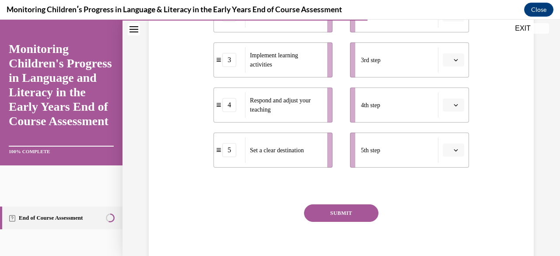
click at [453, 151] on span "button" at bounding box center [456, 150] width 6 height 6
click at [455, 84] on div "2" at bounding box center [446, 78] width 21 height 18
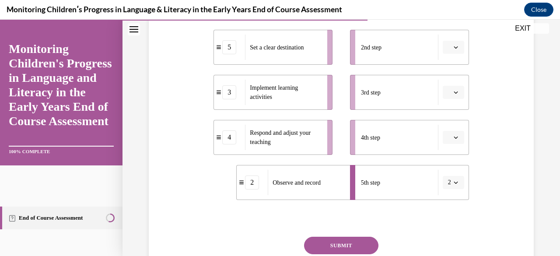
scroll to position [219, 0]
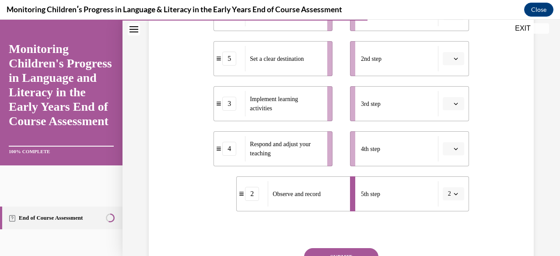
click at [453, 148] on button "button" at bounding box center [453, 148] width 21 height 13
click at [448, 132] on div "5" at bounding box center [446, 129] width 21 height 18
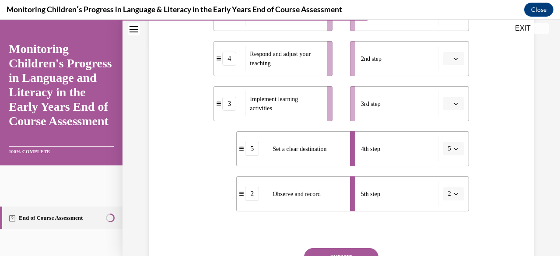
click at [453, 151] on span "button" at bounding box center [456, 149] width 6 height 6
click at [450, 80] on div "2" at bounding box center [444, 77] width 21 height 18
click at [453, 195] on span "button" at bounding box center [456, 194] width 6 height 6
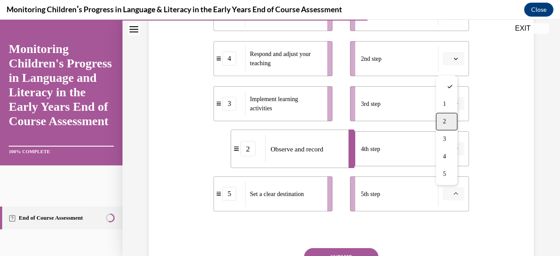
click at [453, 126] on div "2" at bounding box center [446, 122] width 21 height 18
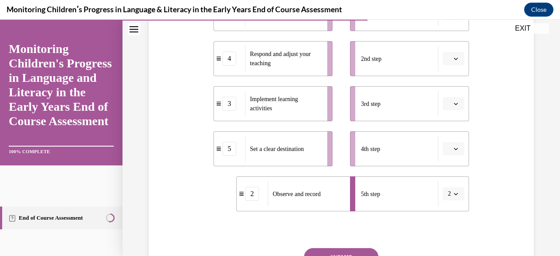
click at [453, 149] on span "button" at bounding box center [456, 149] width 6 height 6
click at [442, 82] on div "2" at bounding box center [446, 77] width 21 height 18
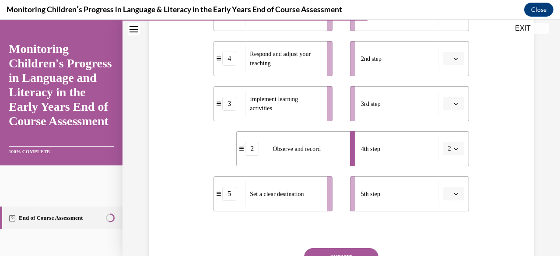
click at [454, 196] on icon "button" at bounding box center [456, 194] width 4 height 4
click at [445, 123] on span "2" at bounding box center [444, 121] width 3 height 7
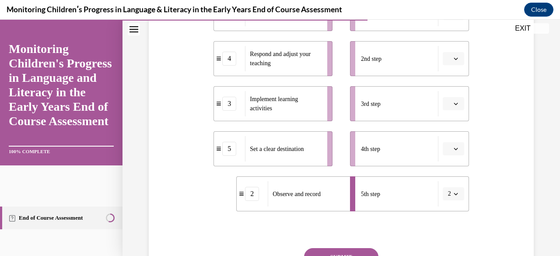
click at [454, 147] on icon "button" at bounding box center [456, 149] width 4 height 4
click at [452, 77] on div "2" at bounding box center [446, 77] width 21 height 18
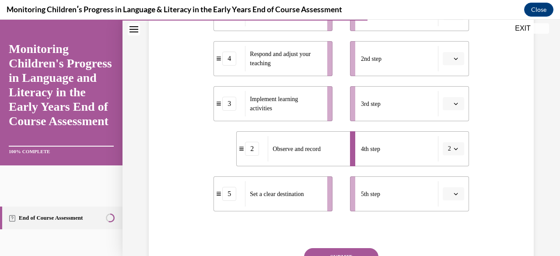
click at [454, 194] on icon "button" at bounding box center [456, 194] width 4 height 4
click at [452, 123] on div "2" at bounding box center [446, 122] width 21 height 18
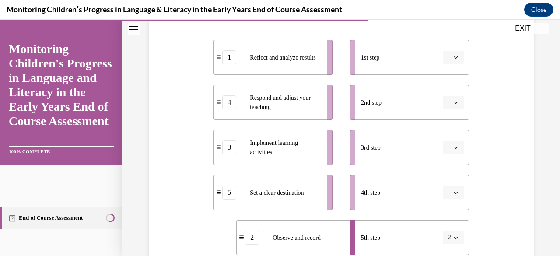
scroll to position [131, 0]
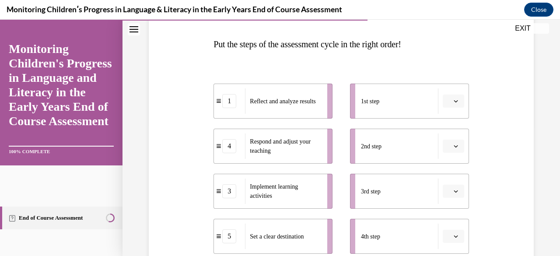
click at [454, 102] on icon "button" at bounding box center [456, 101] width 4 height 4
click at [452, 171] on div "3" at bounding box center [446, 173] width 21 height 18
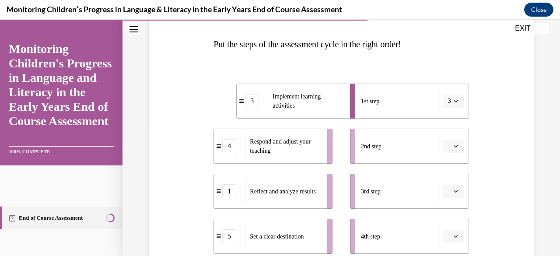
click at [454, 146] on icon "button" at bounding box center [456, 146] width 4 height 4
click at [442, 63] on div "1" at bounding box center [446, 57] width 21 height 18
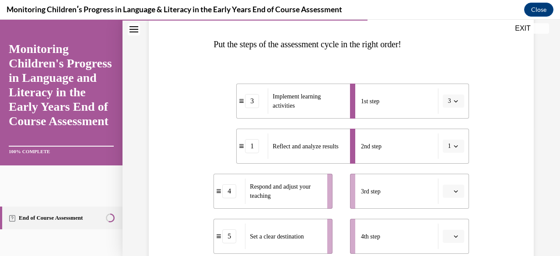
click at [454, 192] on icon "button" at bounding box center [456, 191] width 4 height 2
click at [448, 157] on div "4" at bounding box center [446, 154] width 21 height 18
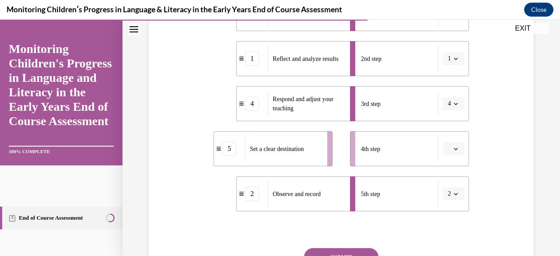
scroll to position [175, 0]
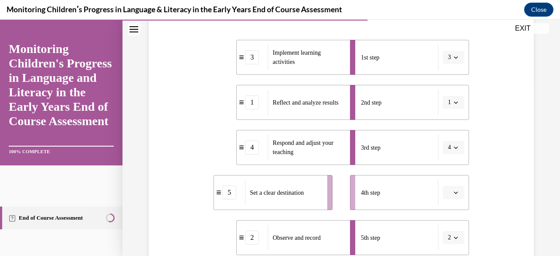
click at [453, 193] on span "button" at bounding box center [456, 192] width 6 height 6
click at [447, 175] on div "5" at bounding box center [446, 173] width 21 height 18
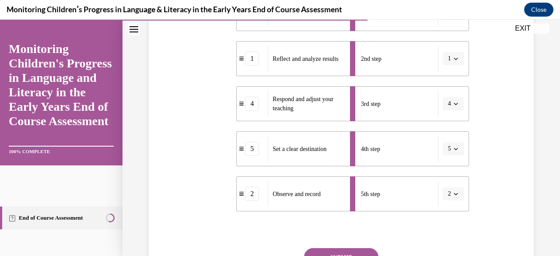
scroll to position [263, 0]
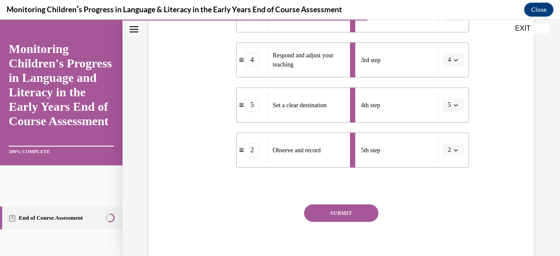
click at [354, 214] on button "SUBMIT" at bounding box center [341, 213] width 74 height 18
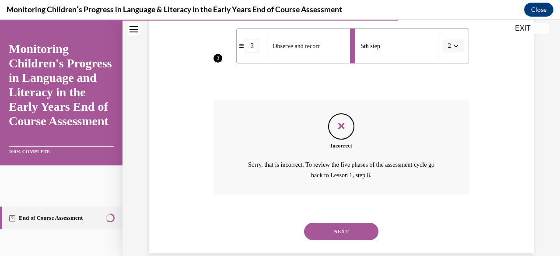
scroll to position [381, 0]
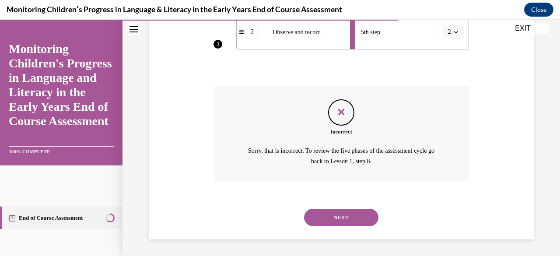
click at [333, 217] on button "NEXT" at bounding box center [341, 218] width 74 height 18
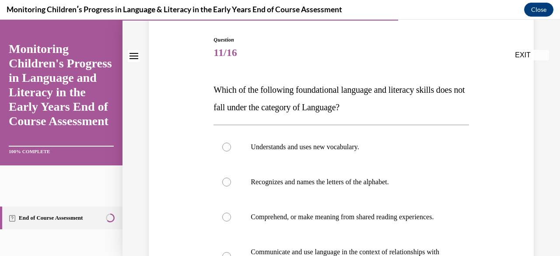
scroll to position [88, 0]
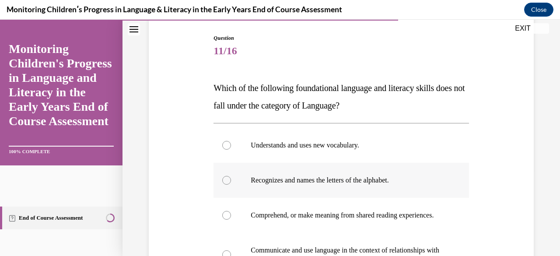
click at [225, 180] on div at bounding box center [226, 180] width 9 height 9
click at [225, 180] on input "Recognizes and names the letters of the alphabet." at bounding box center [226, 180] width 9 height 9
radio input "true"
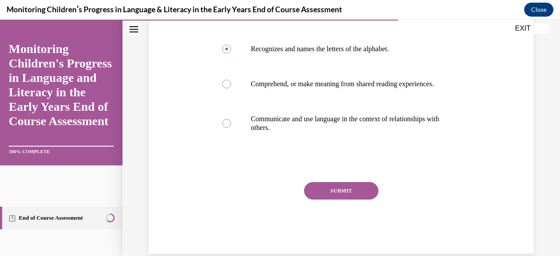
click at [319, 200] on button "SUBMIT" at bounding box center [341, 191] width 74 height 18
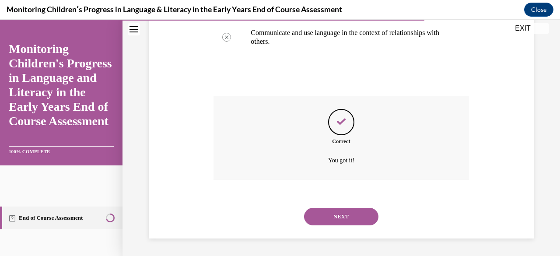
scroll to position [313, 0]
click at [337, 217] on button "NEXT" at bounding box center [341, 217] width 74 height 18
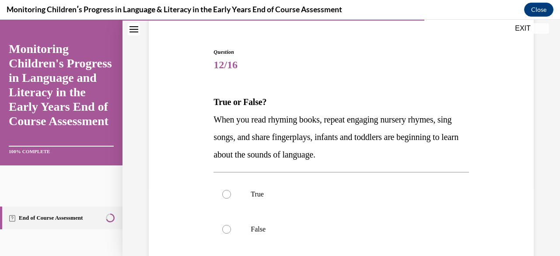
scroll to position [88, 0]
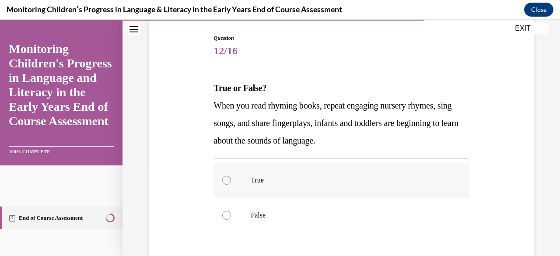
click at [223, 182] on div at bounding box center [226, 180] width 9 height 9
click at [223, 182] on input "True" at bounding box center [226, 180] width 9 height 9
radio input "true"
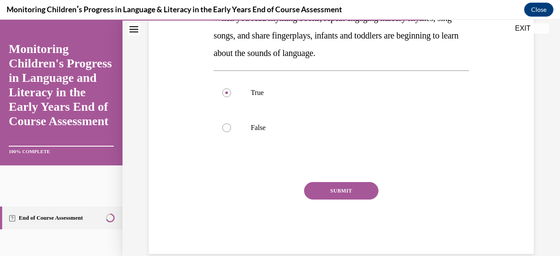
click at [318, 196] on button "SUBMIT" at bounding box center [341, 191] width 74 height 18
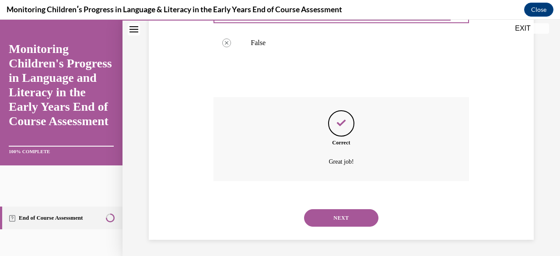
scroll to position [261, 0]
click at [346, 214] on button "NEXT" at bounding box center [341, 217] width 74 height 18
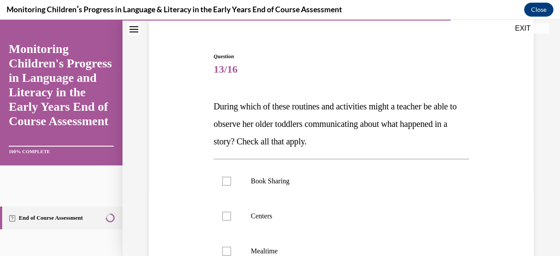
scroll to position [88, 0]
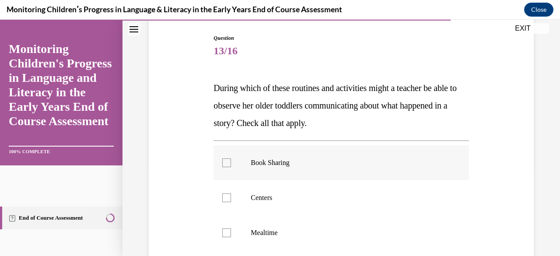
click at [227, 166] on div at bounding box center [226, 162] width 9 height 9
click at [227, 166] on input "Book Sharing" at bounding box center [226, 162] width 9 height 9
checkbox input "true"
click at [223, 197] on div at bounding box center [226, 197] width 9 height 9
click at [223, 197] on input "Centers" at bounding box center [226, 197] width 9 height 9
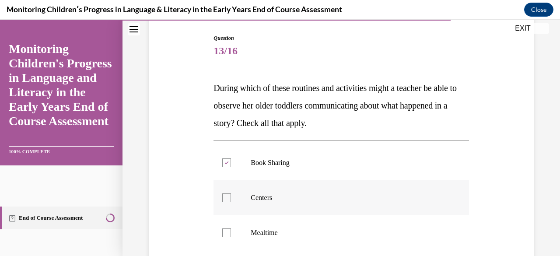
checkbox input "true"
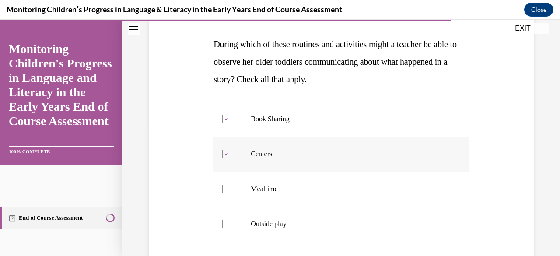
scroll to position [175, 0]
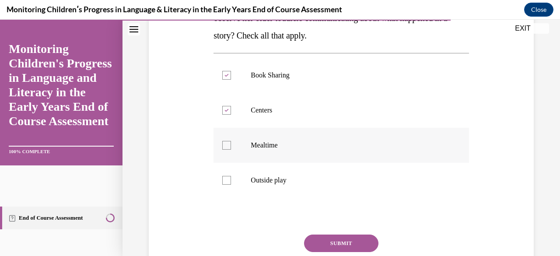
click at [225, 144] on div at bounding box center [226, 145] width 9 height 9
click at [225, 144] on input "Mealtime" at bounding box center [226, 145] width 9 height 9
checkbox input "true"
click at [227, 179] on div at bounding box center [226, 180] width 9 height 9
click at [227, 179] on input "Outside play" at bounding box center [226, 180] width 9 height 9
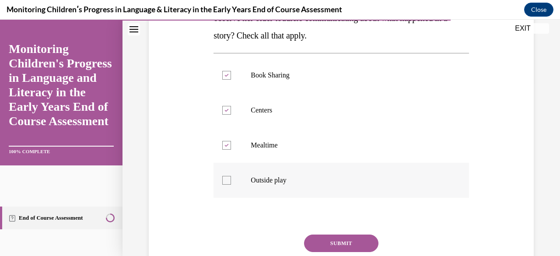
checkbox input "true"
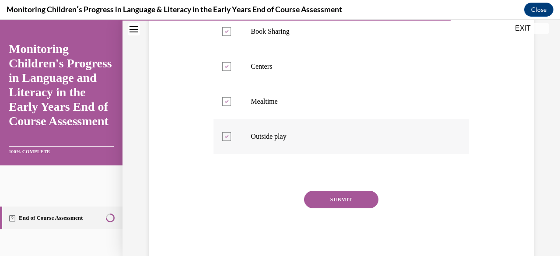
scroll to position [242, 0]
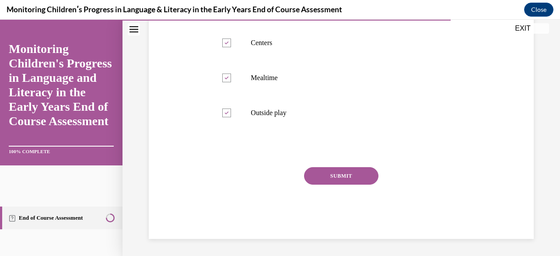
click at [332, 172] on button "SUBMIT" at bounding box center [341, 176] width 74 height 18
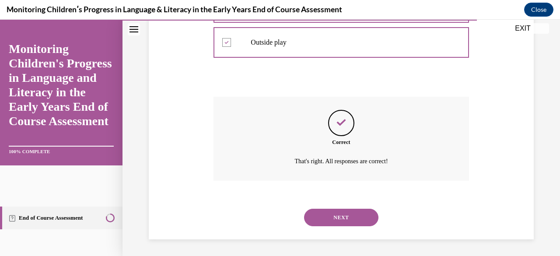
scroll to position [313, 0]
click at [356, 215] on button "NEXT" at bounding box center [341, 217] width 74 height 18
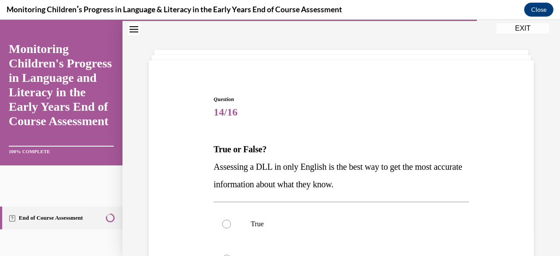
scroll to position [44, 0]
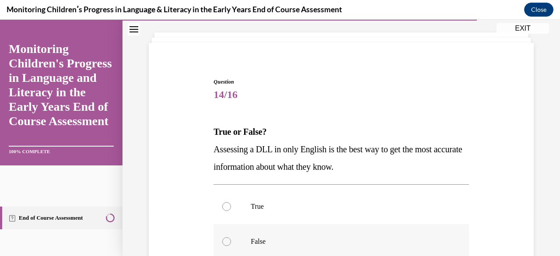
click at [228, 242] on div at bounding box center [226, 241] width 9 height 9
click at [228, 242] on input "False" at bounding box center [226, 241] width 9 height 9
radio input "true"
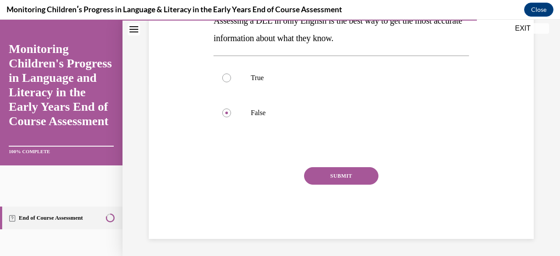
click at [319, 175] on button "SUBMIT" at bounding box center [341, 176] width 74 height 18
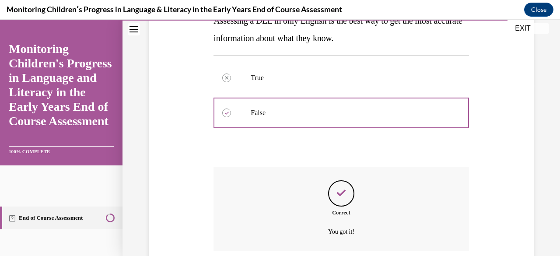
scroll to position [243, 0]
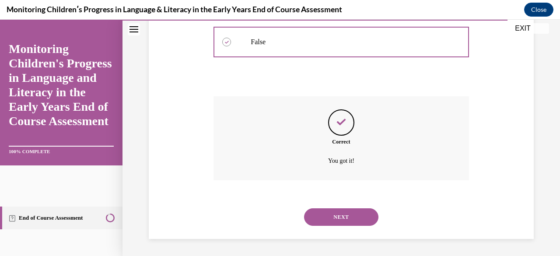
click at [334, 216] on button "NEXT" at bounding box center [341, 217] width 74 height 18
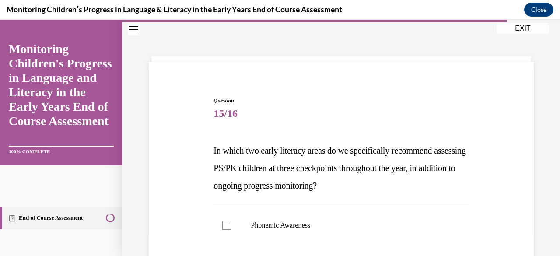
scroll to position [88, 0]
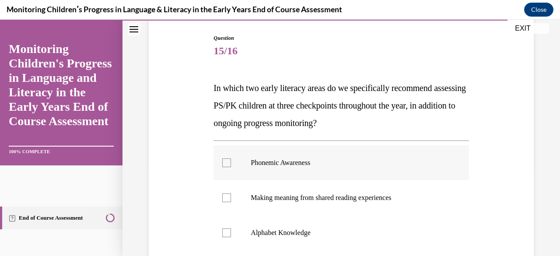
click at [224, 163] on div at bounding box center [226, 162] width 9 height 9
click at [224, 163] on input "Phonemic Awareness" at bounding box center [226, 162] width 9 height 9
checkbox input "true"
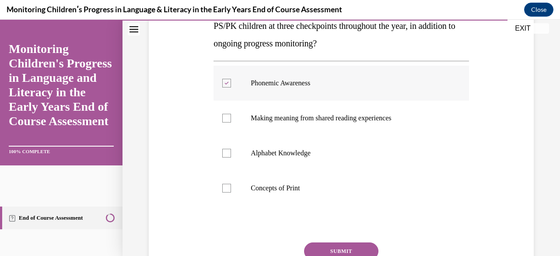
scroll to position [175, 0]
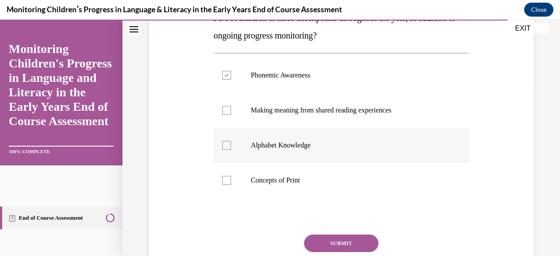
click at [225, 147] on div at bounding box center [226, 145] width 9 height 9
click at [225, 147] on input "Alphabet Knowledge" at bounding box center [226, 145] width 9 height 9
checkbox input "true"
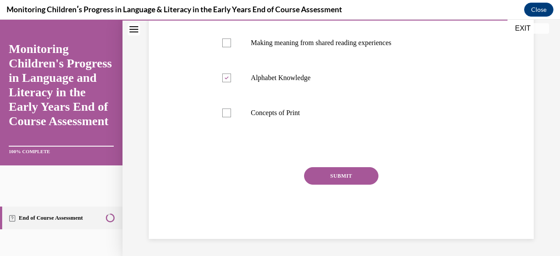
click at [320, 172] on button "SUBMIT" at bounding box center [341, 176] width 74 height 18
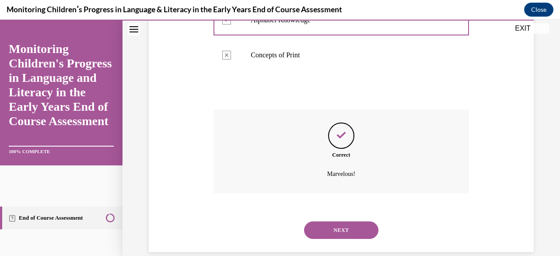
scroll to position [313, 0]
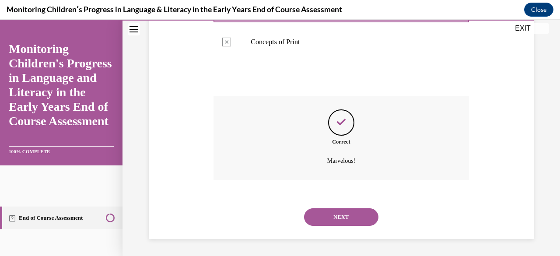
click at [349, 217] on button "NEXT" at bounding box center [341, 217] width 74 height 18
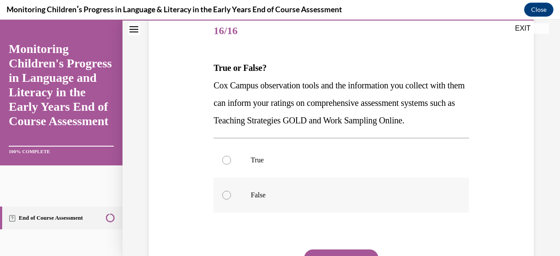
scroll to position [131, 0]
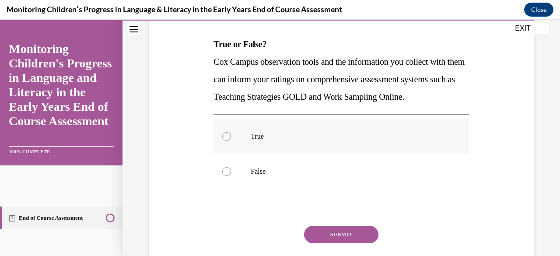
click at [227, 141] on div at bounding box center [226, 136] width 9 height 9
click at [227, 141] on input "True" at bounding box center [226, 136] width 9 height 9
radio input "true"
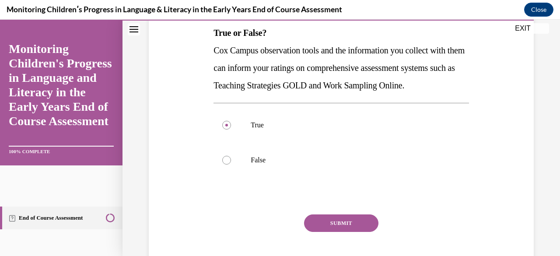
scroll to position [175, 0]
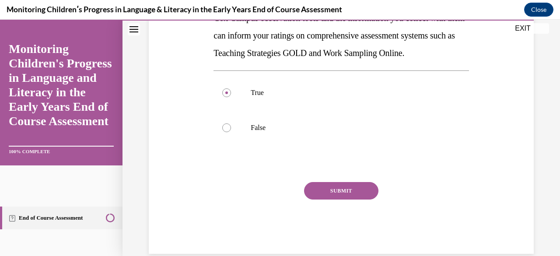
click at [315, 200] on button "SUBMIT" at bounding box center [341, 191] width 74 height 18
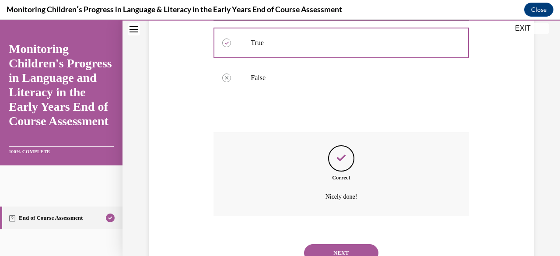
scroll to position [278, 0]
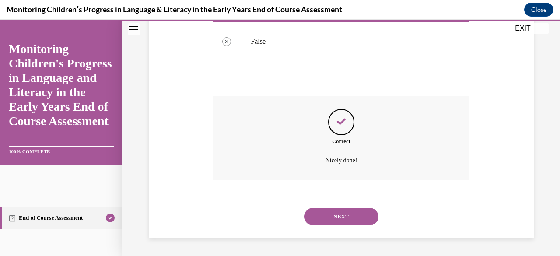
click at [340, 219] on button "NEXT" at bounding box center [341, 217] width 74 height 18
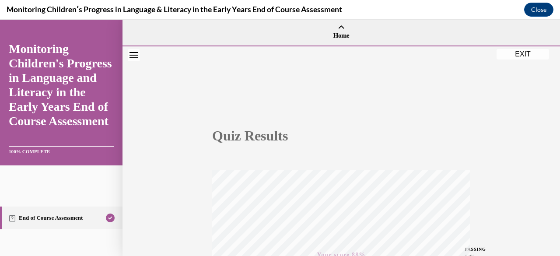
scroll to position [0, 0]
click at [533, 10] on button "Close" at bounding box center [538, 10] width 29 height 14
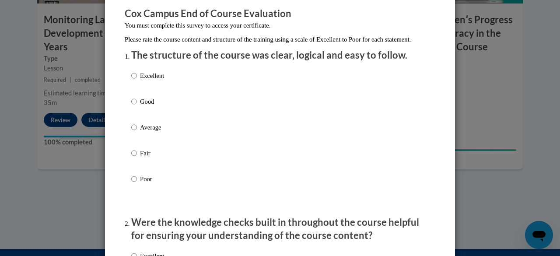
scroll to position [88, 0]
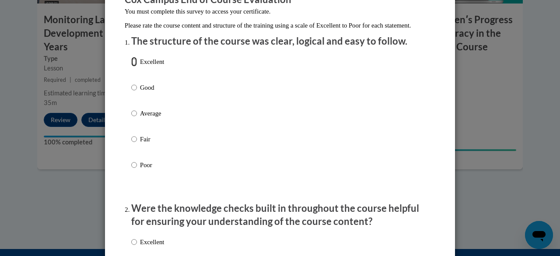
click at [131, 67] on input "Excellent" at bounding box center [134, 62] width 6 height 10
radio input "true"
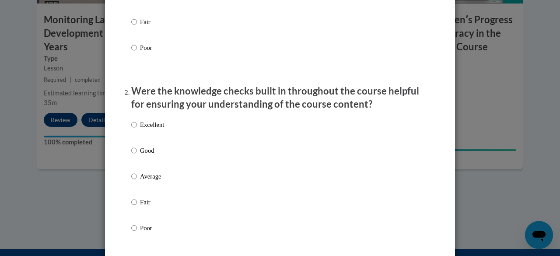
scroll to position [219, 0]
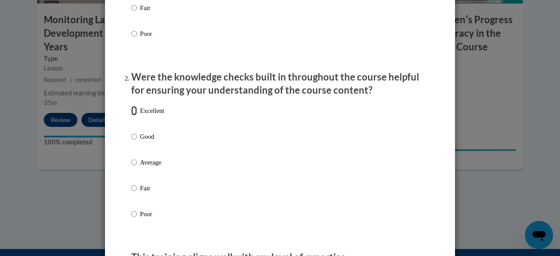
click at [131, 116] on input "Excellent" at bounding box center [134, 111] width 6 height 10
radio input "true"
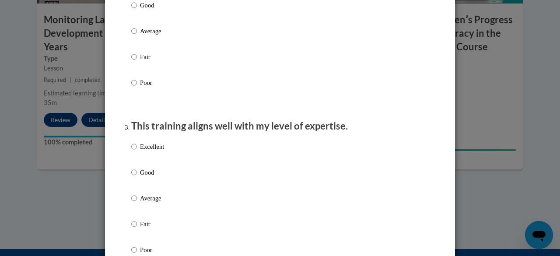
scroll to position [394, 0]
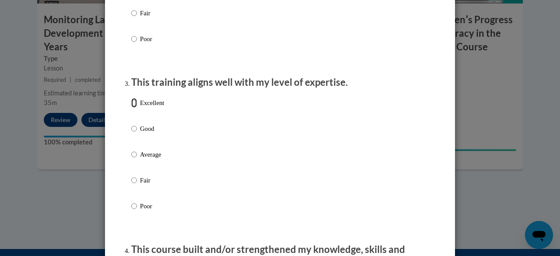
click at [131, 108] on input "Excellent" at bounding box center [134, 103] width 6 height 10
radio input "true"
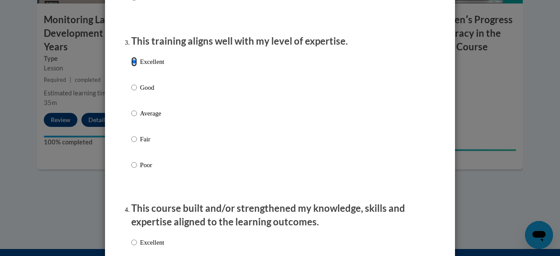
scroll to position [569, 0]
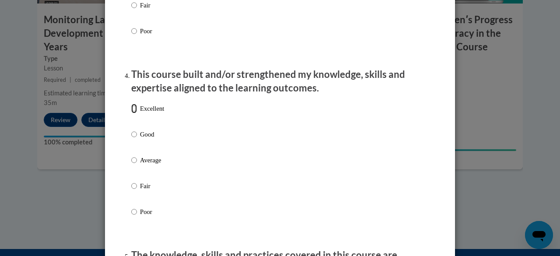
click at [131, 113] on input "Excellent" at bounding box center [134, 109] width 6 height 10
radio input "true"
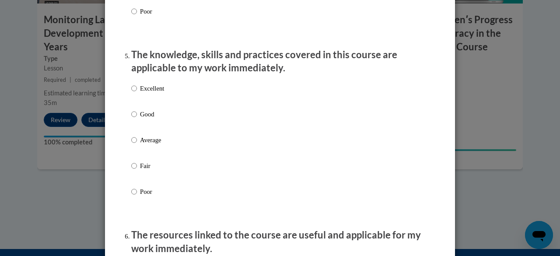
scroll to position [788, 0]
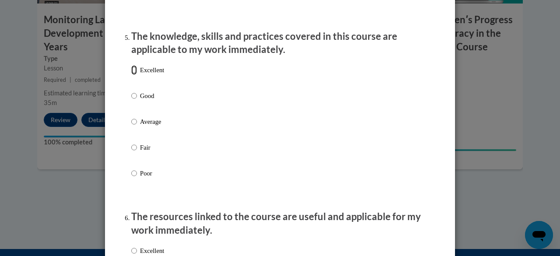
click at [133, 75] on input "Excellent" at bounding box center [134, 70] width 6 height 10
radio input "true"
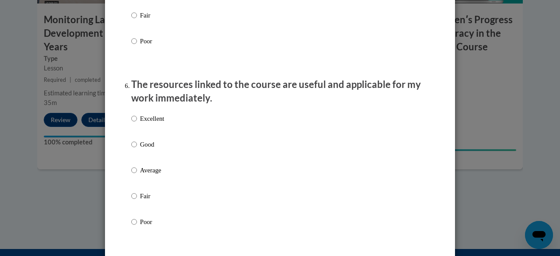
scroll to position [963, 0]
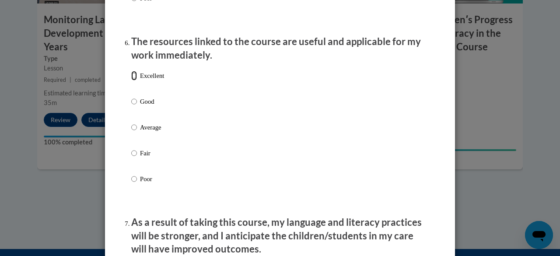
click at [131, 81] on input "Excellent" at bounding box center [134, 76] width 6 height 10
radio input "true"
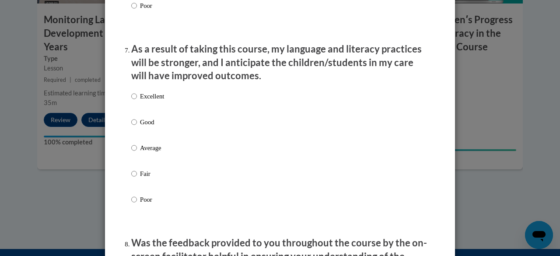
scroll to position [1138, 0]
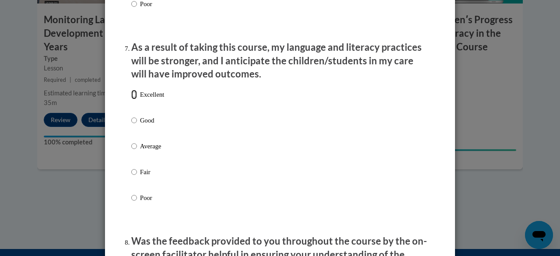
click at [131, 99] on input "Excellent" at bounding box center [134, 95] width 6 height 10
radio input "true"
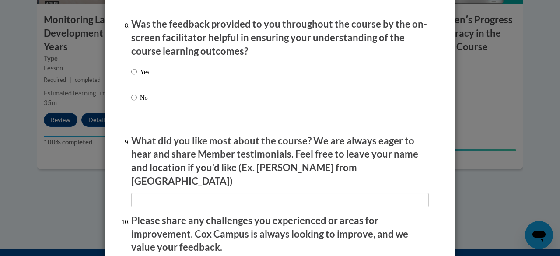
scroll to position [1356, 0]
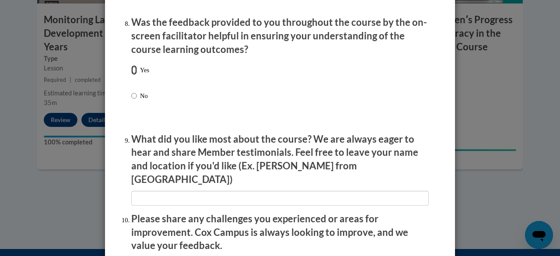
click at [131, 75] on input "Yes" at bounding box center [134, 70] width 6 height 10
radio input "true"
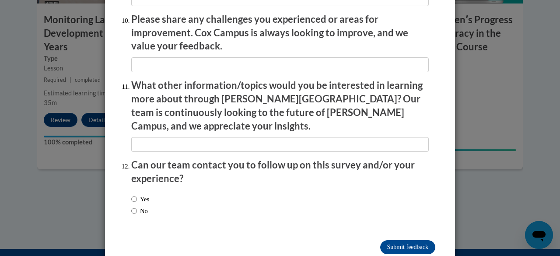
scroll to position [1563, 0]
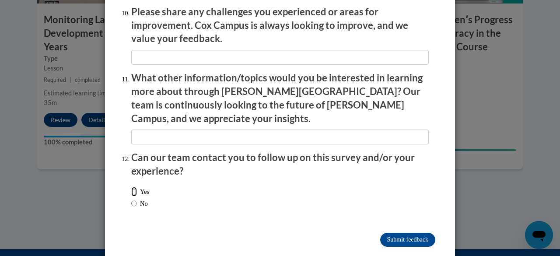
click at [131, 187] on input "Yes" at bounding box center [134, 192] width 6 height 10
radio input "true"
click at [399, 233] on input "Submit feedback" at bounding box center [407, 240] width 55 height 14
